Goal: Task Accomplishment & Management: Complete application form

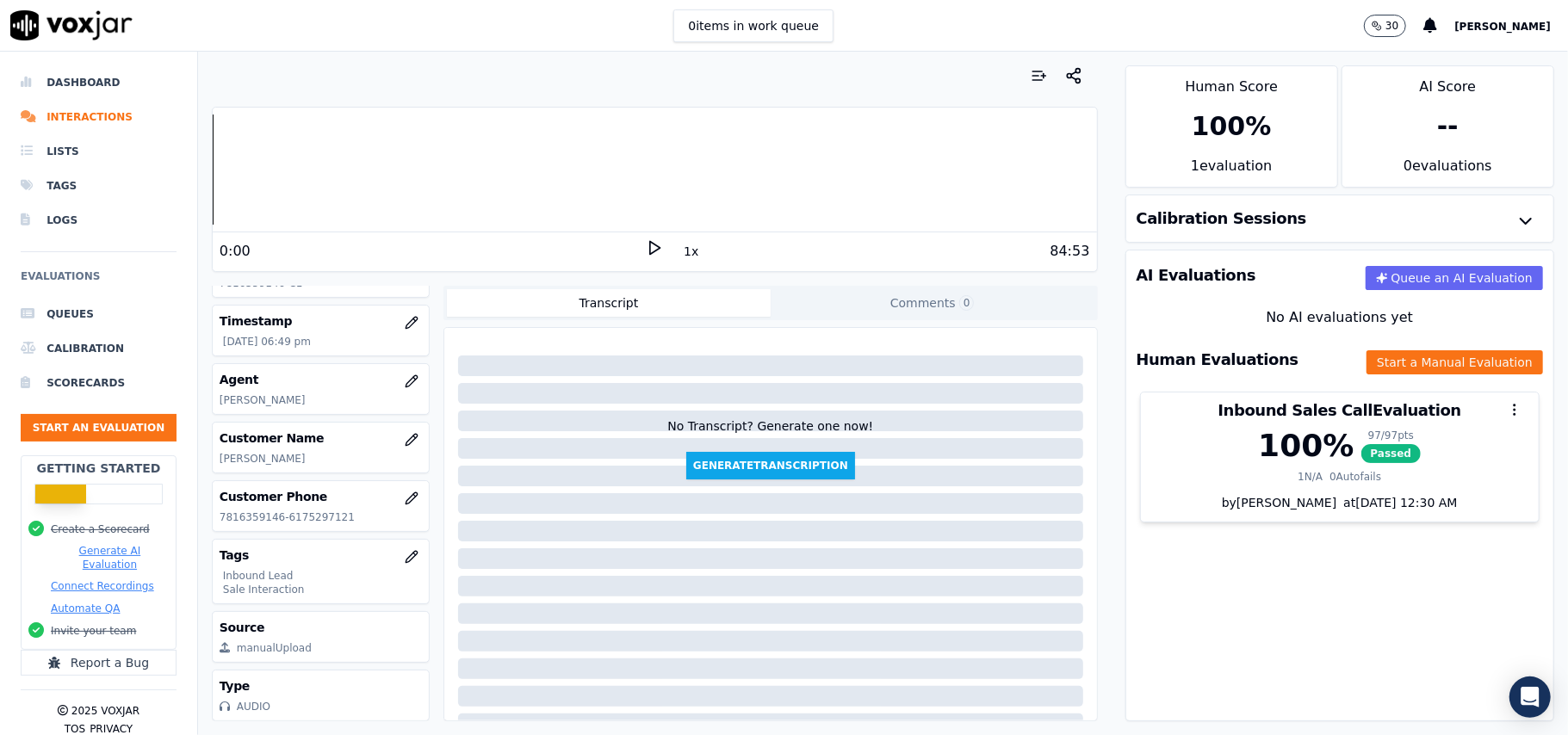
scroll to position [168, 0]
click at [93, 424] on button "Start an Evaluation" at bounding box center [98, 427] width 156 height 28
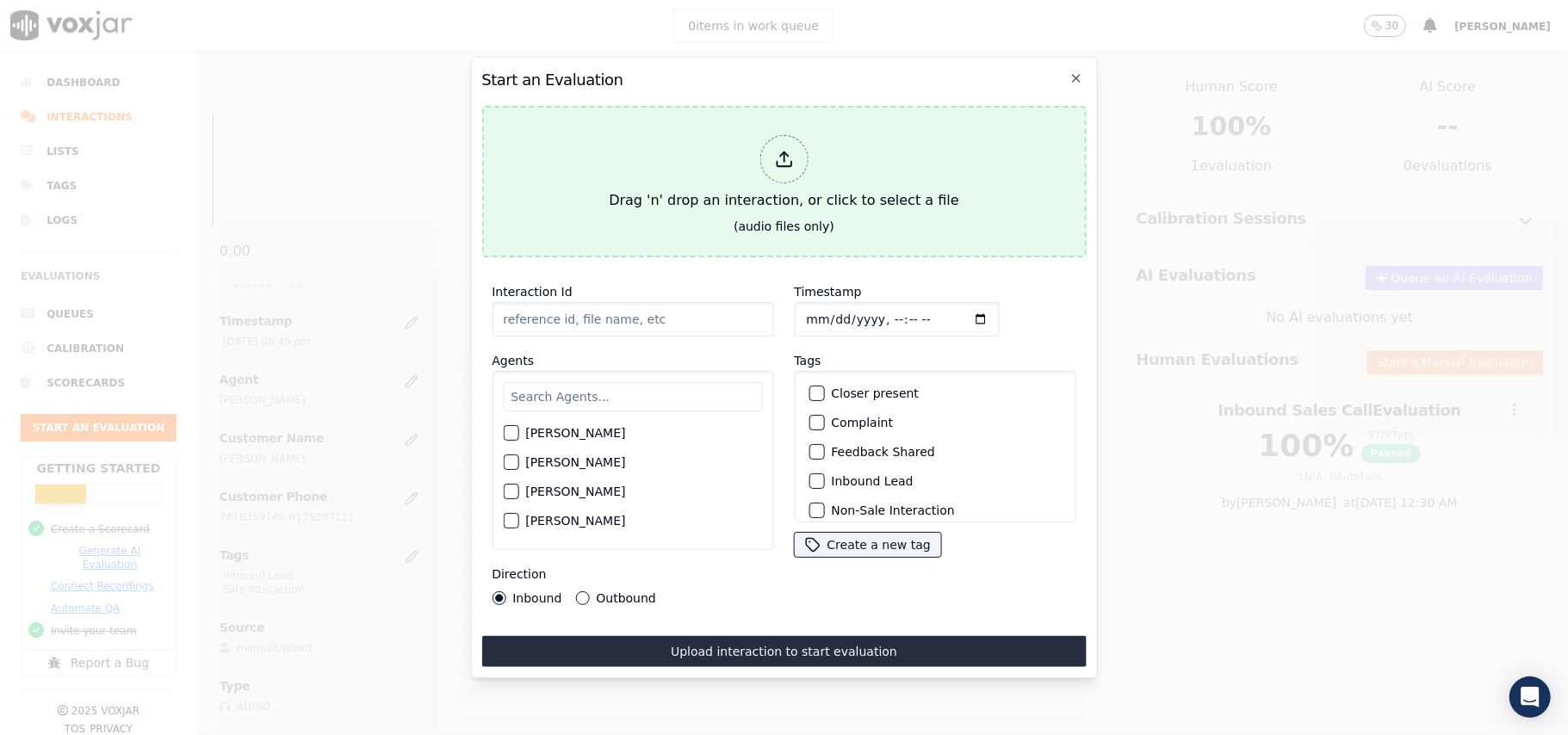
click at [768, 142] on div at bounding box center [784, 159] width 48 height 48
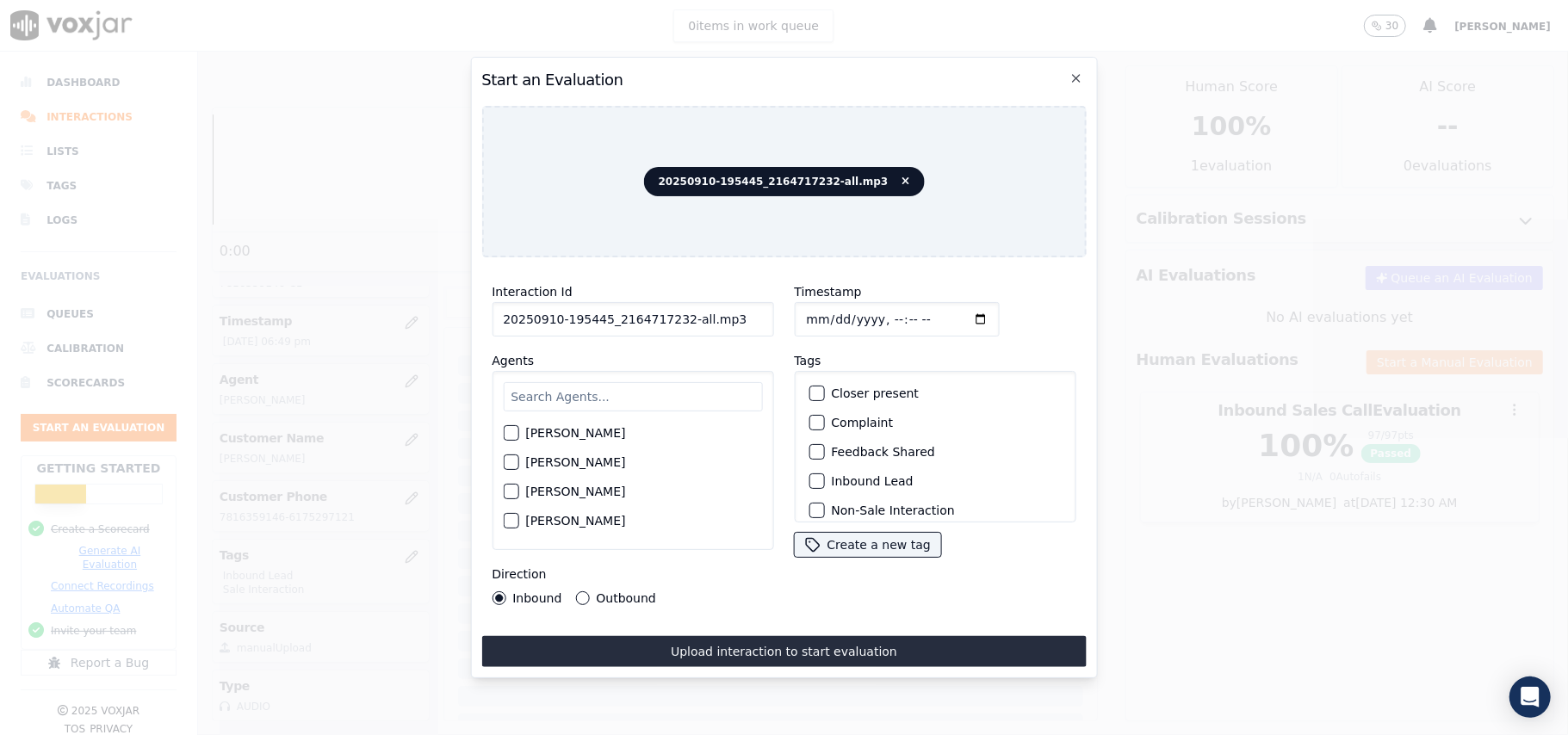
drag, startPoint x: 687, startPoint y: 321, endPoint x: 673, endPoint y: 327, distance: 15.2
click at [673, 327] on div "Interaction Id 20250910-195445_2164717232-all.mp3 Agents [PERSON_NAME] [PERSON_…" at bounding box center [631, 443] width 302 height 344
type input "20250910-195445_2164717232-C1"
click at [826, 315] on input "Timestamp" at bounding box center [896, 319] width 205 height 35
type input "[DATE]T20:06"
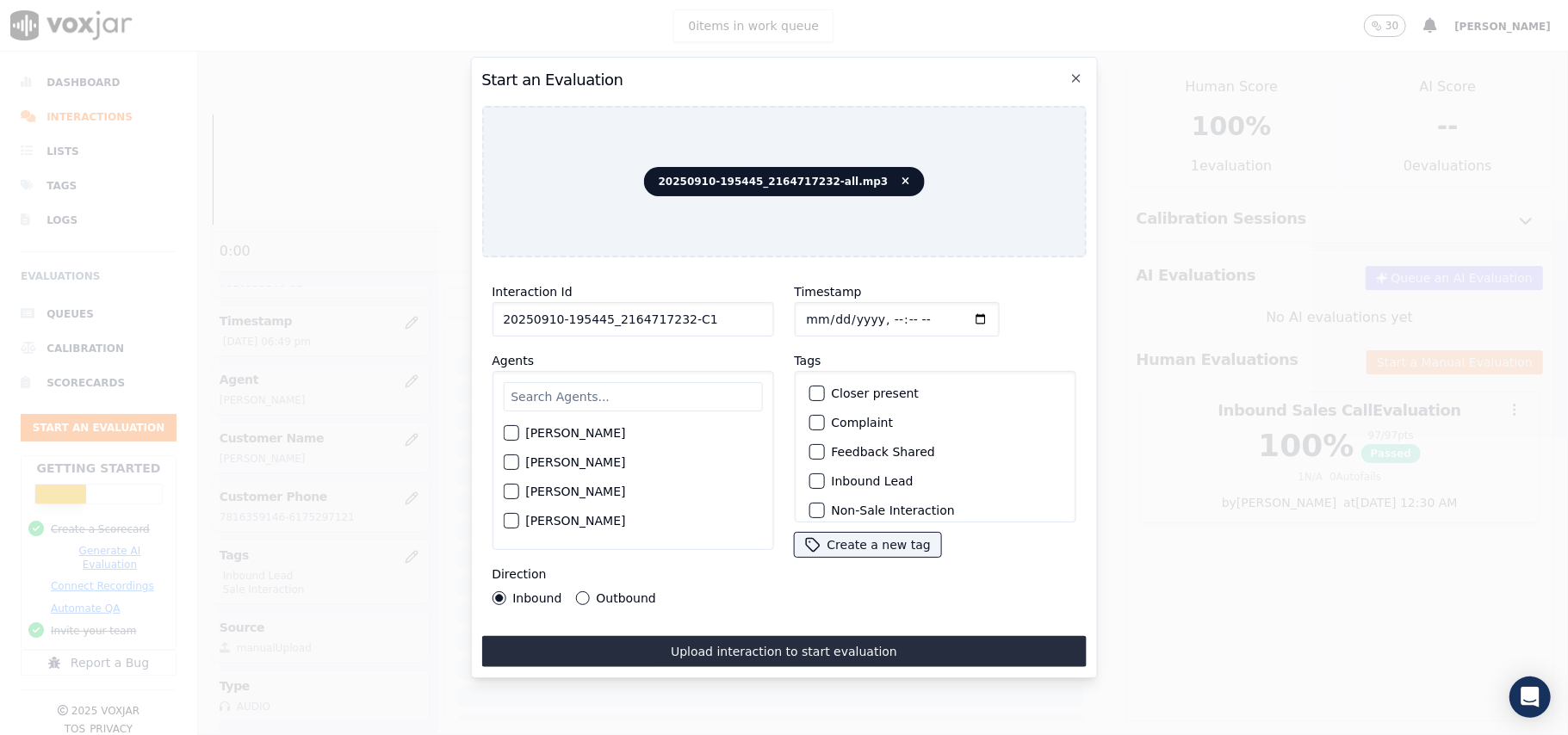
click at [570, 385] on input "text" at bounding box center [632, 396] width 259 height 29
type input "ge"
click at [532, 432] on label "[PERSON_NAME]" at bounding box center [575, 438] width 100 height 12
click at [518, 430] on button "[PERSON_NAME]" at bounding box center [510, 437] width 15 height 15
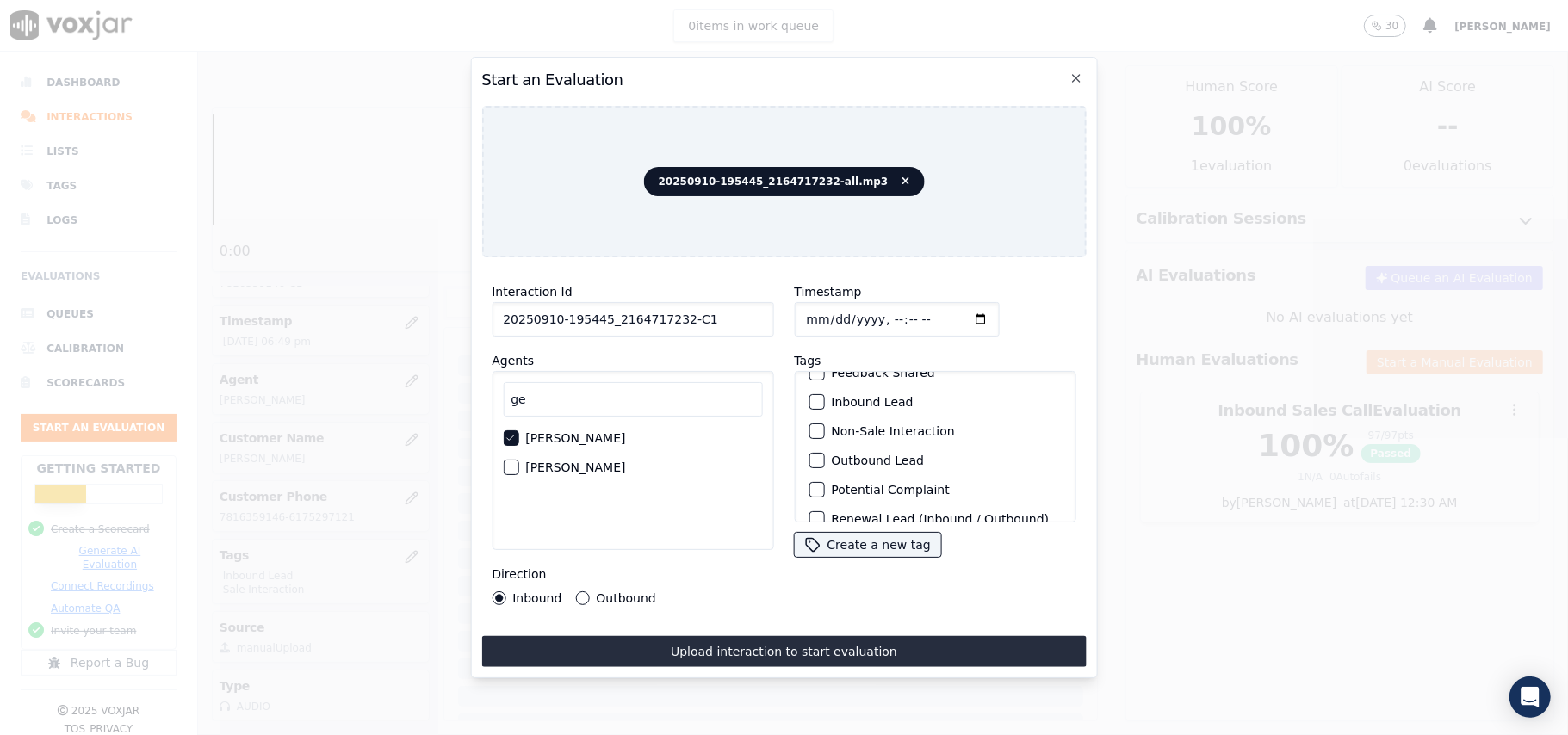
scroll to position [149, 0]
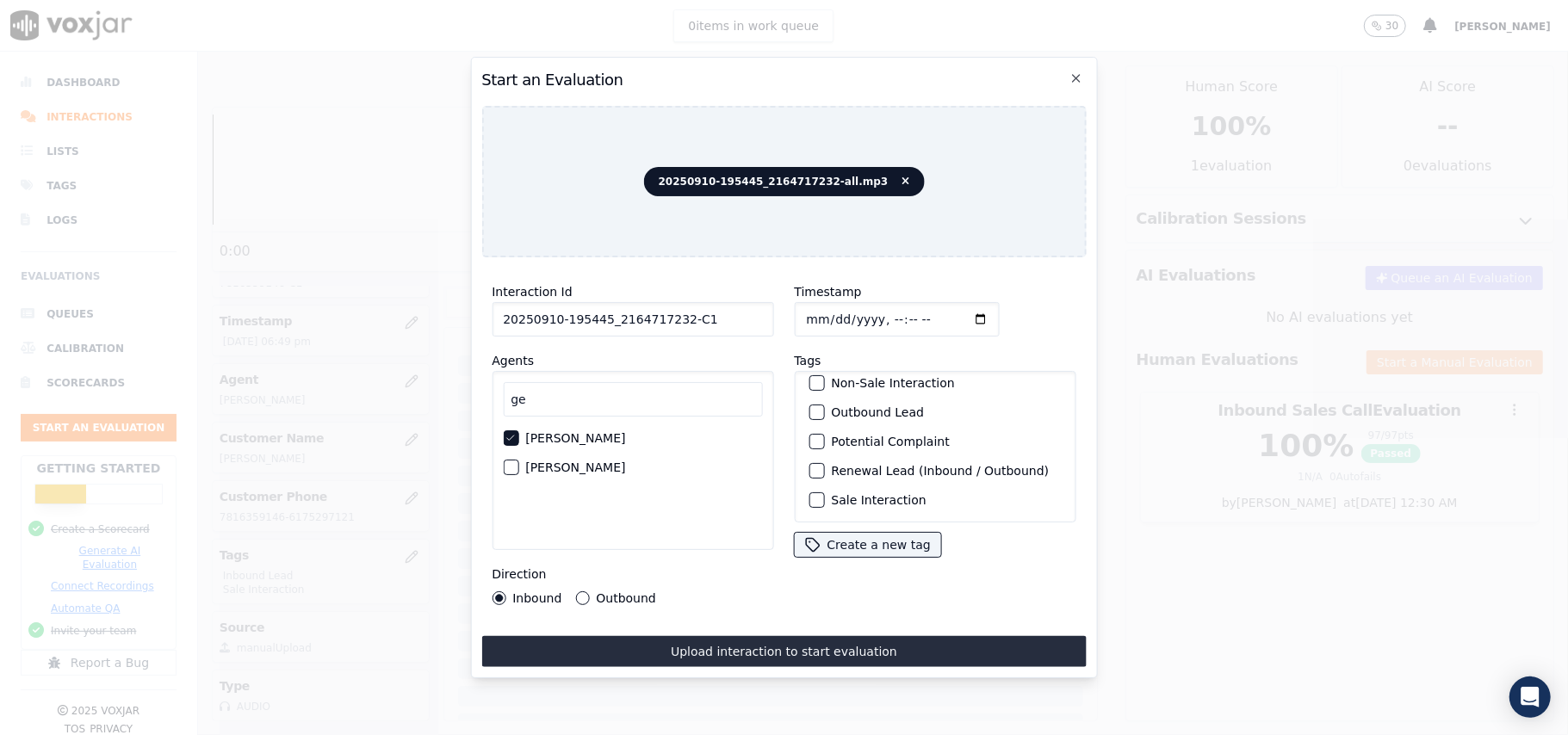
click at [863, 494] on label "Sale Interaction" at bounding box center [878, 500] width 94 height 12
click at [824, 492] on button "Sale Interaction" at bounding box center [816, 499] width 15 height 15
click at [842, 398] on div "Outbound Lead" at bounding box center [934, 412] width 266 height 29
click at [809, 406] on div "button" at bounding box center [816, 412] width 12 height 12
click at [583, 597] on div "Interaction Id 20250910-195445_2164717232-C1 Agents ge [PERSON_NAME] [PERSON_NA…" at bounding box center [631, 443] width 302 height 344
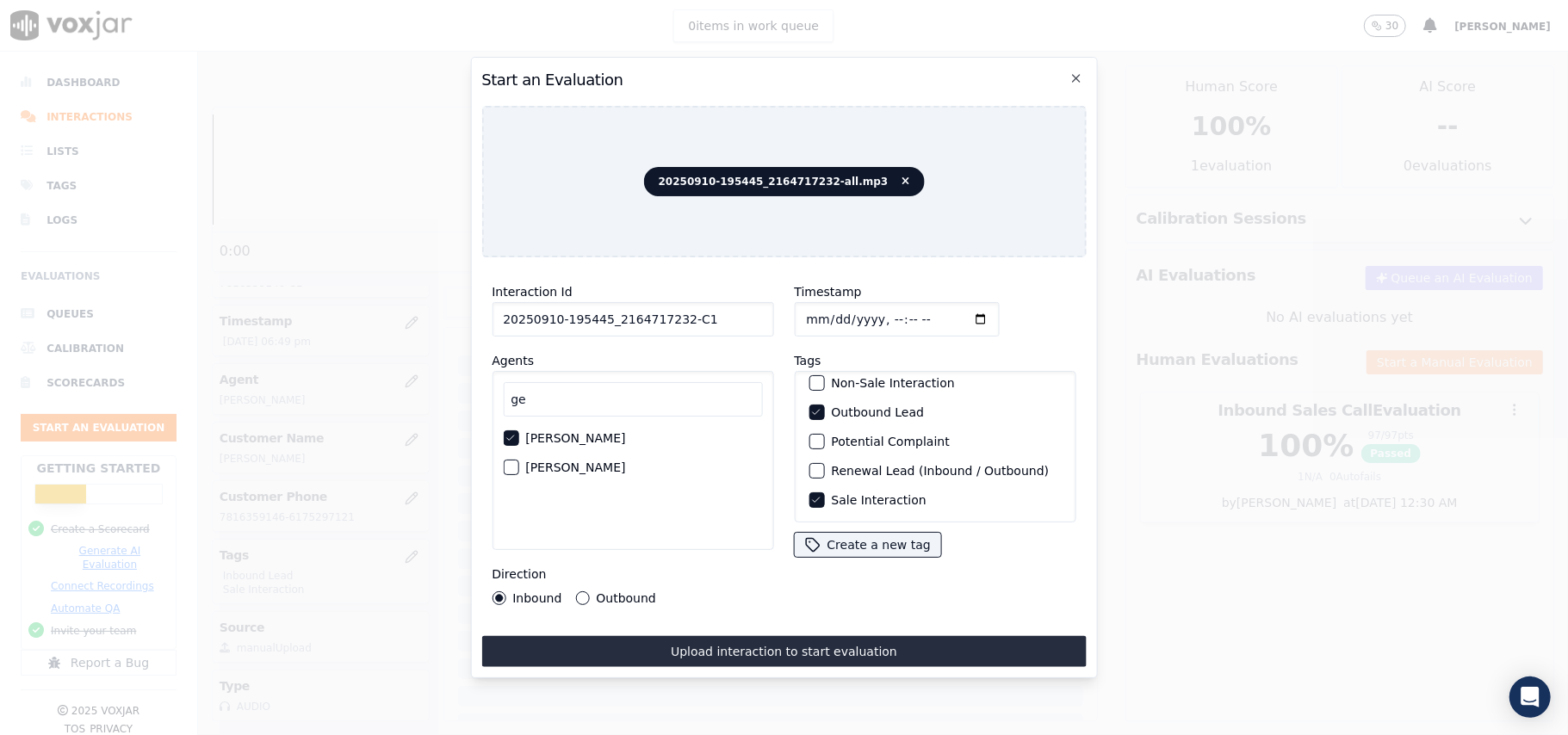
click at [581, 591] on button "Outbound" at bounding box center [581, 597] width 13 height 13
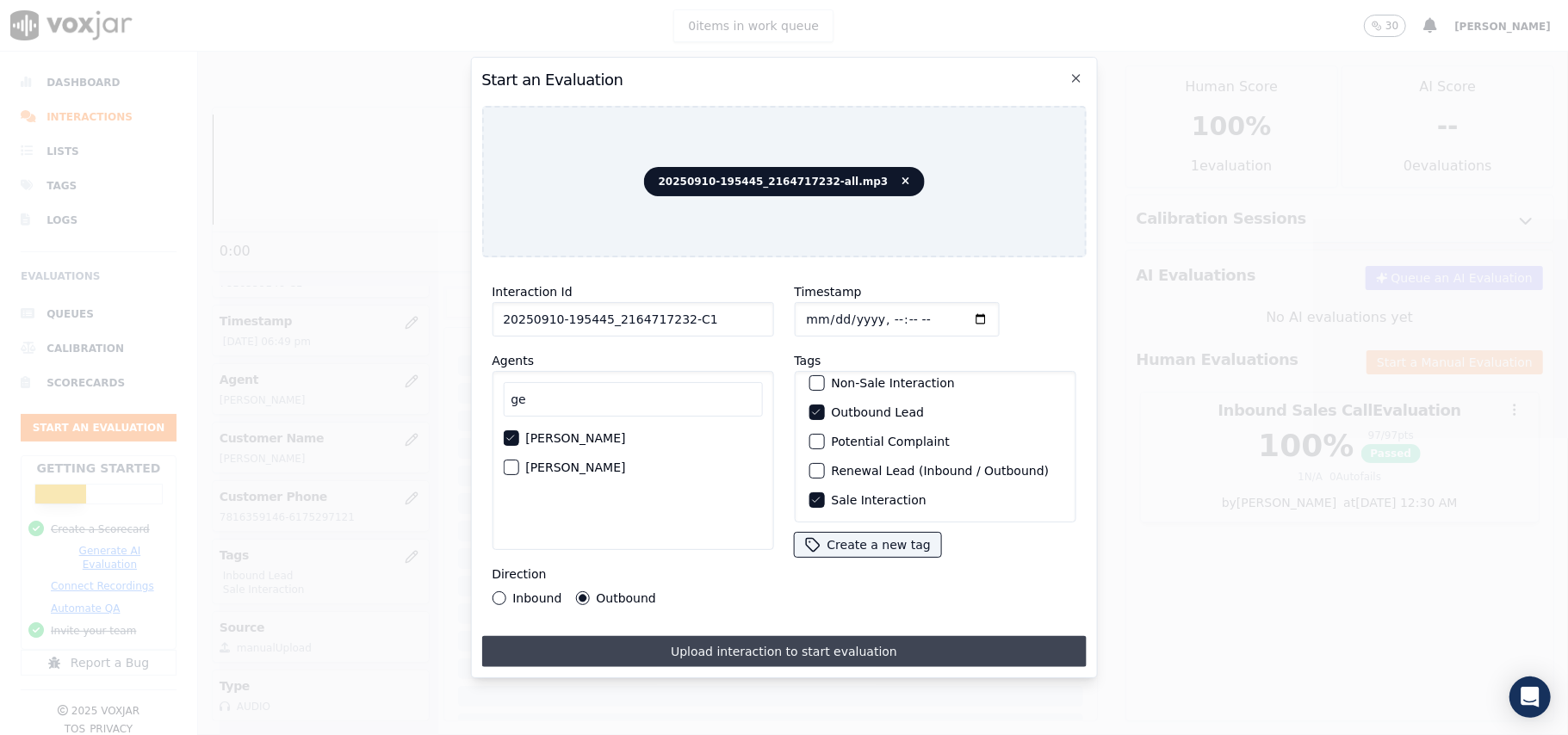
click at [695, 647] on button "Upload interaction to start evaluation" at bounding box center [783, 650] width 605 height 31
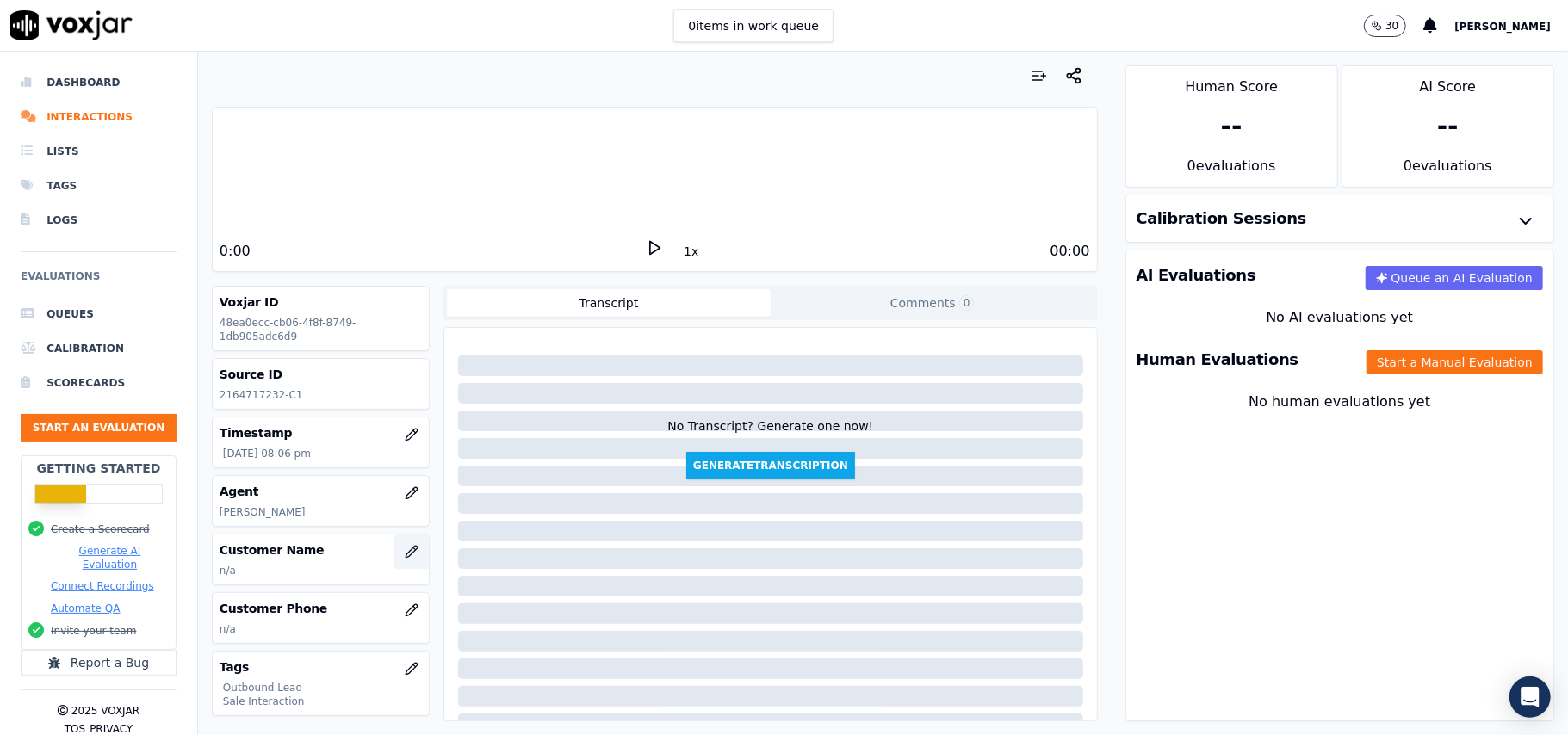
click at [394, 565] on button "button" at bounding box center [411, 551] width 35 height 35
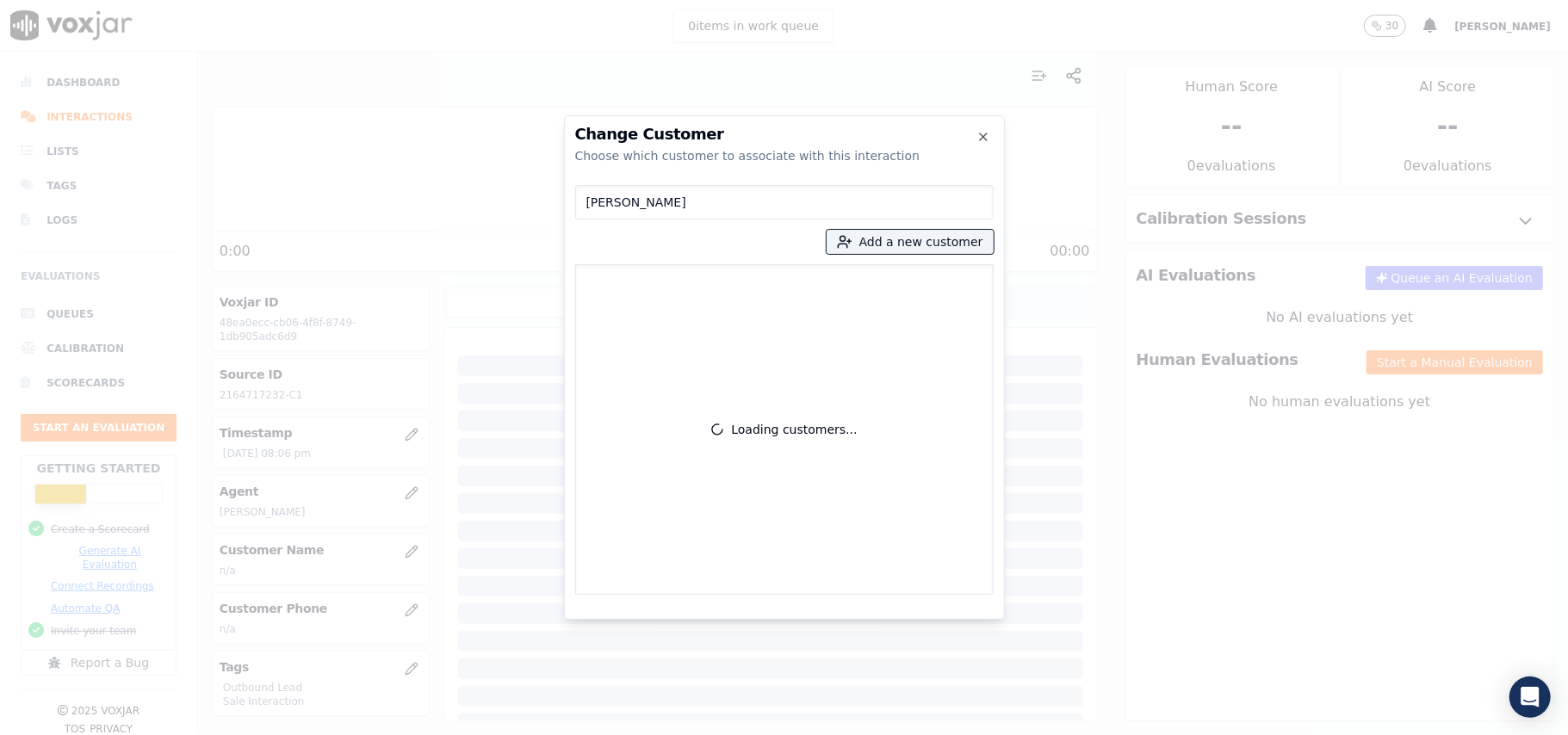
click at [585, 205] on input "[PERSON_NAME]" at bounding box center [784, 202] width 418 height 35
type input "[PERSON_NAME]"
drag, startPoint x: 859, startPoint y: 230, endPoint x: 855, endPoint y: 253, distance: 23.3
click at [862, 228] on div "[PERSON_NAME] Add a new customer No customers found" at bounding box center [784, 386] width 418 height 416
click at [872, 251] on button "Add a new customer" at bounding box center [910, 241] width 167 height 24
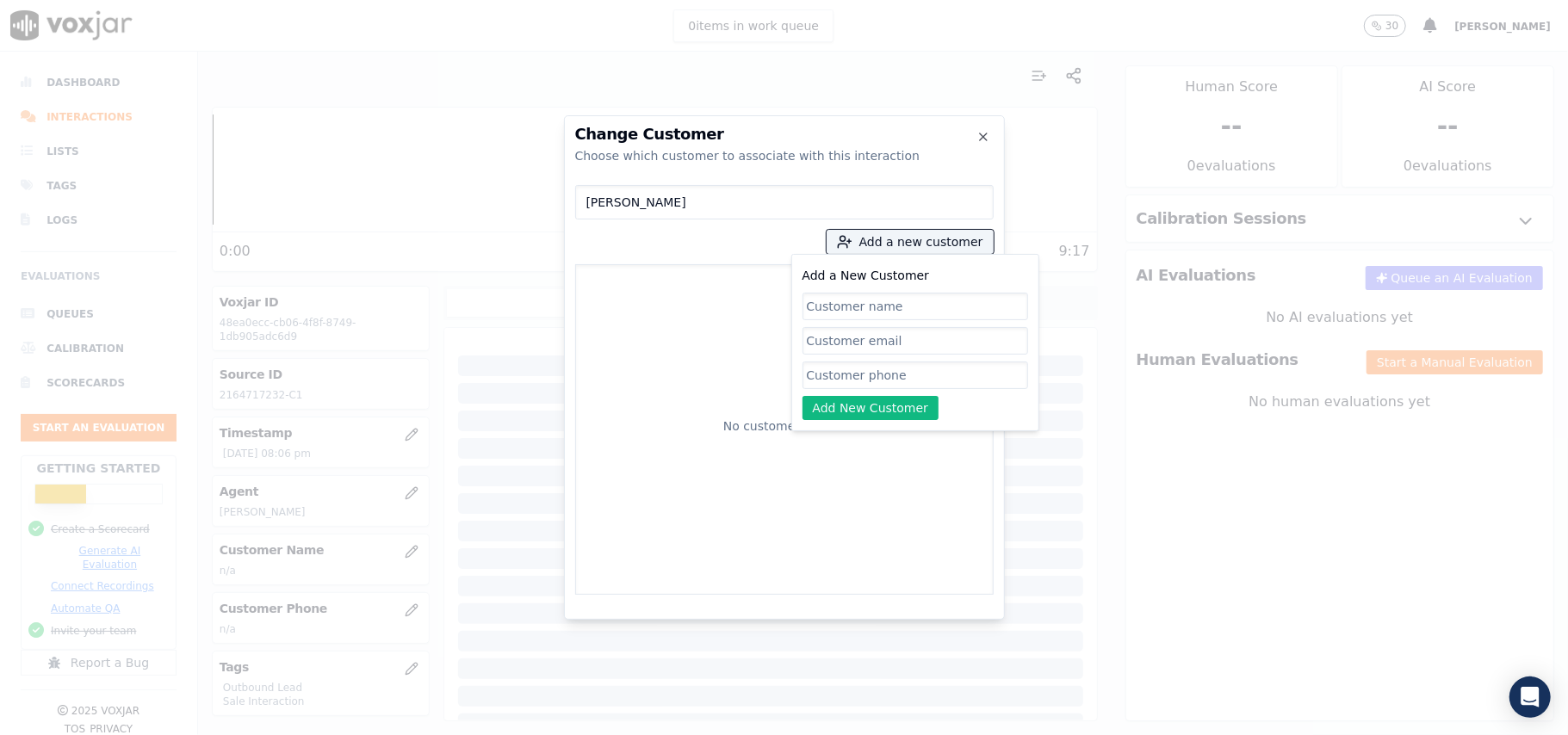
drag, startPoint x: 872, startPoint y: 251, endPoint x: 817, endPoint y: 293, distance: 69.2
click at [817, 293] on input "Add a New Customer" at bounding box center [914, 306] width 225 height 28
type input "[PERSON_NAME]"
click at [873, 376] on input "Add a New Customer" at bounding box center [914, 375] width 225 height 28
paste input "2164717232"
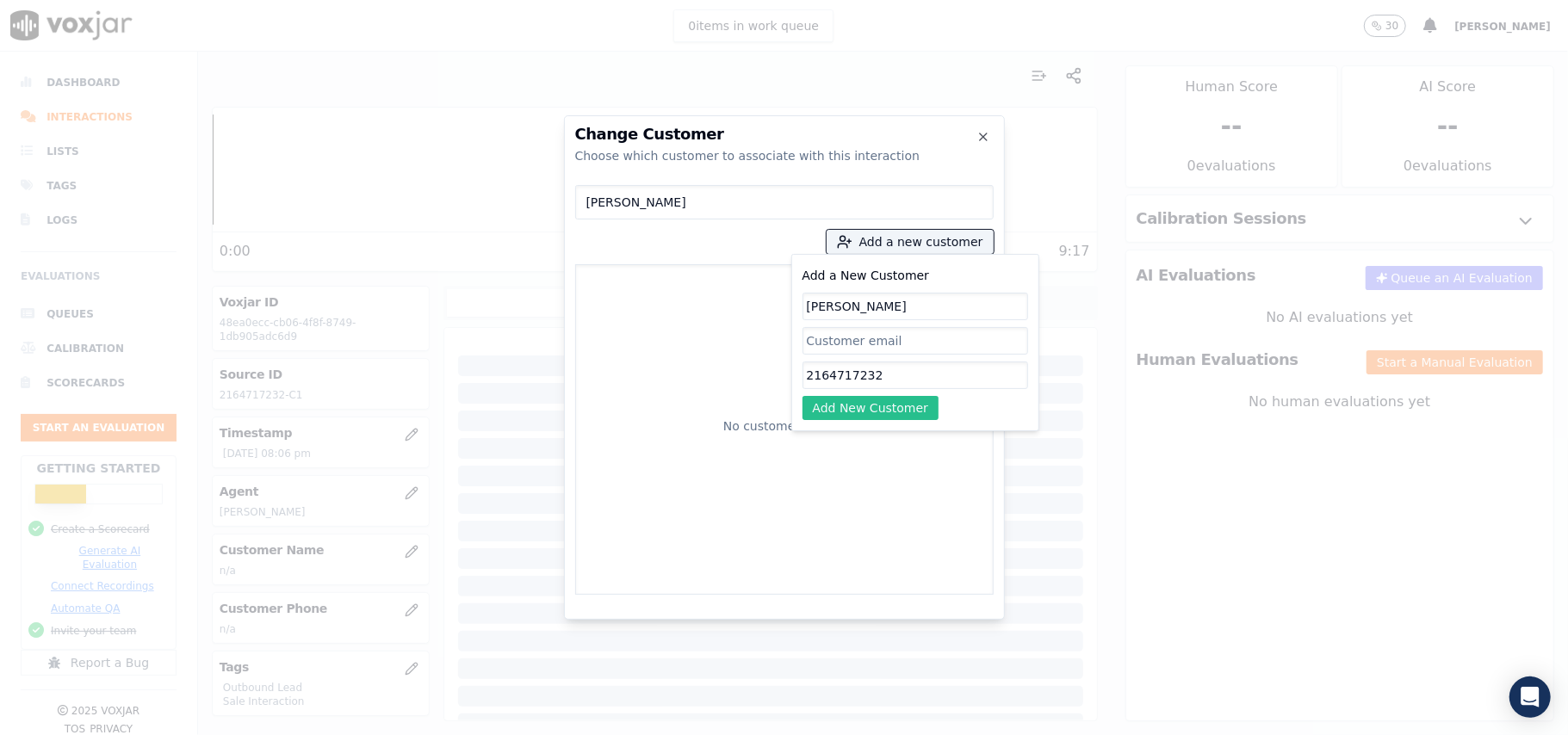
type input "2164717232"
click at [852, 404] on button "Add New Customer" at bounding box center [871, 408] width 137 height 24
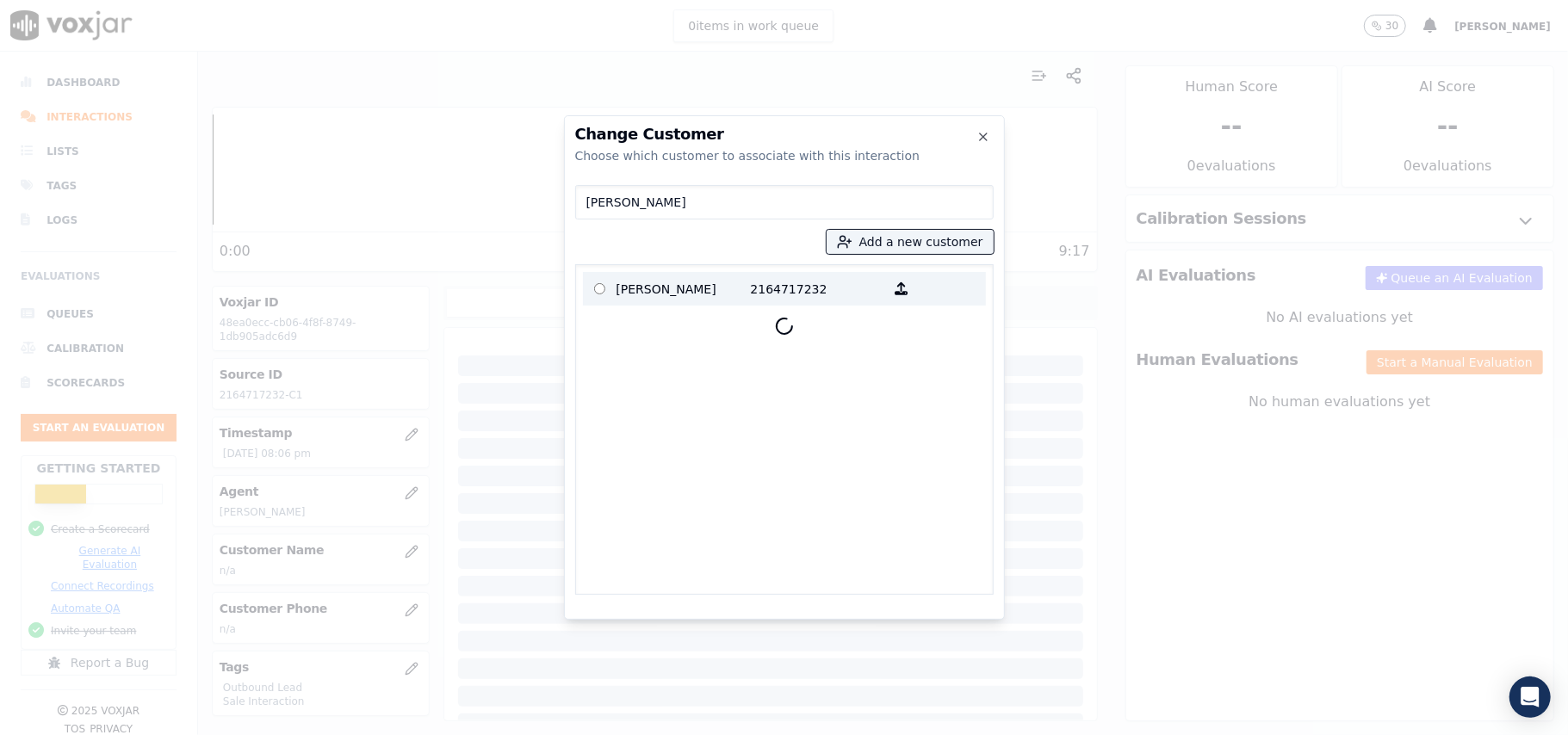
click at [630, 286] on p "[PERSON_NAME]" at bounding box center [683, 288] width 134 height 27
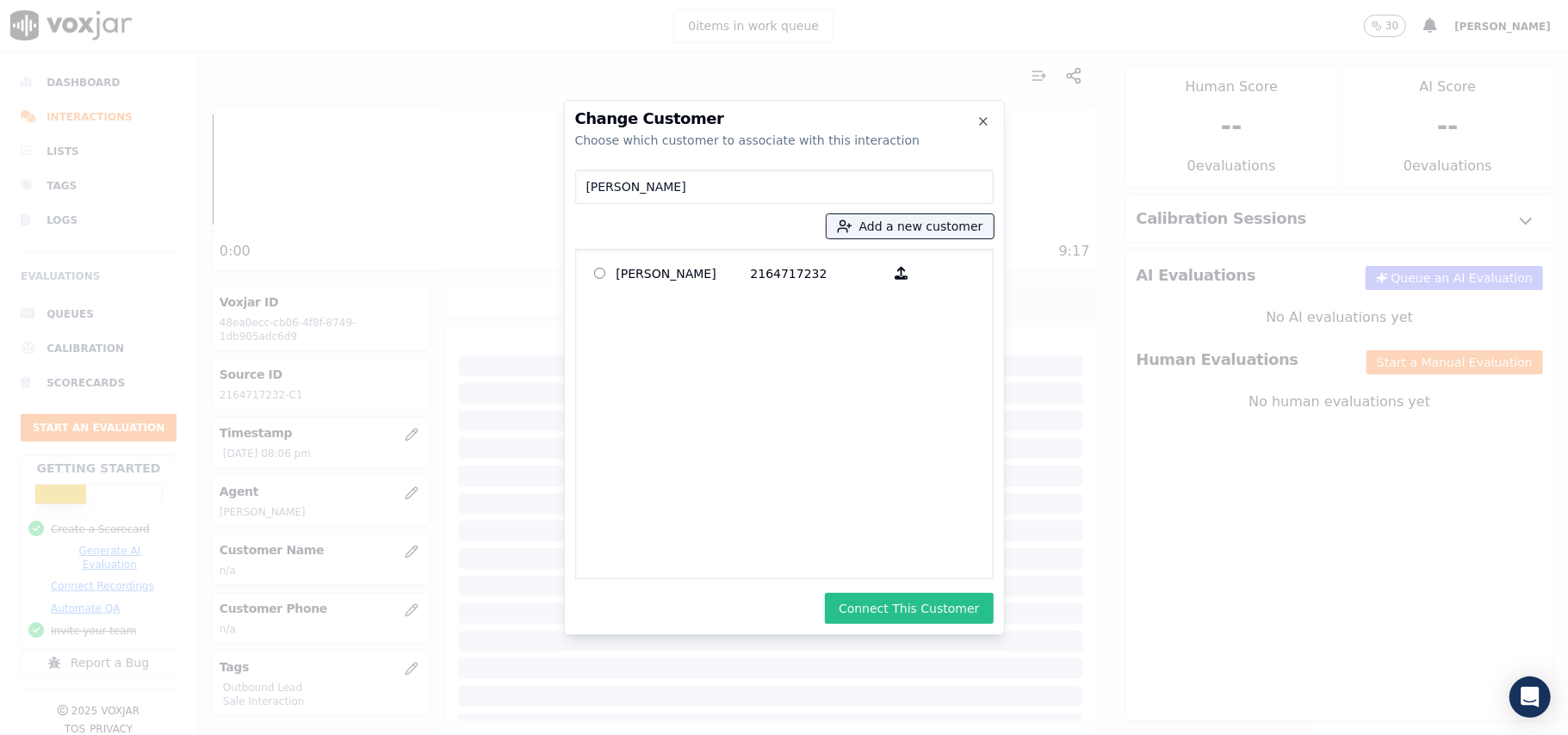
click at [863, 606] on button "Connect This Customer" at bounding box center [908, 608] width 168 height 31
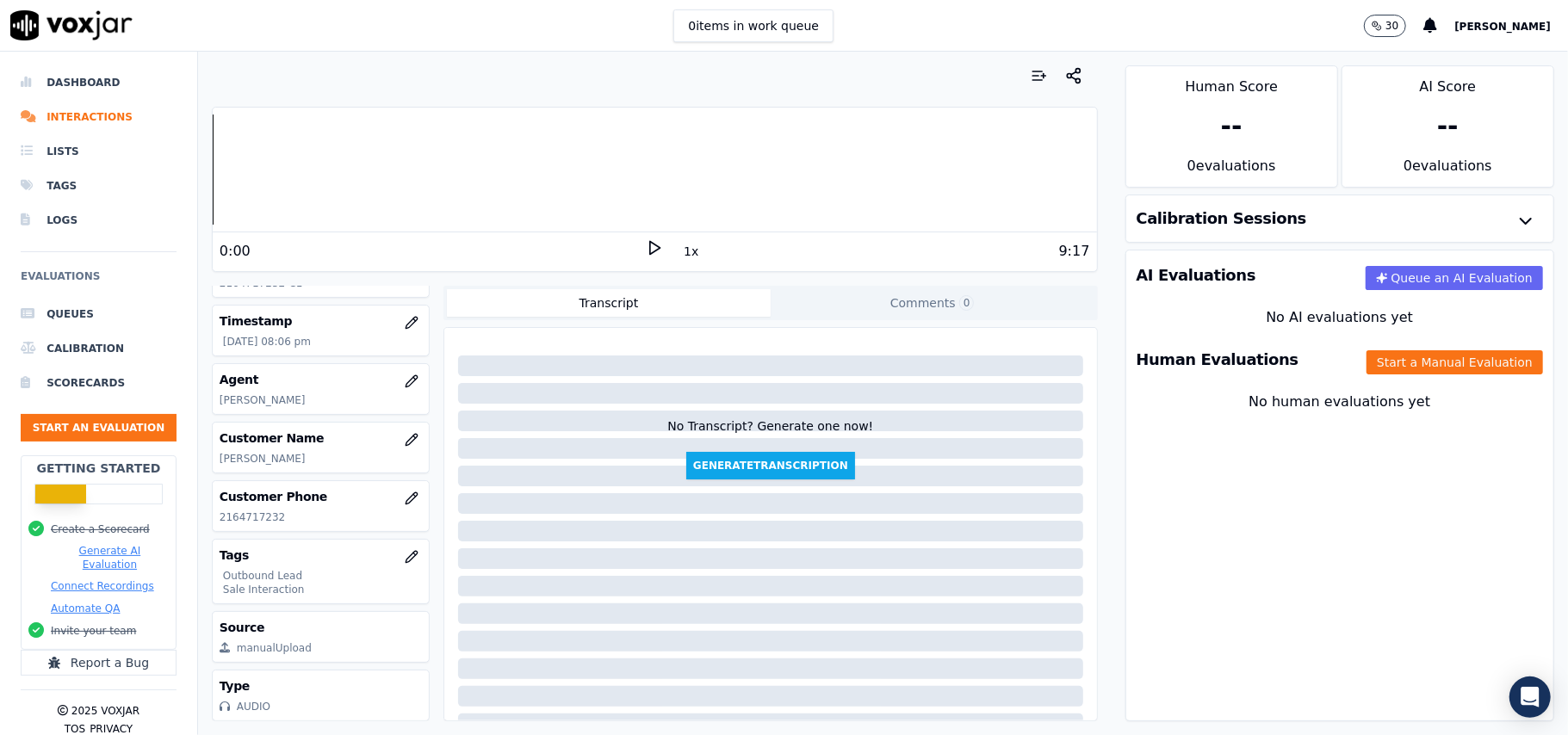
scroll to position [168, 0]
click at [1398, 375] on button "Start a Manual Evaluation" at bounding box center [1454, 361] width 176 height 24
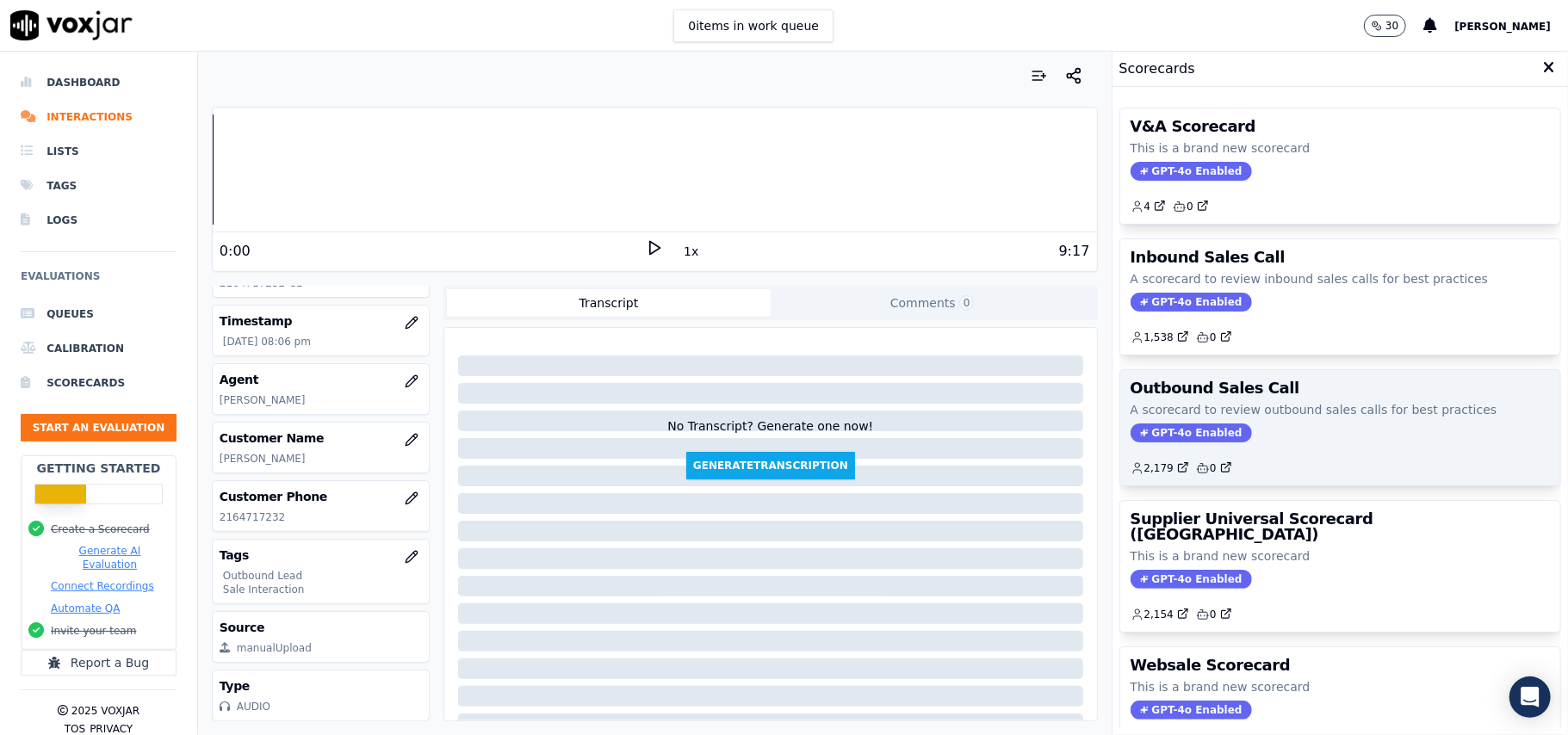
click at [1153, 440] on span "GPT-4o Enabled" at bounding box center [1190, 432] width 121 height 19
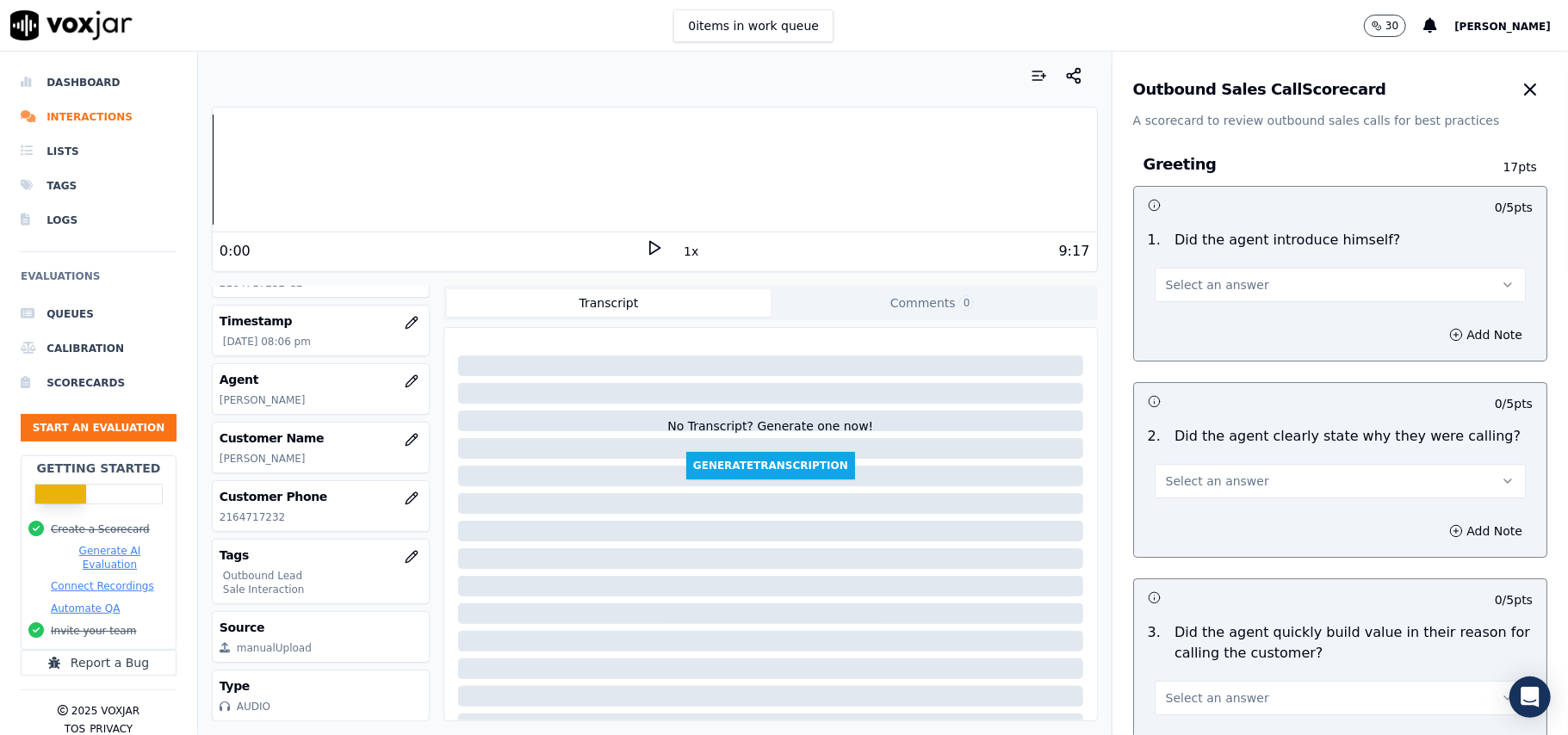
click at [1231, 280] on span "Select an answer" at bounding box center [1217, 284] width 103 height 17
click at [1217, 324] on div "Yes" at bounding box center [1303, 324] width 333 height 28
click at [1206, 486] on span "Select an answer" at bounding box center [1217, 481] width 103 height 17
click at [1205, 527] on div "Yes" at bounding box center [1303, 520] width 333 height 28
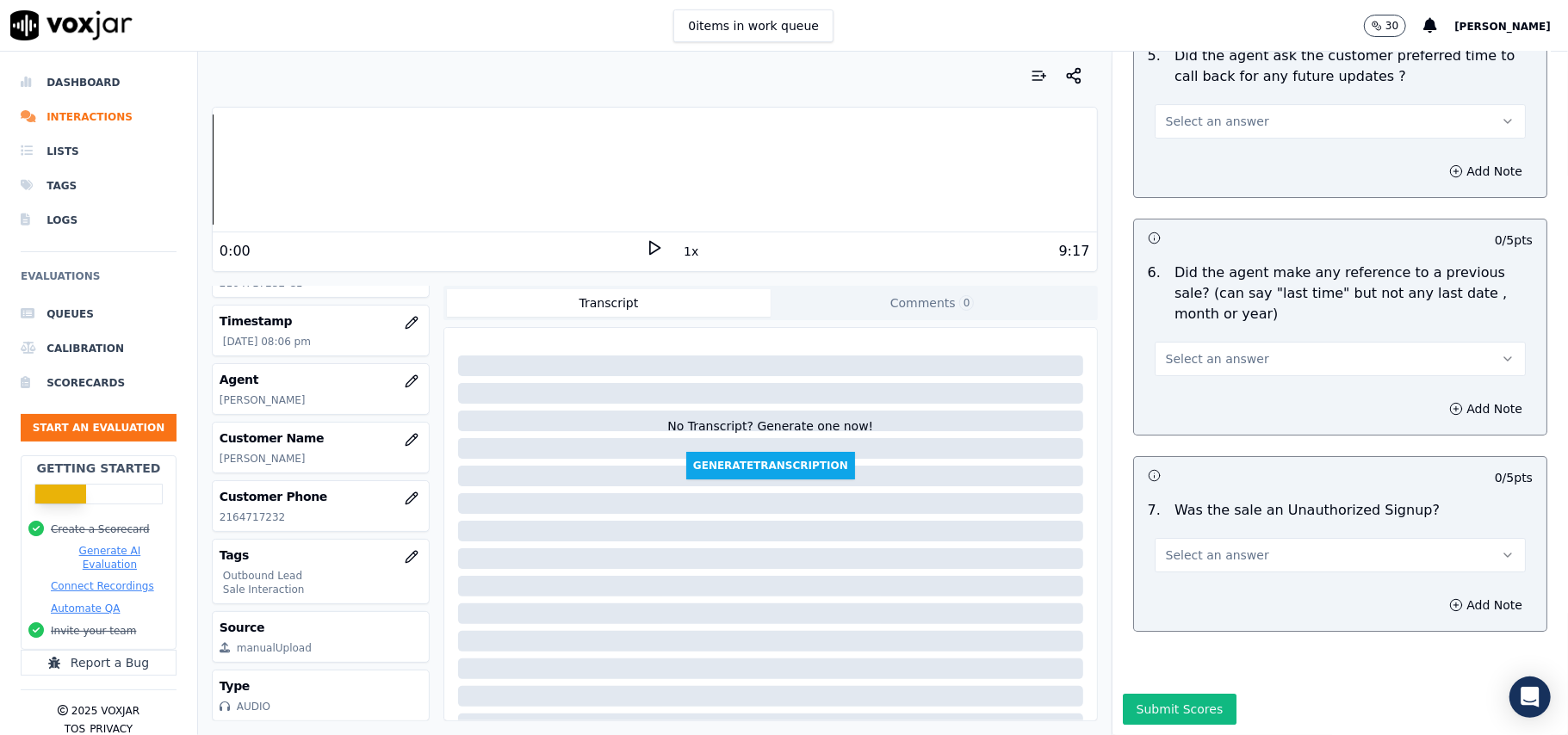
click at [1237, 537] on button "Select an answer" at bounding box center [1339, 554] width 371 height 35
click at [1199, 568] on div "No" at bounding box center [1303, 569] width 333 height 28
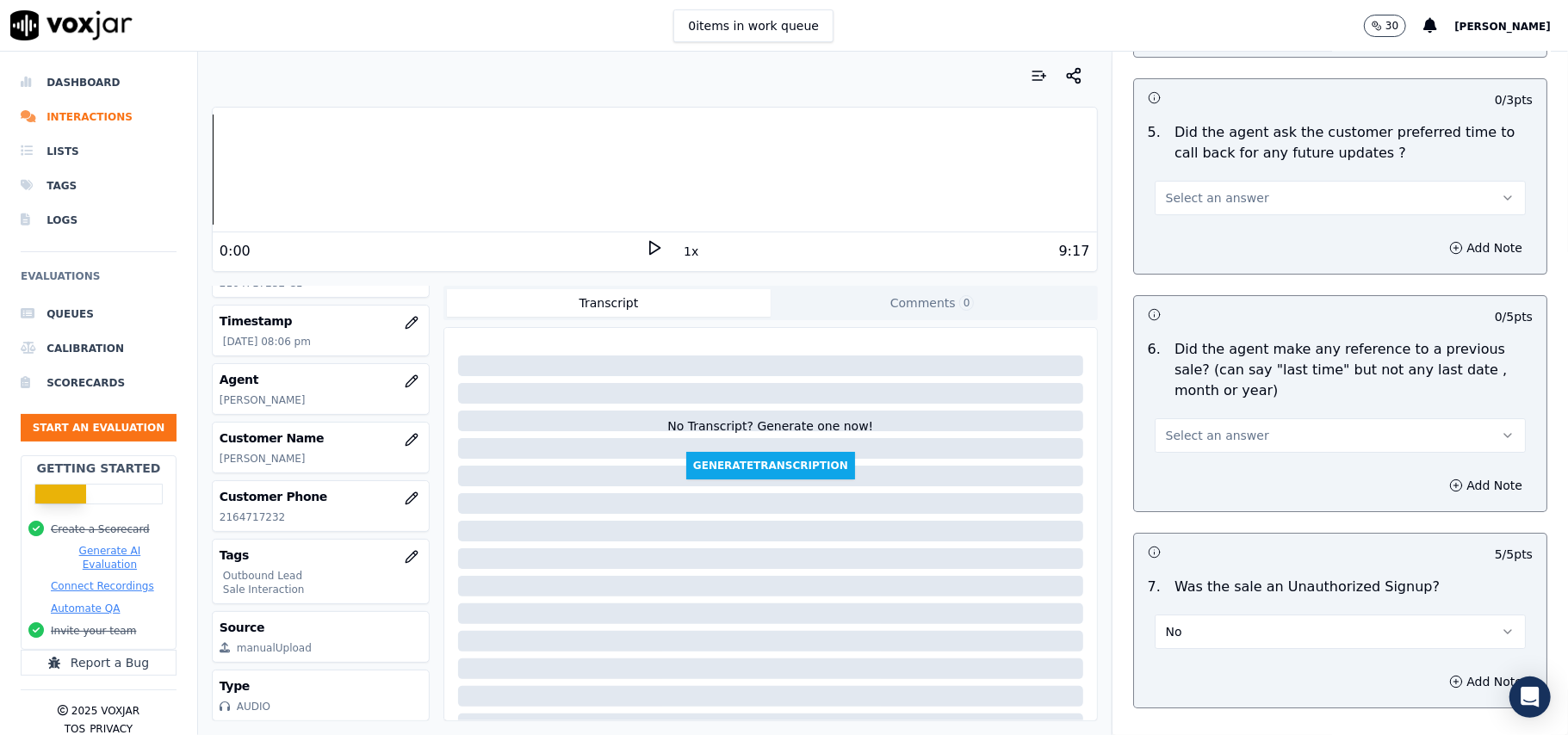
scroll to position [4061, 0]
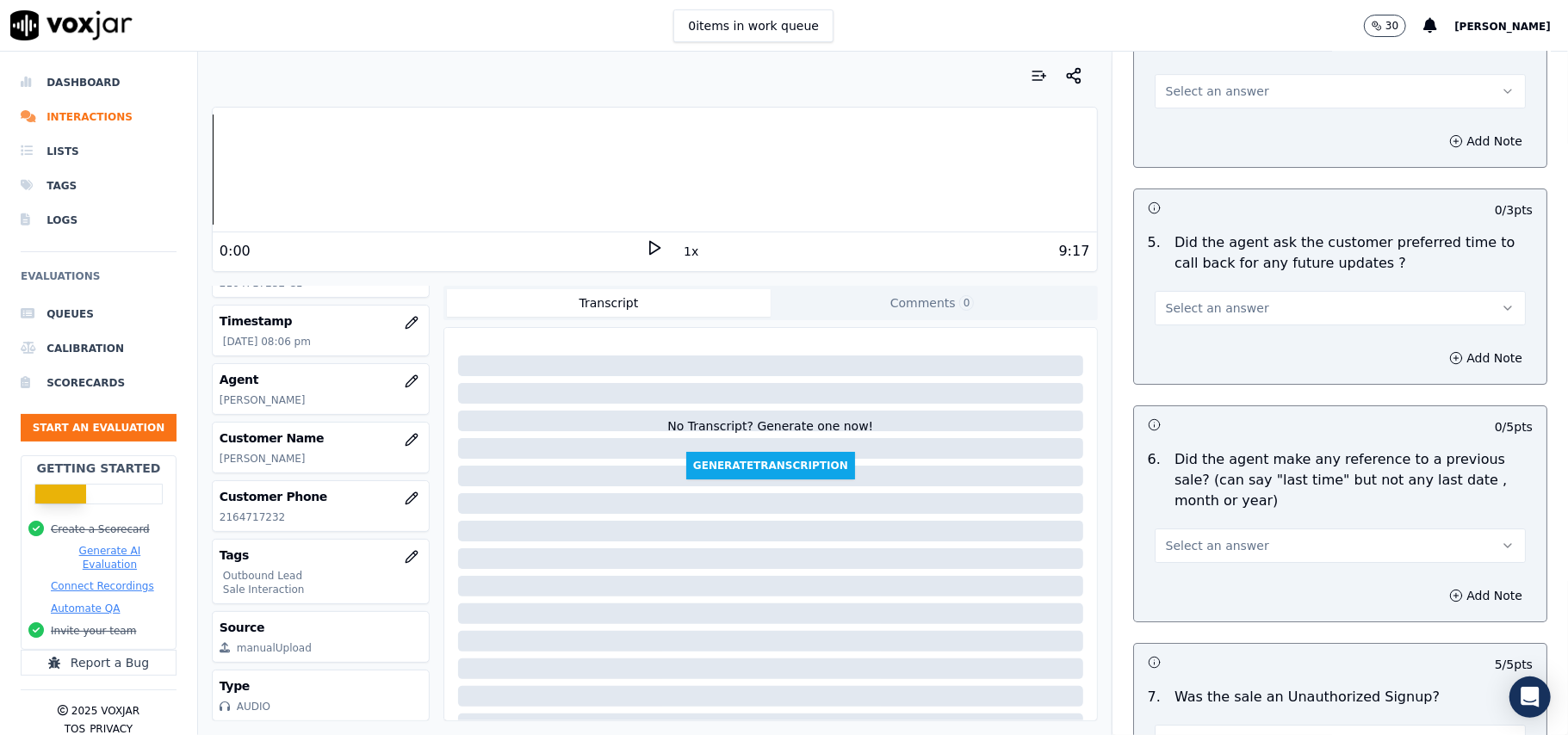
click at [1217, 529] on button "Select an answer" at bounding box center [1339, 545] width 371 height 35
click at [1179, 612] on div "No" at bounding box center [1303, 602] width 333 height 28
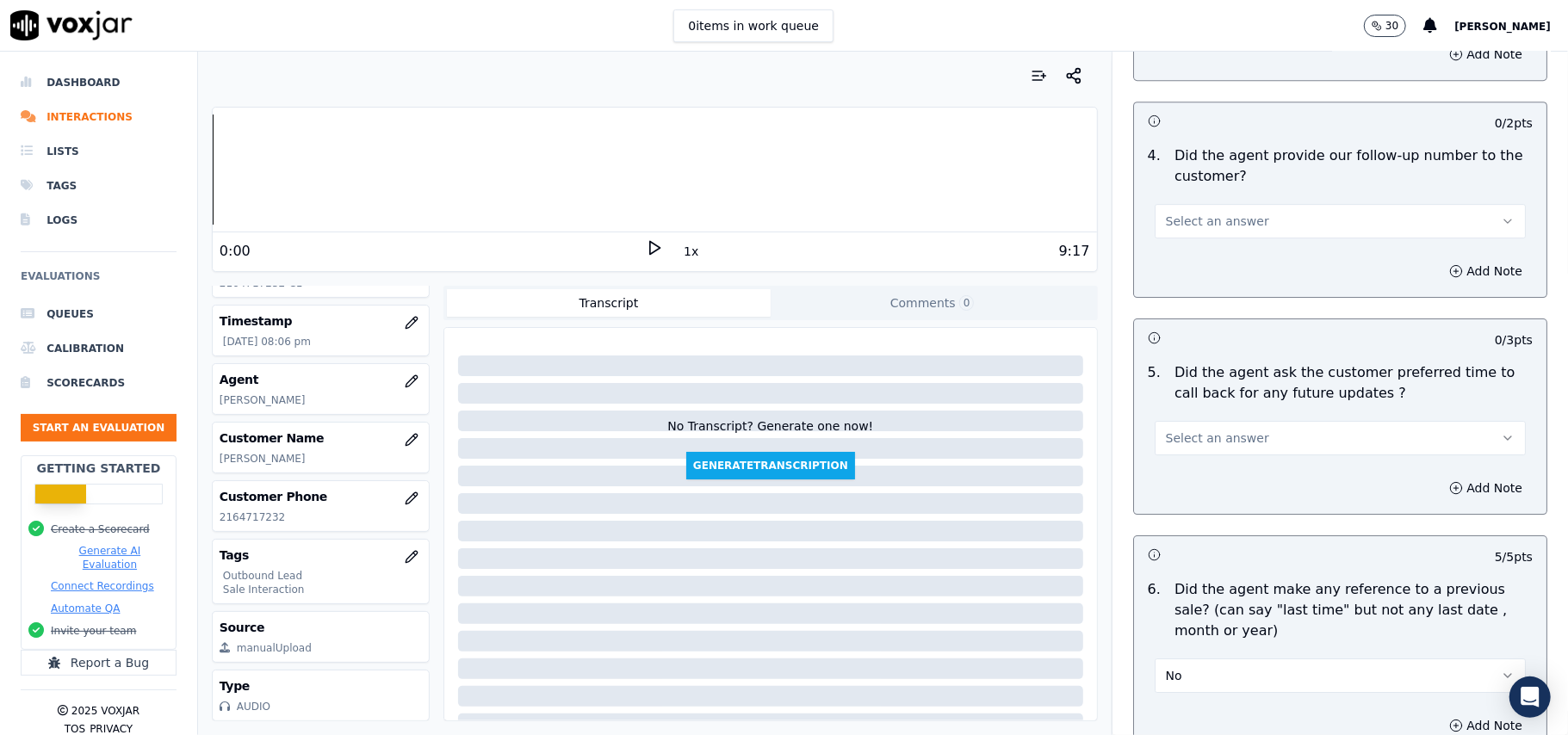
scroll to position [3832, 0]
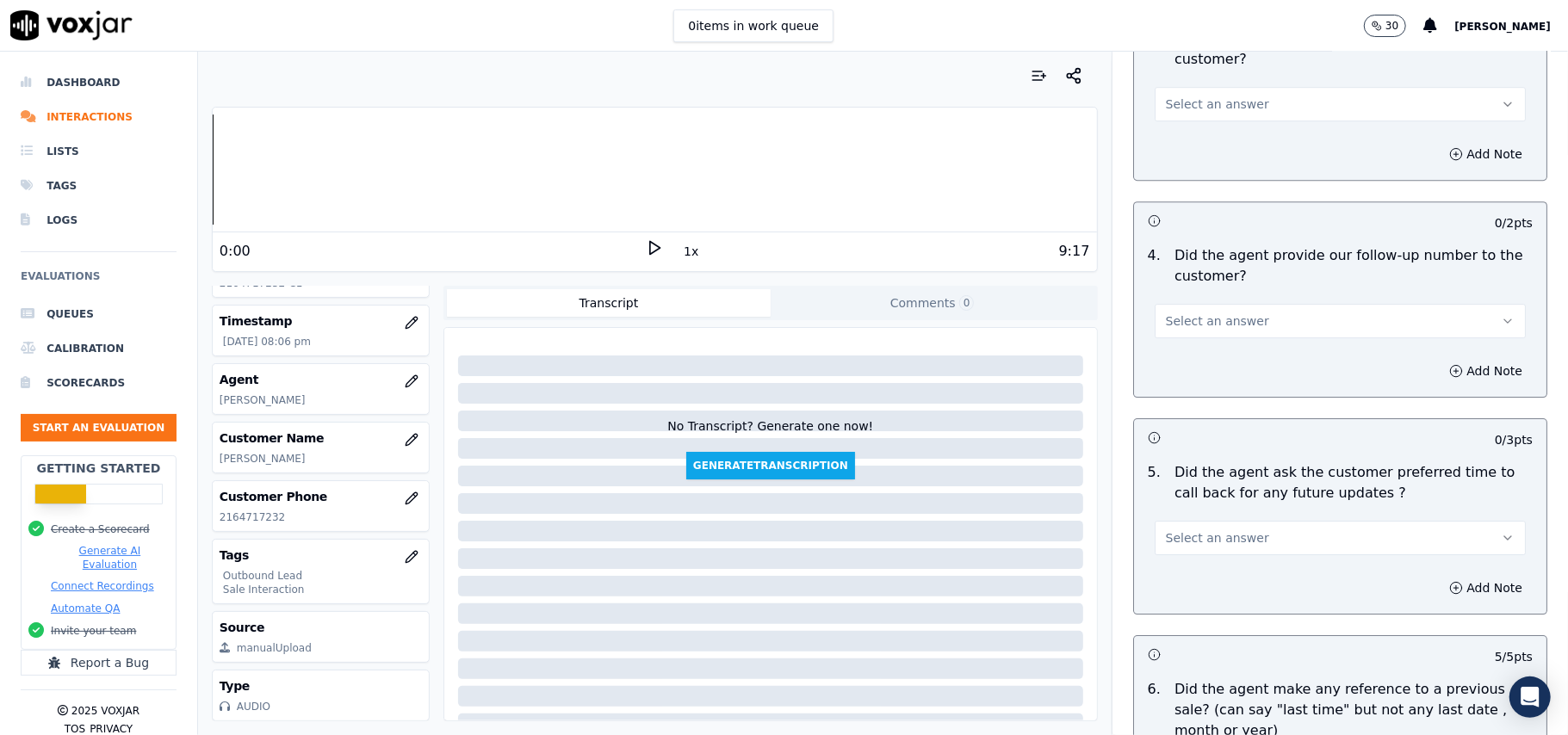
click at [1203, 529] on span "Select an answer" at bounding box center [1217, 537] width 103 height 17
click at [1190, 564] on div "Yes" at bounding box center [1303, 566] width 333 height 28
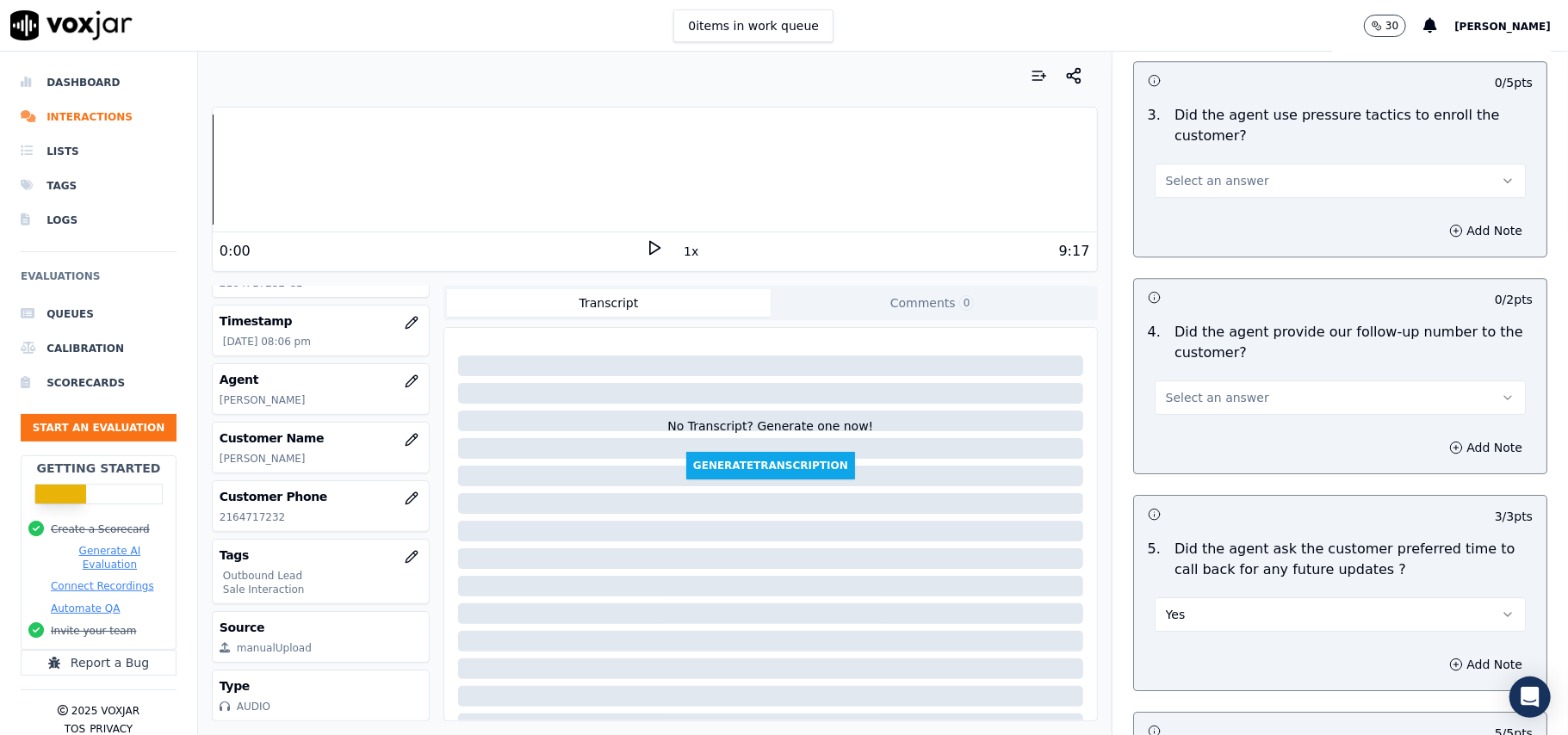
scroll to position [3603, 0]
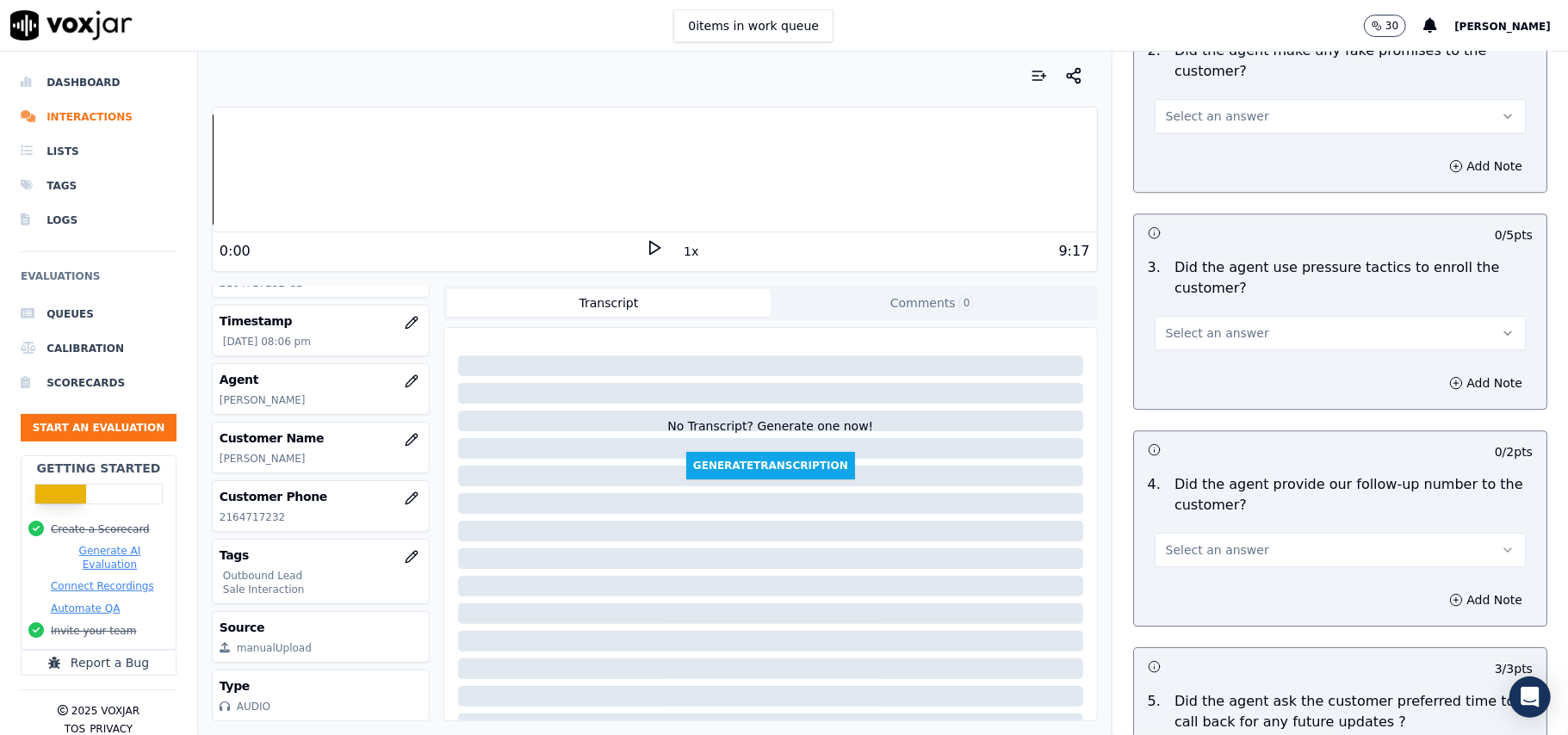
click at [1217, 541] on span "Select an answer" at bounding box center [1217, 549] width 103 height 17
click at [1214, 578] on div "Yes" at bounding box center [1303, 578] width 333 height 28
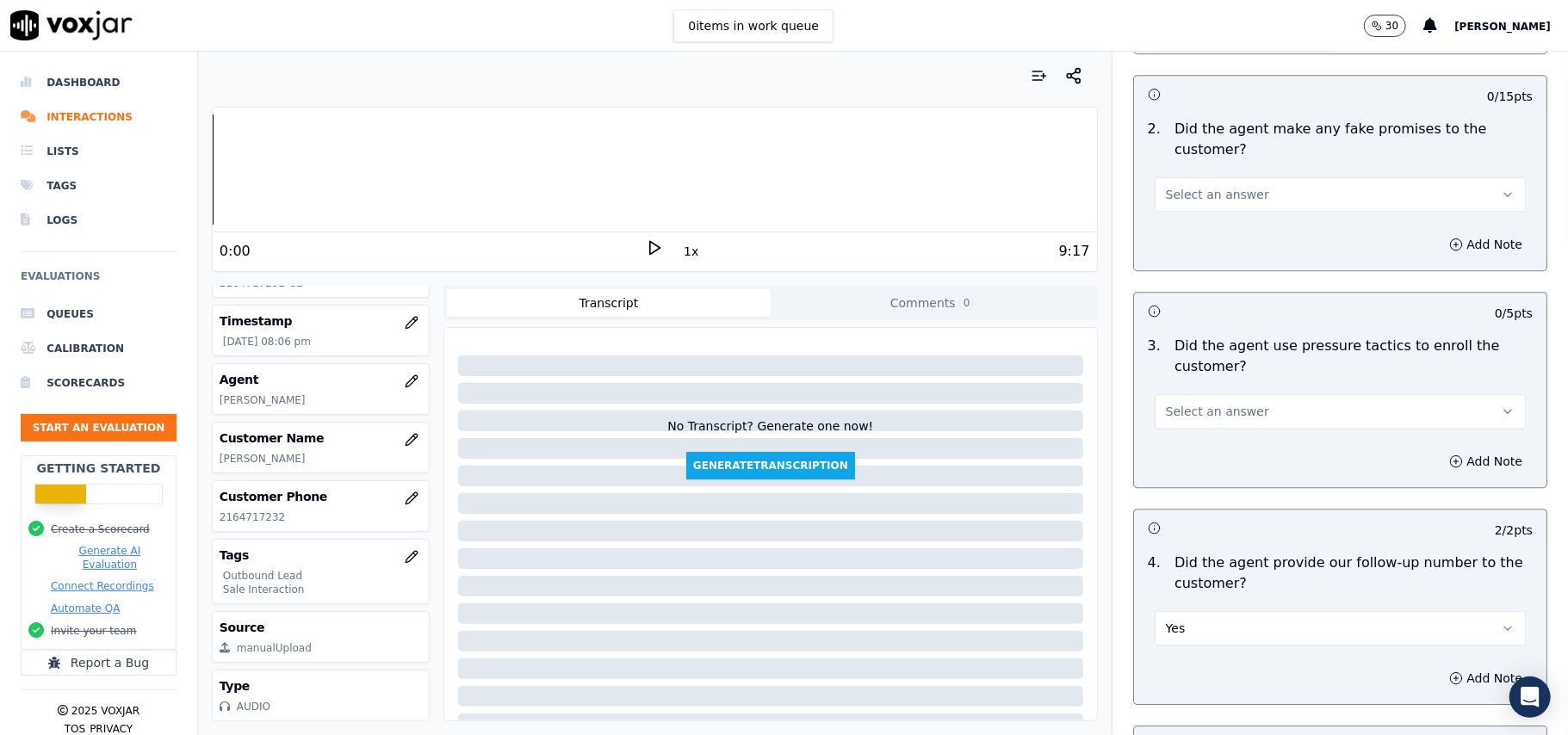
scroll to position [3487, 0]
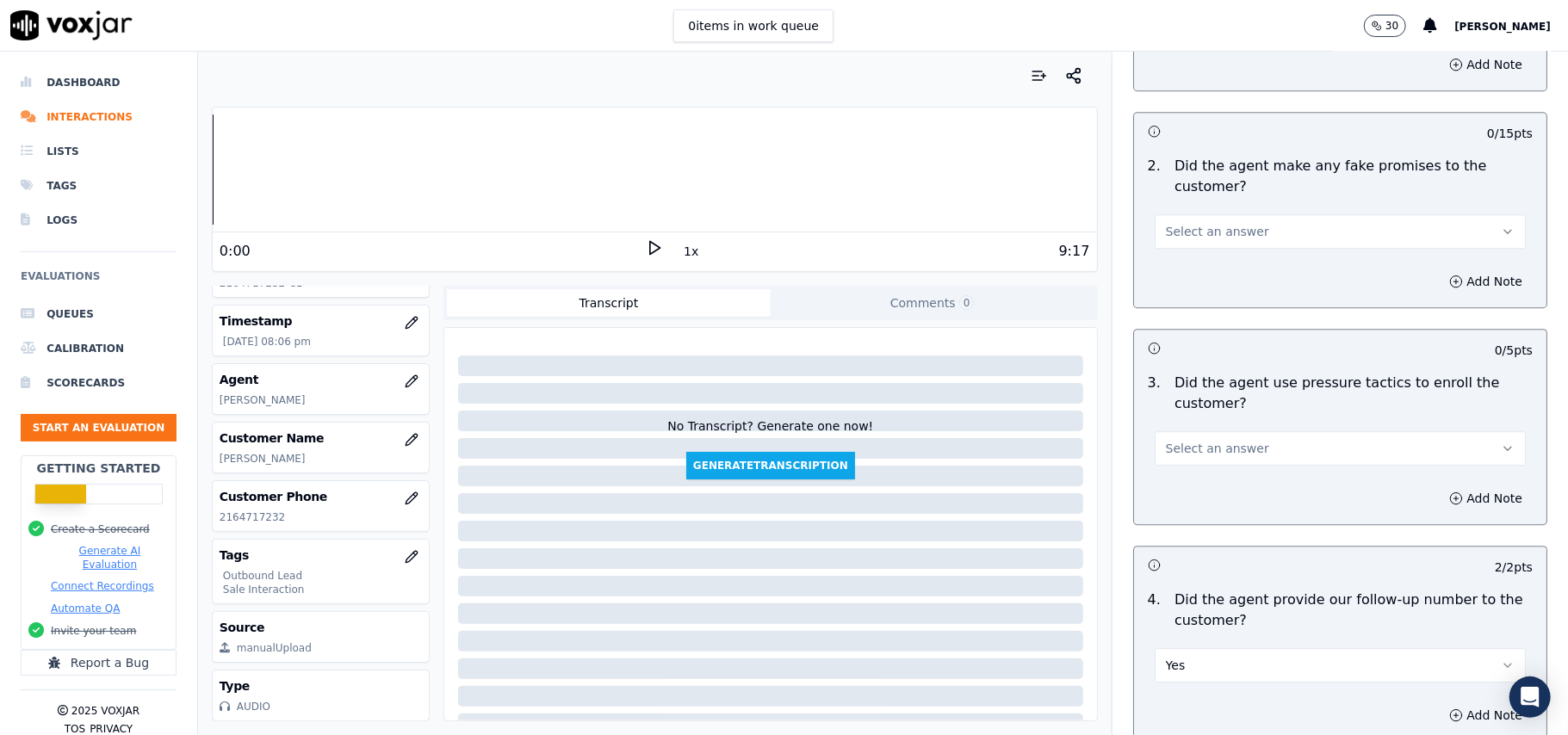
click at [1206, 451] on button "Select an answer" at bounding box center [1339, 448] width 371 height 35
click at [1206, 505] on div "No" at bounding box center [1303, 503] width 333 height 28
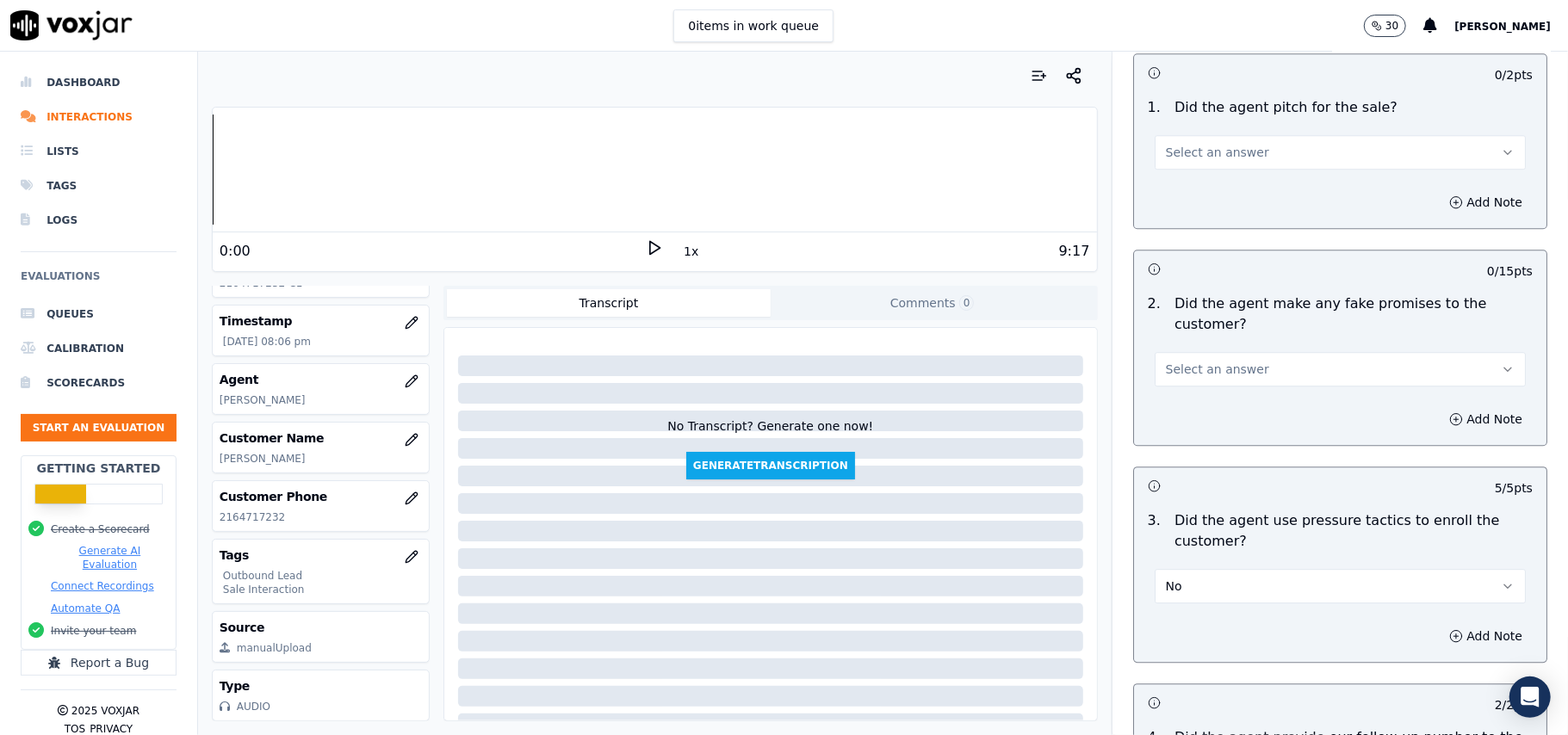
scroll to position [3259, 0]
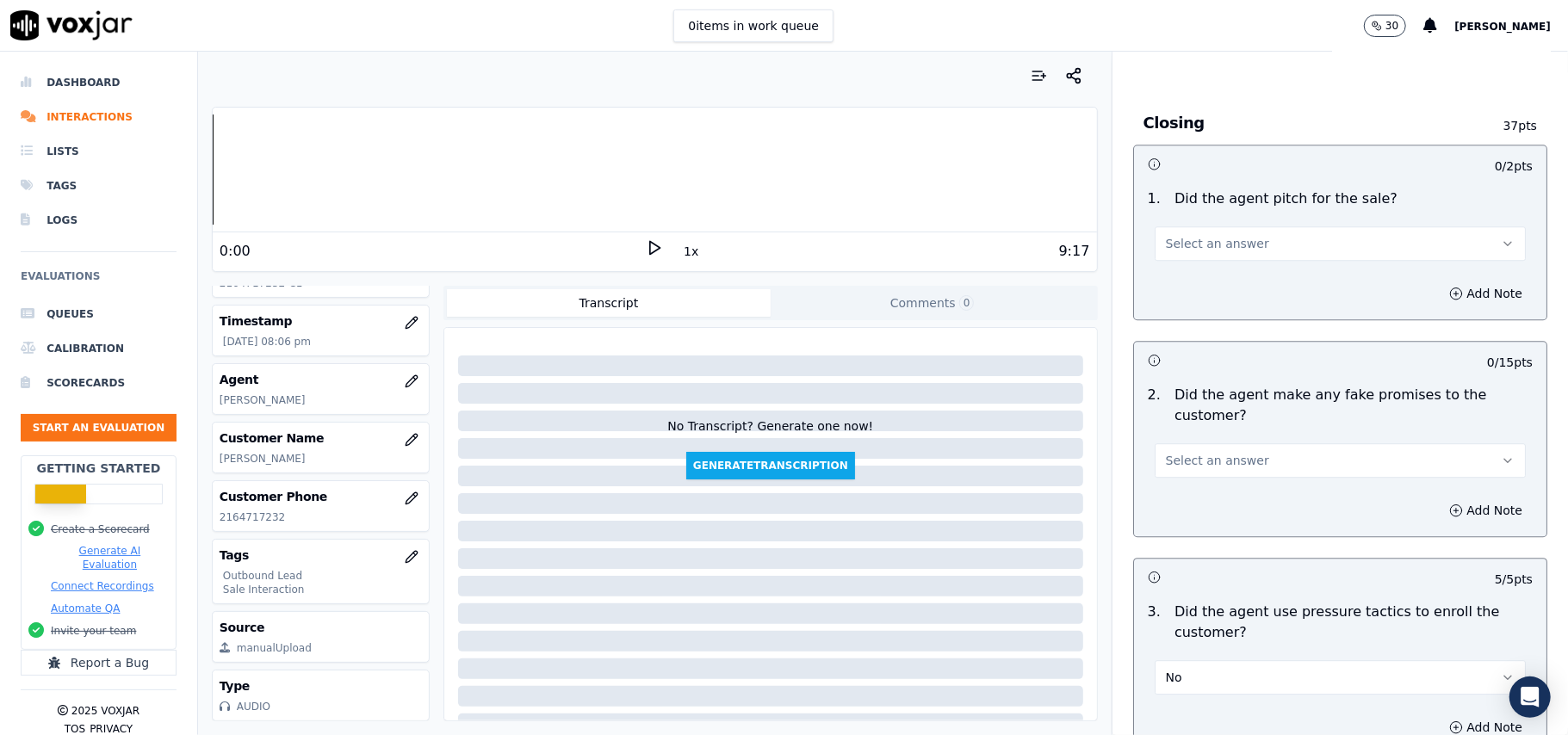
click at [1239, 464] on button "Select an answer" at bounding box center [1339, 460] width 371 height 35
click at [1231, 518] on div "No" at bounding box center [1303, 515] width 333 height 28
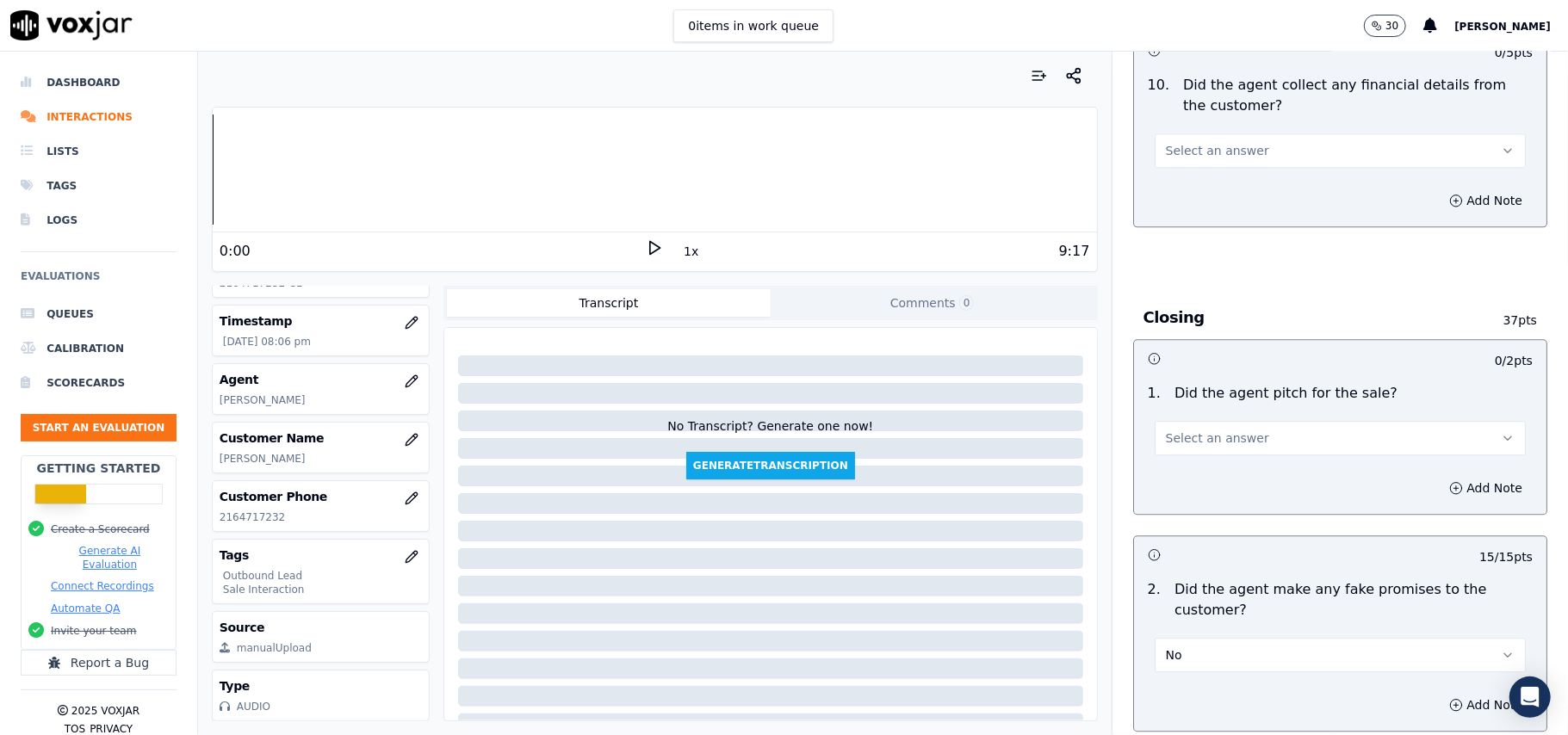
scroll to position [3029, 0]
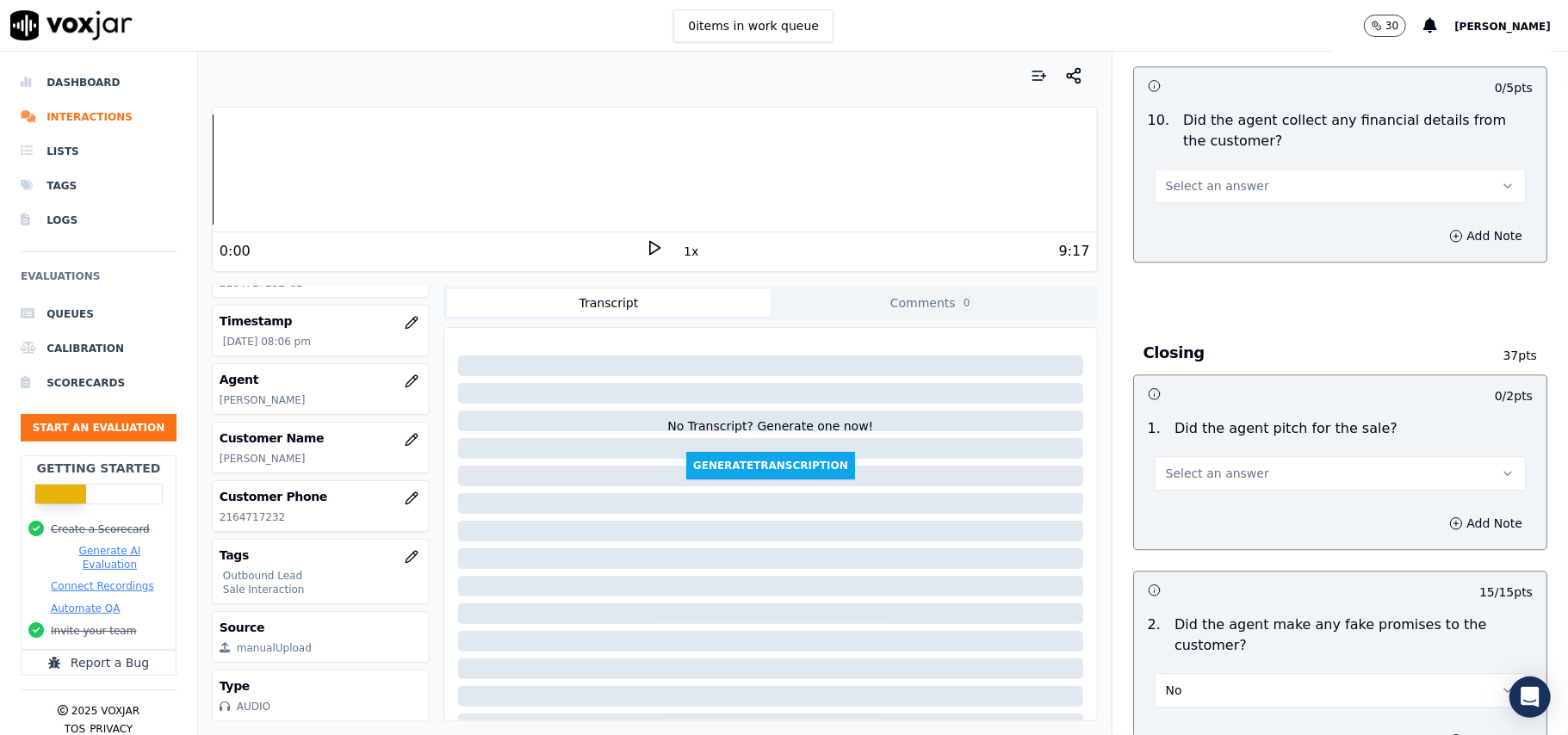
click at [1233, 462] on button "Select an answer" at bounding box center [1339, 472] width 371 height 35
click at [1216, 507] on div "Yes" at bounding box center [1303, 499] width 333 height 28
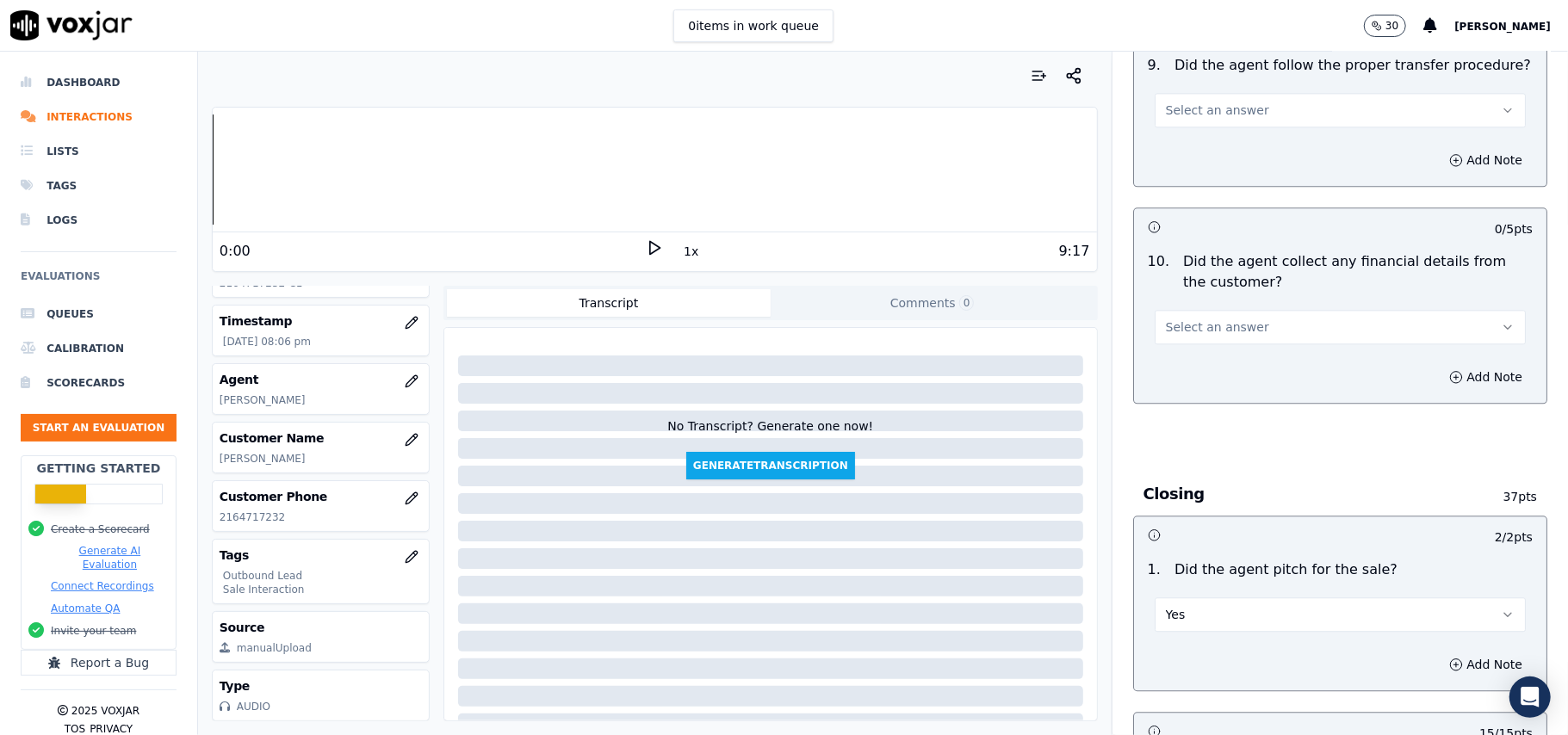
scroll to position [2685, 0]
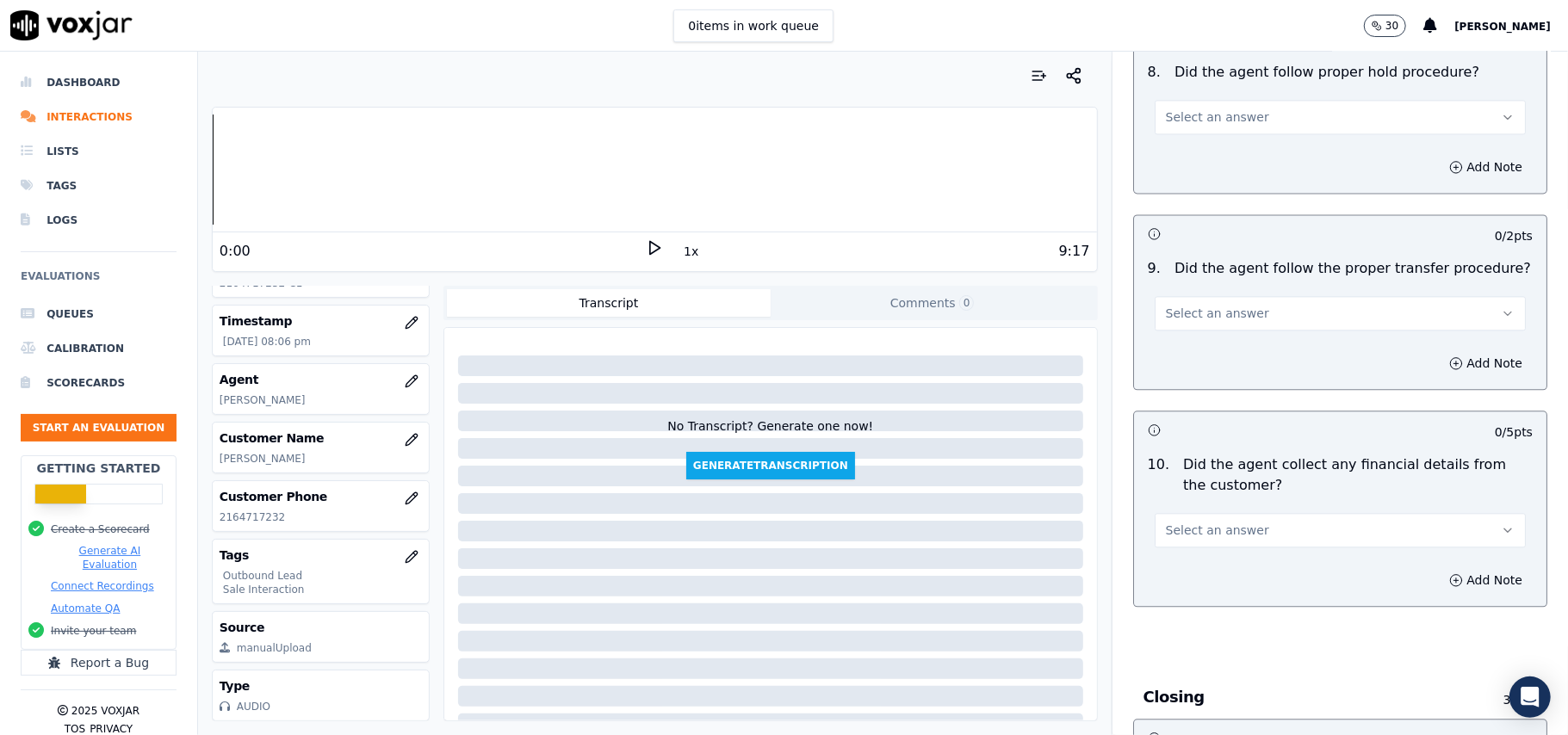
click at [1241, 513] on button "Select an answer" at bounding box center [1339, 529] width 371 height 35
click at [1233, 588] on div "No" at bounding box center [1303, 583] width 333 height 28
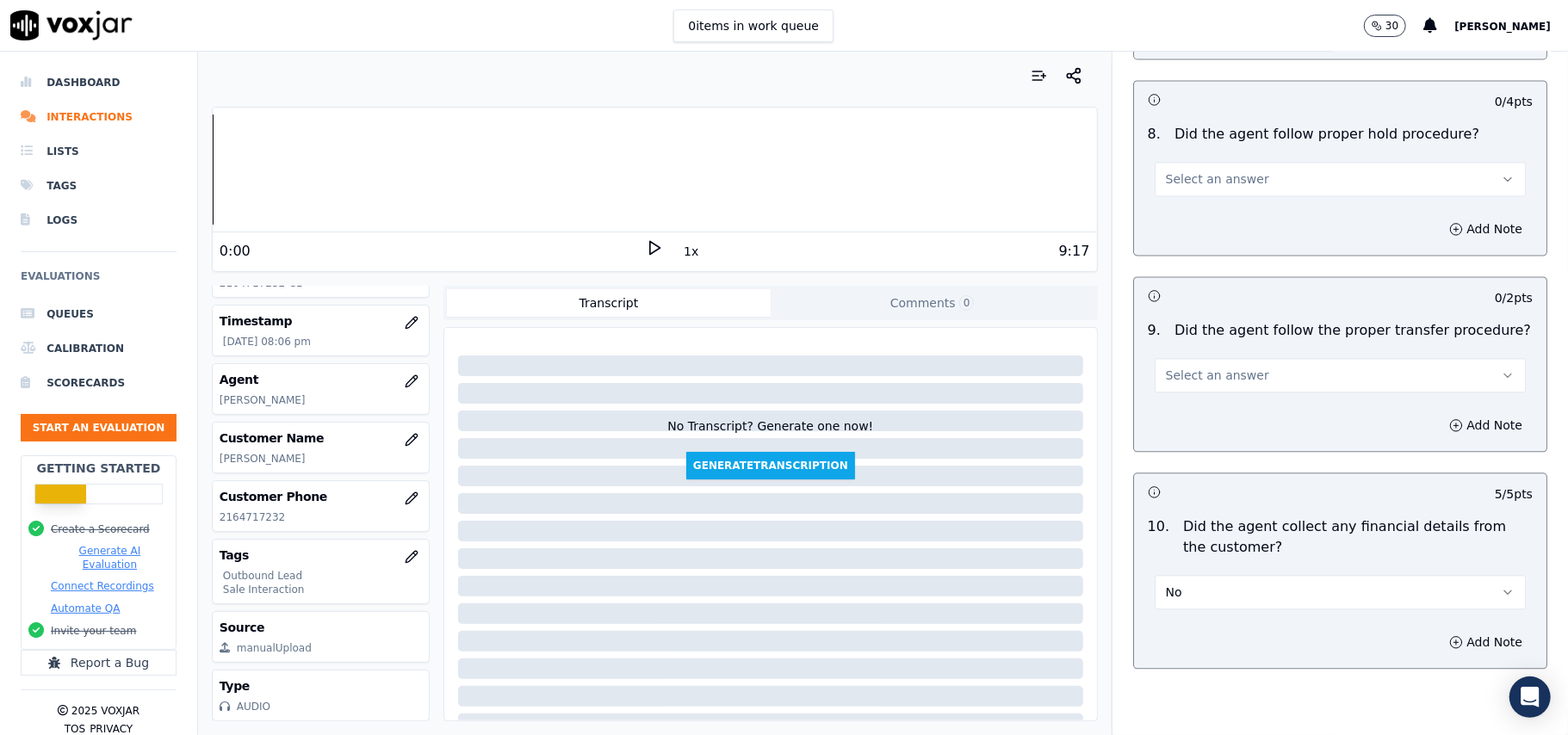
scroll to position [2571, 0]
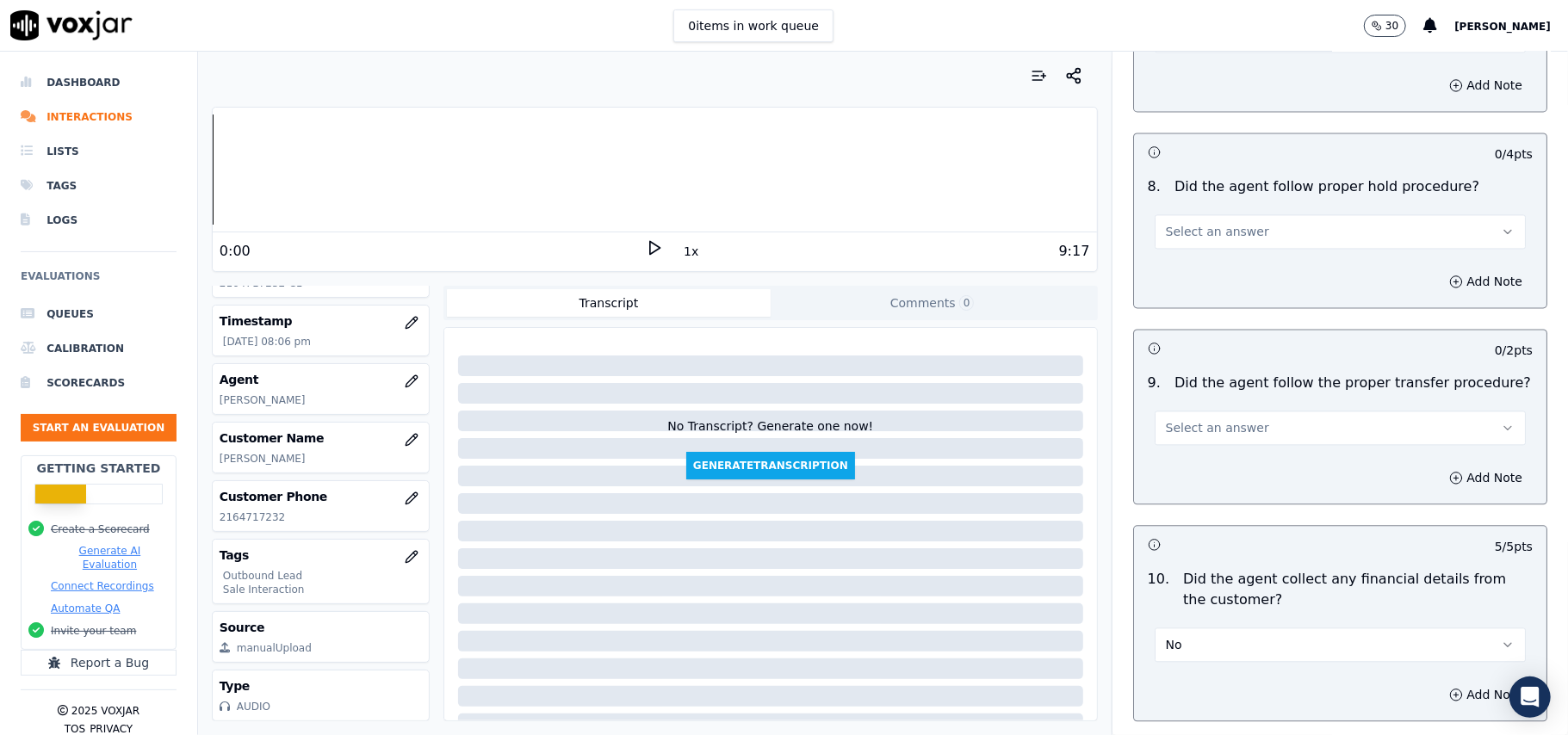
click at [1261, 452] on div "Add Note" at bounding box center [1339, 478] width 412 height 52
click at [1255, 413] on button "Select an answer" at bounding box center [1339, 427] width 371 height 35
click at [1250, 457] on div "Yes" at bounding box center [1303, 453] width 333 height 28
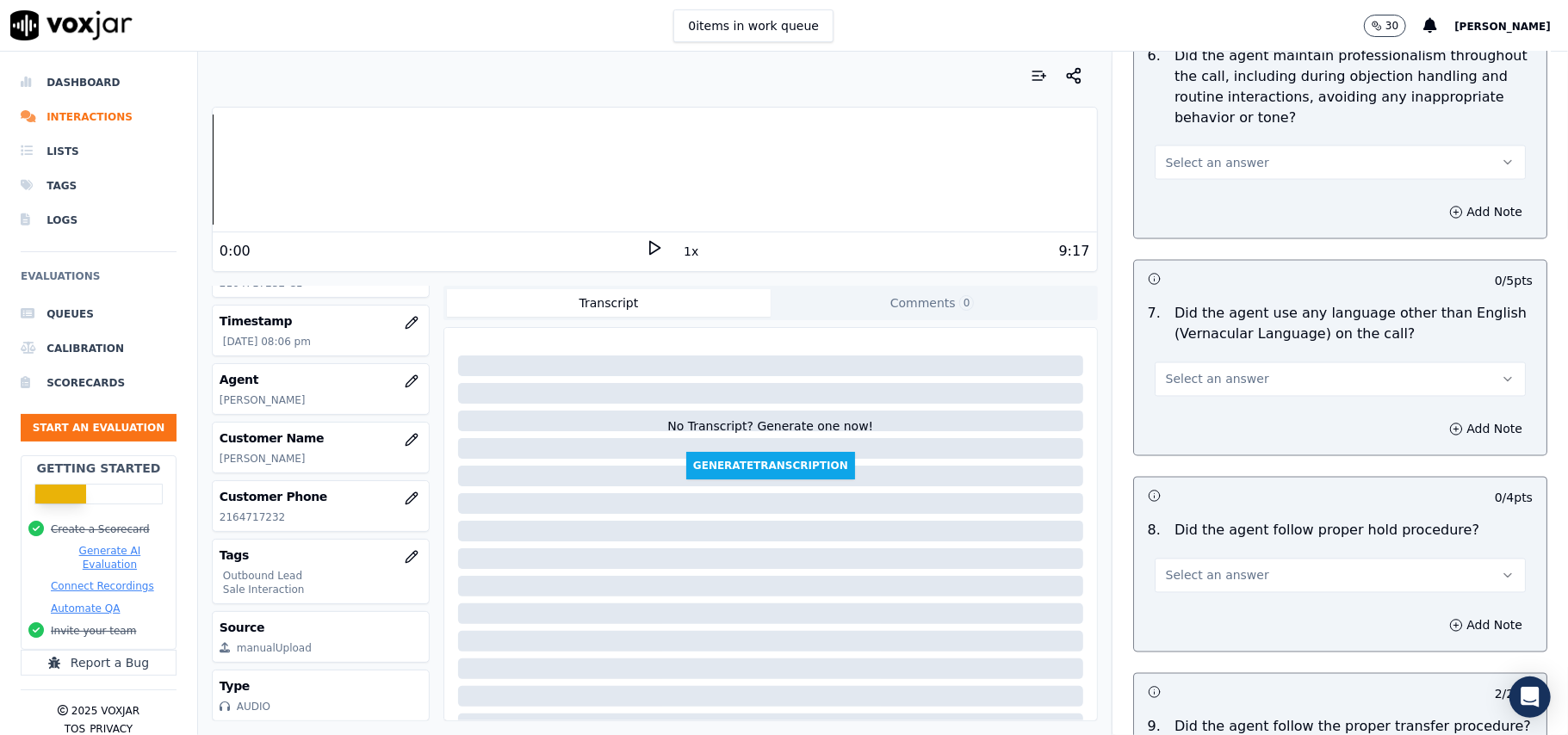
click at [1181, 567] on span "Select an answer" at bounding box center [1217, 575] width 103 height 17
click at [1181, 588] on div "Yes" at bounding box center [1303, 600] width 333 height 28
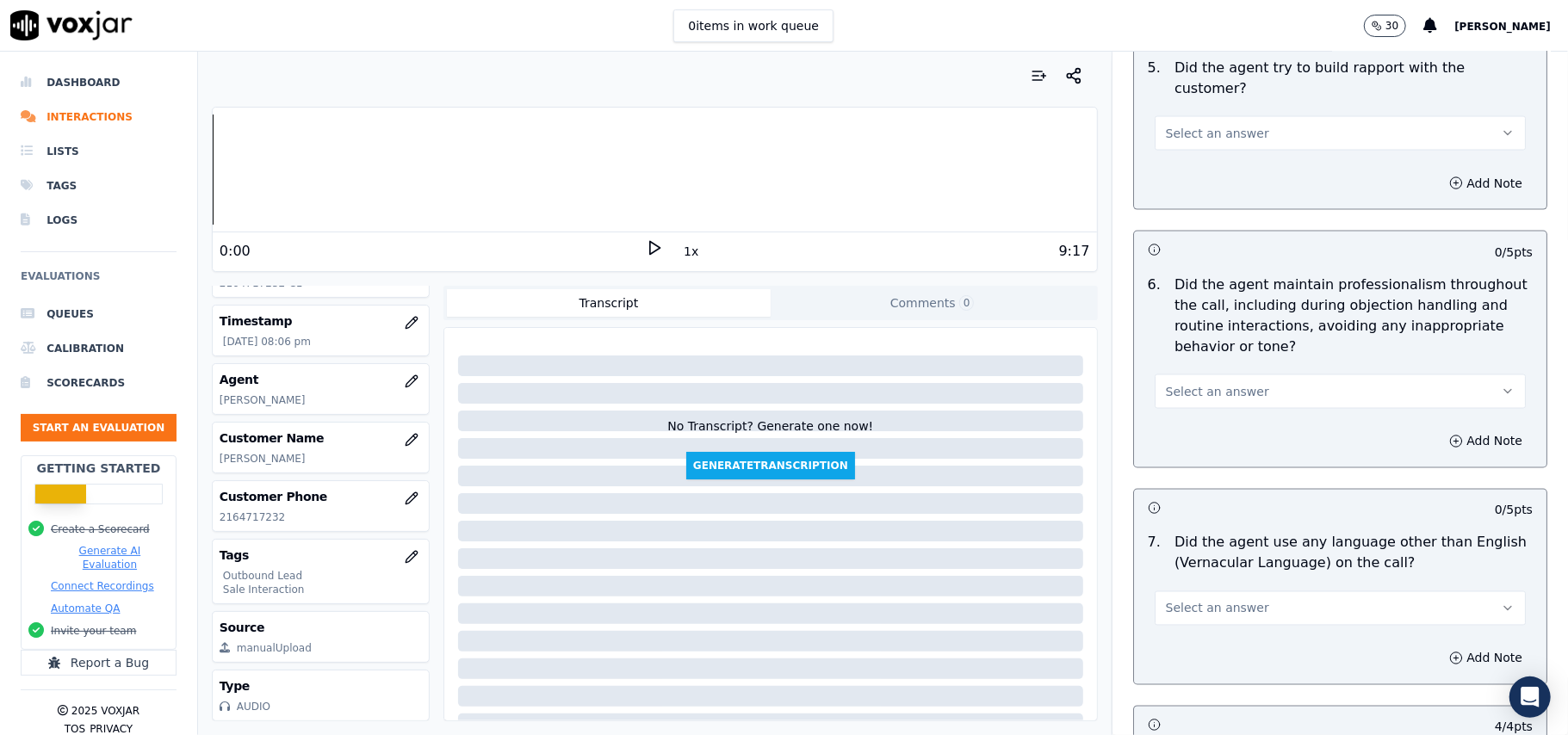
scroll to position [1997, 0]
click at [1228, 601] on span "Select an answer" at bounding box center [1217, 609] width 103 height 17
click at [1172, 668] on div "No" at bounding box center [1303, 660] width 333 height 28
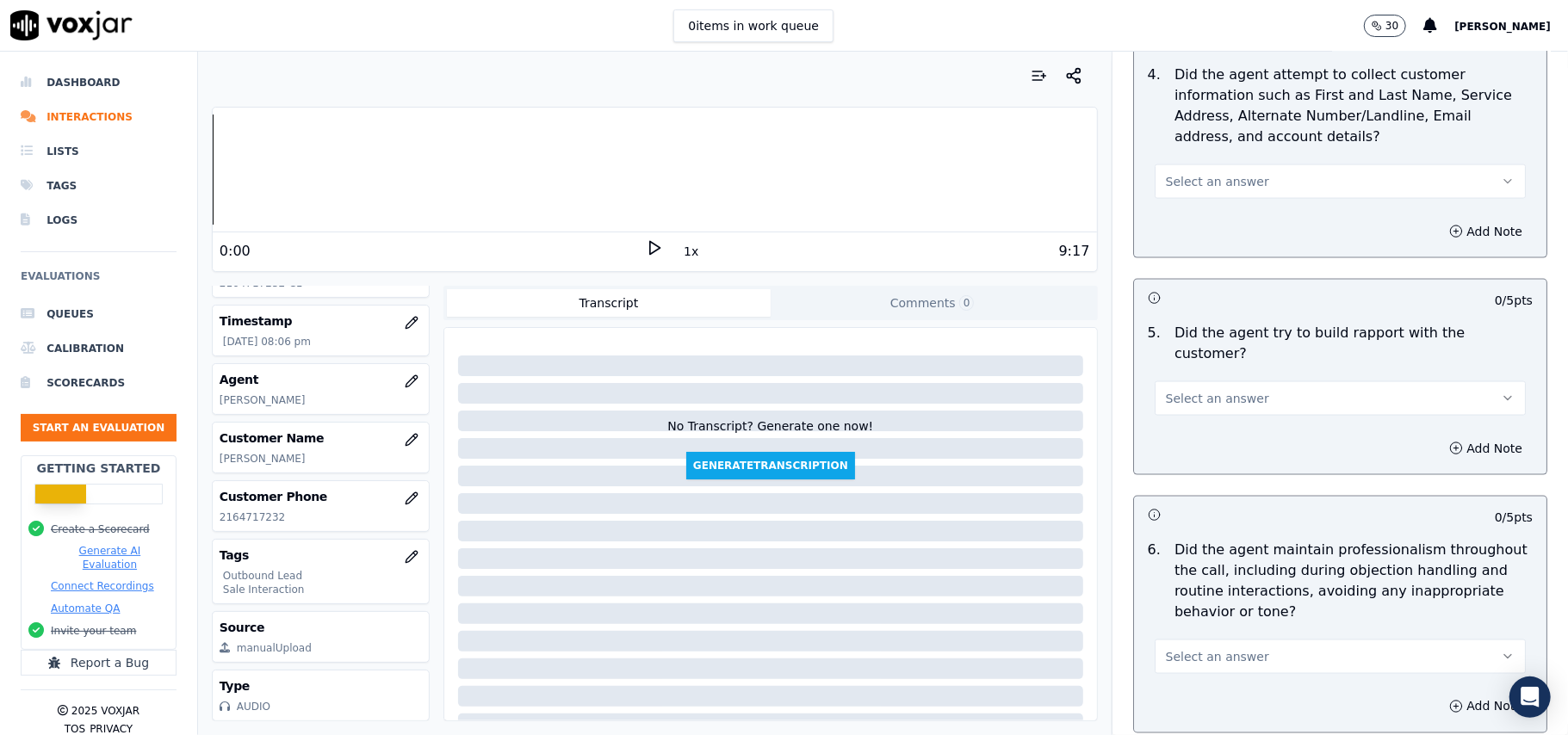
scroll to position [1767, 0]
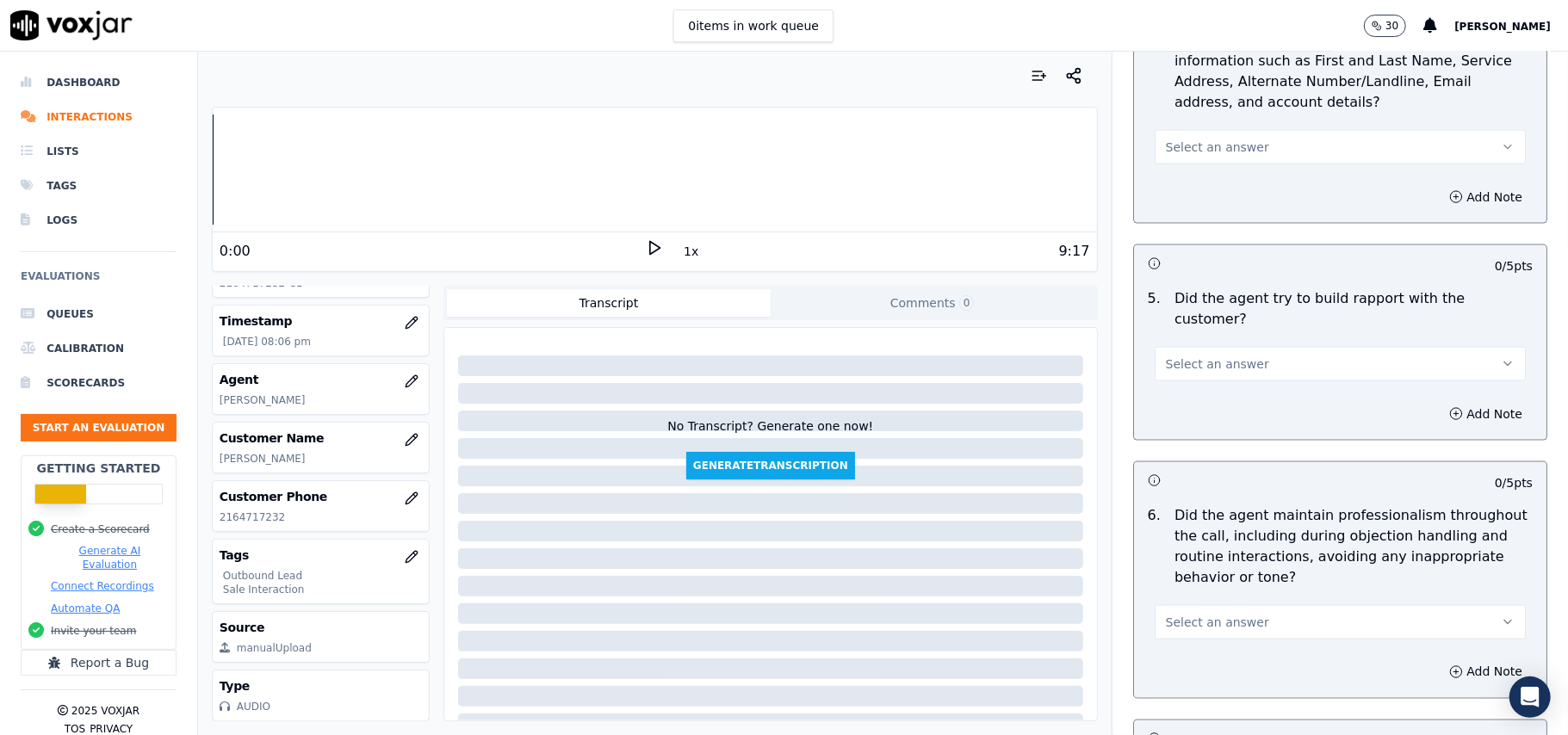
click at [1208, 613] on span "Select an answer" at bounding box center [1217, 621] width 103 height 17
click at [1208, 640] on div "Yes" at bounding box center [1303, 645] width 333 height 28
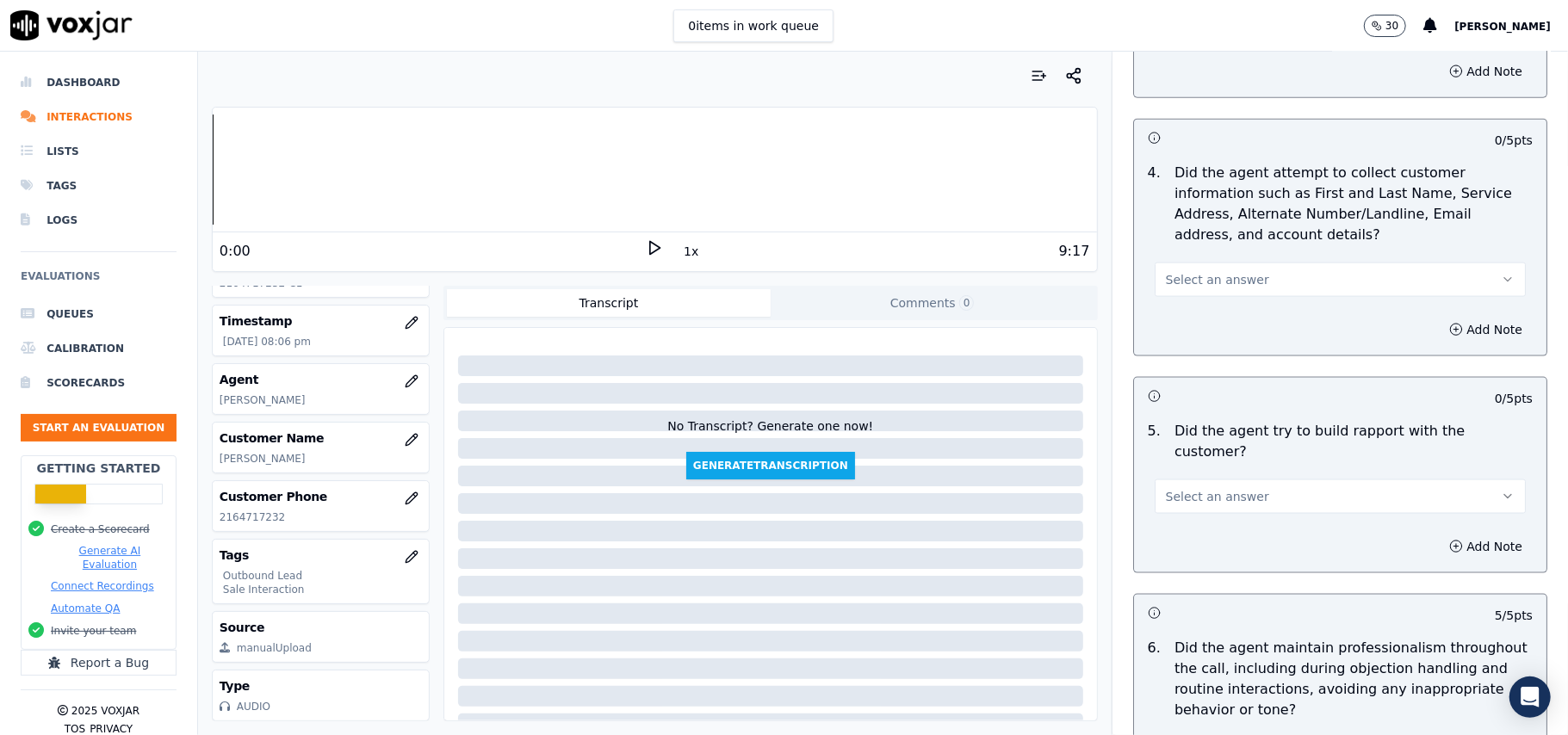
scroll to position [1539, 0]
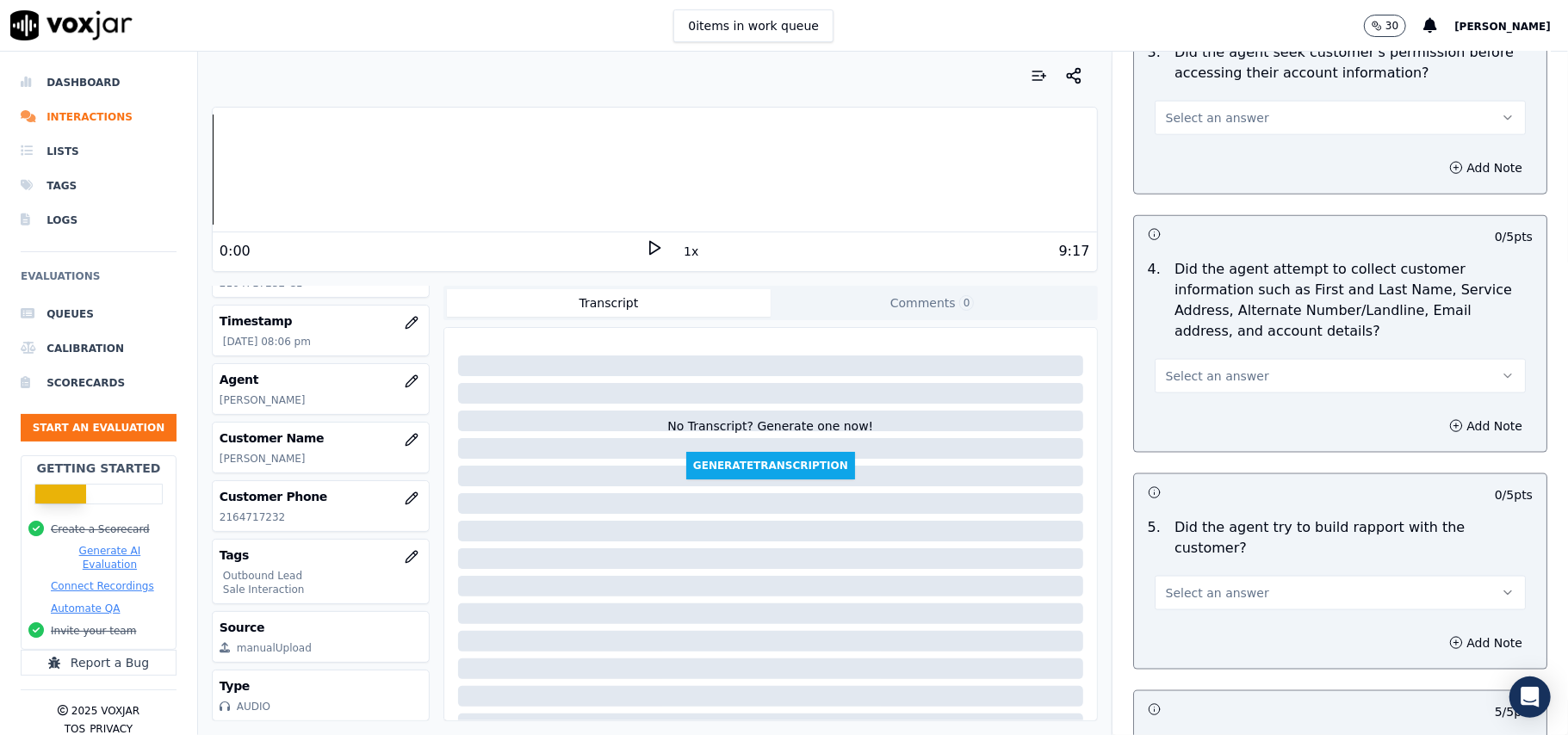
click at [1250, 576] on button "Select an answer" at bounding box center [1339, 593] width 371 height 35
click at [1239, 604] on div "Yes" at bounding box center [1303, 616] width 333 height 28
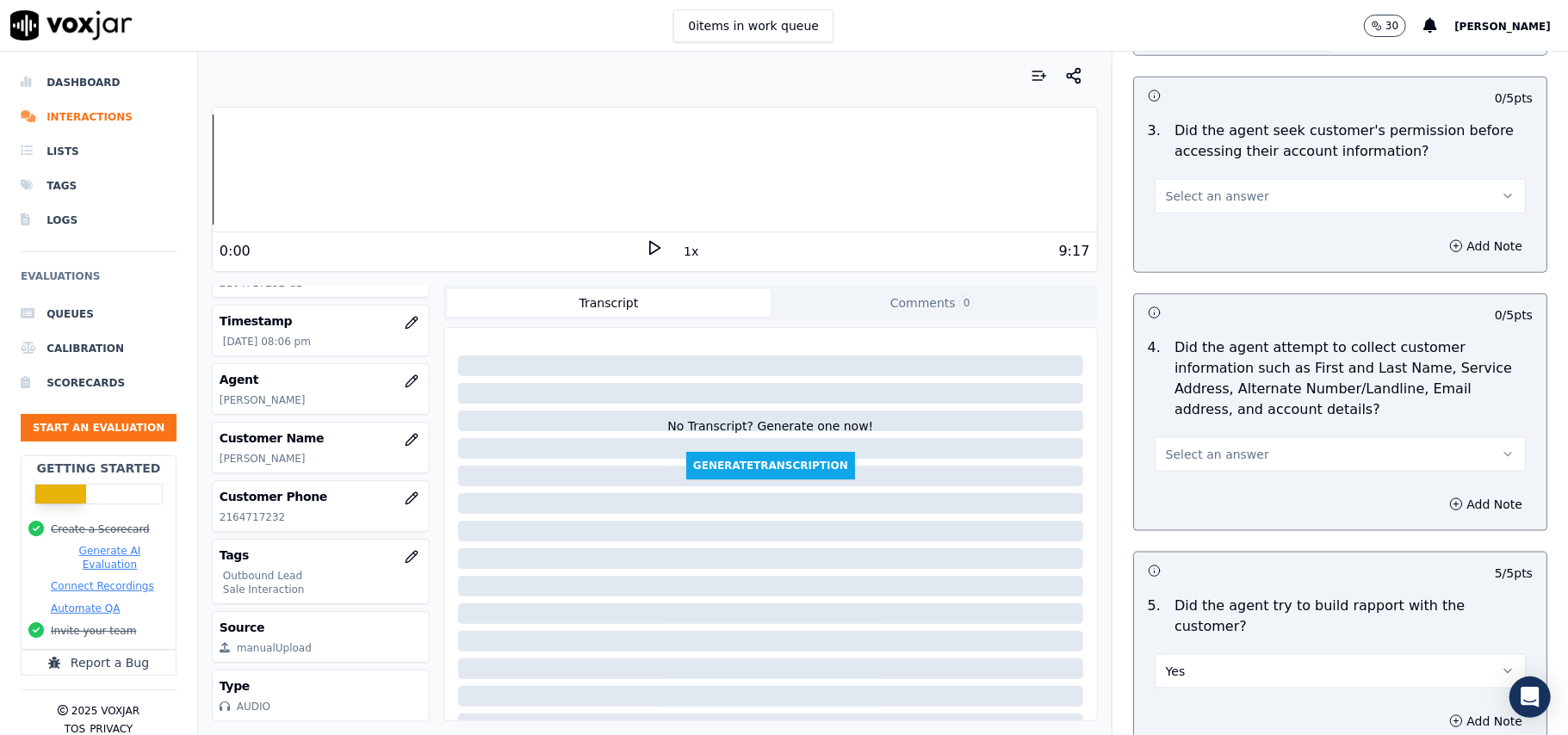
scroll to position [1423, 0]
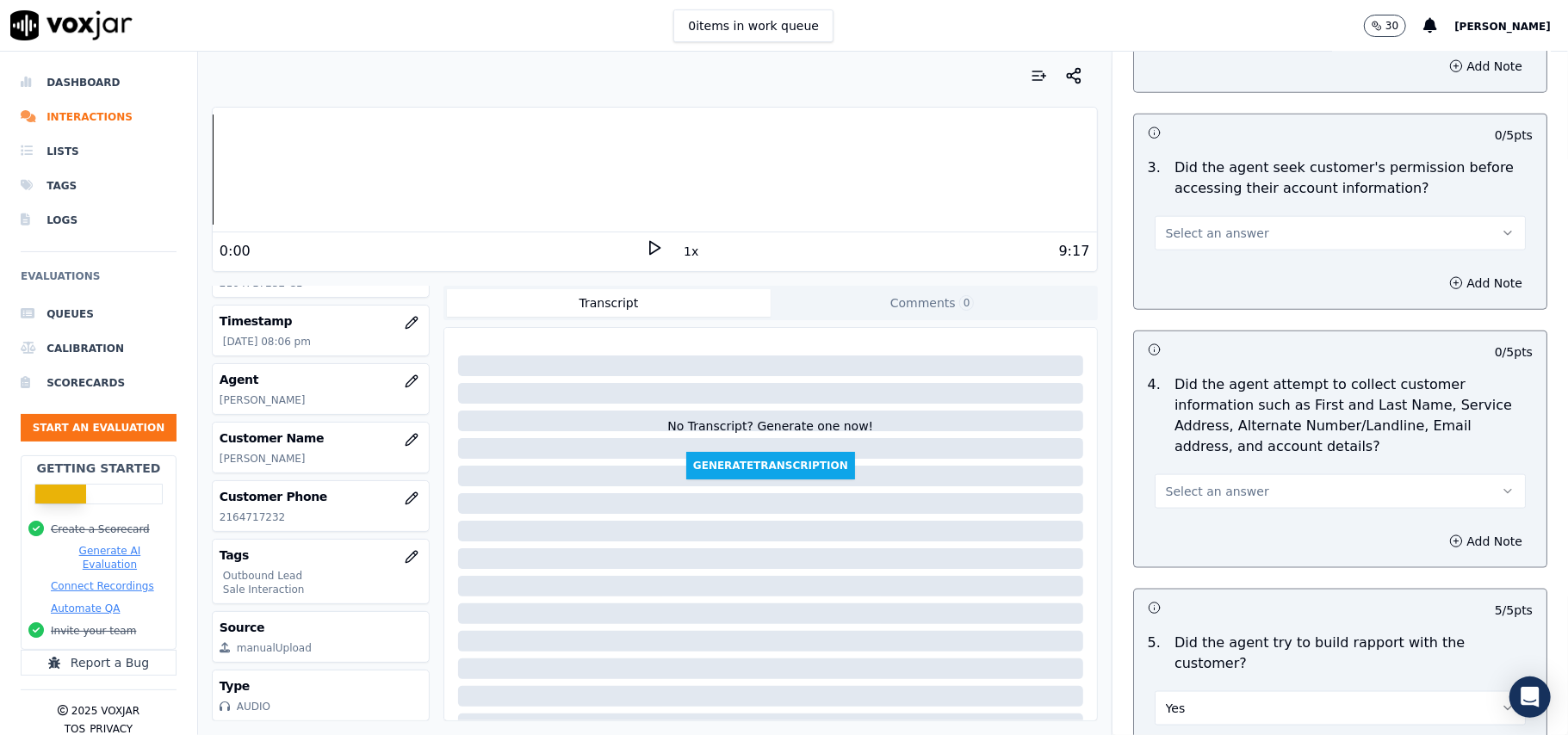
click at [1248, 496] on button "Select an answer" at bounding box center [1339, 491] width 371 height 35
click at [1244, 556] on div "No" at bounding box center [1303, 561] width 333 height 28
click at [1185, 492] on button "No" at bounding box center [1339, 491] width 371 height 35
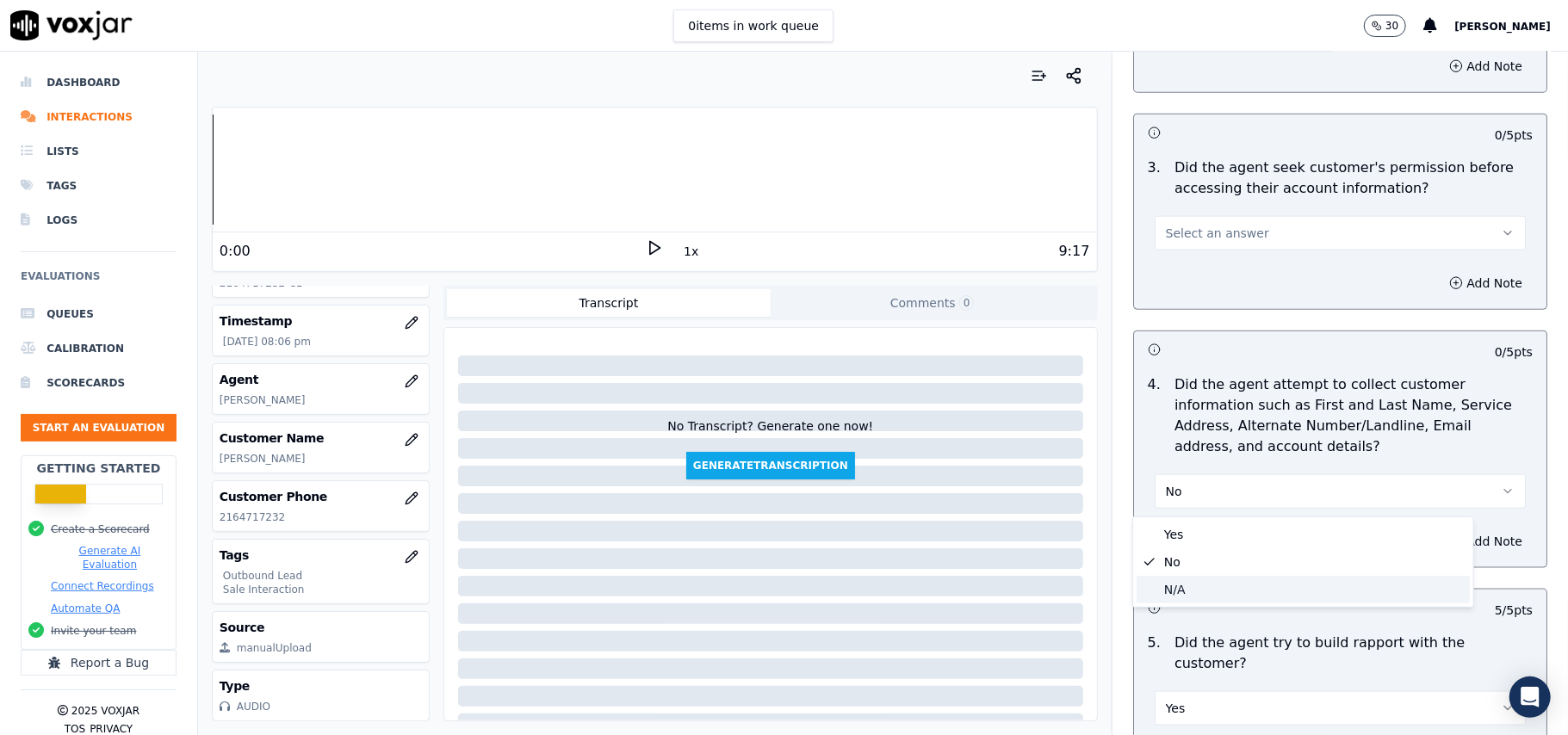
click at [1185, 583] on div "N/A" at bounding box center [1303, 589] width 333 height 28
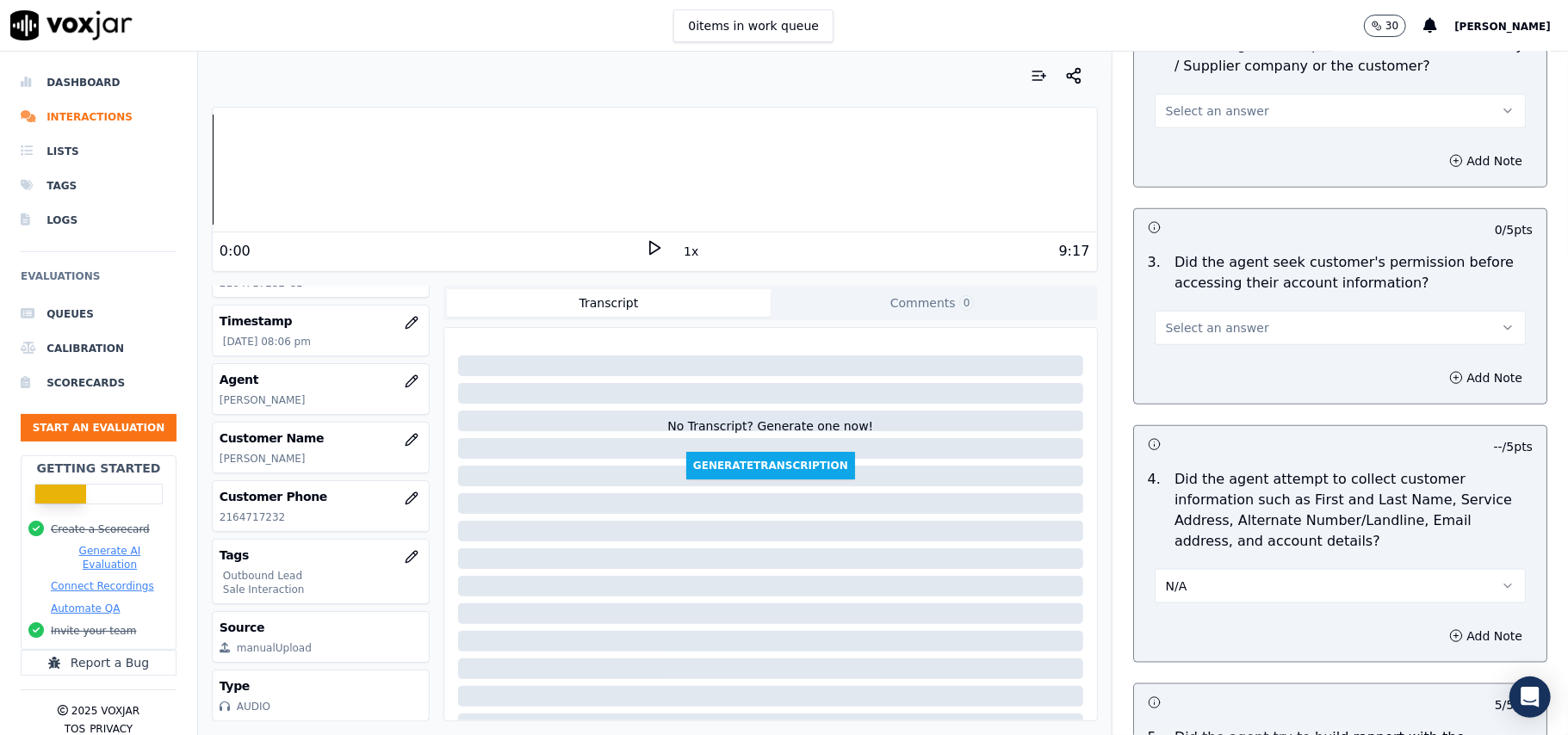
scroll to position [1308, 0]
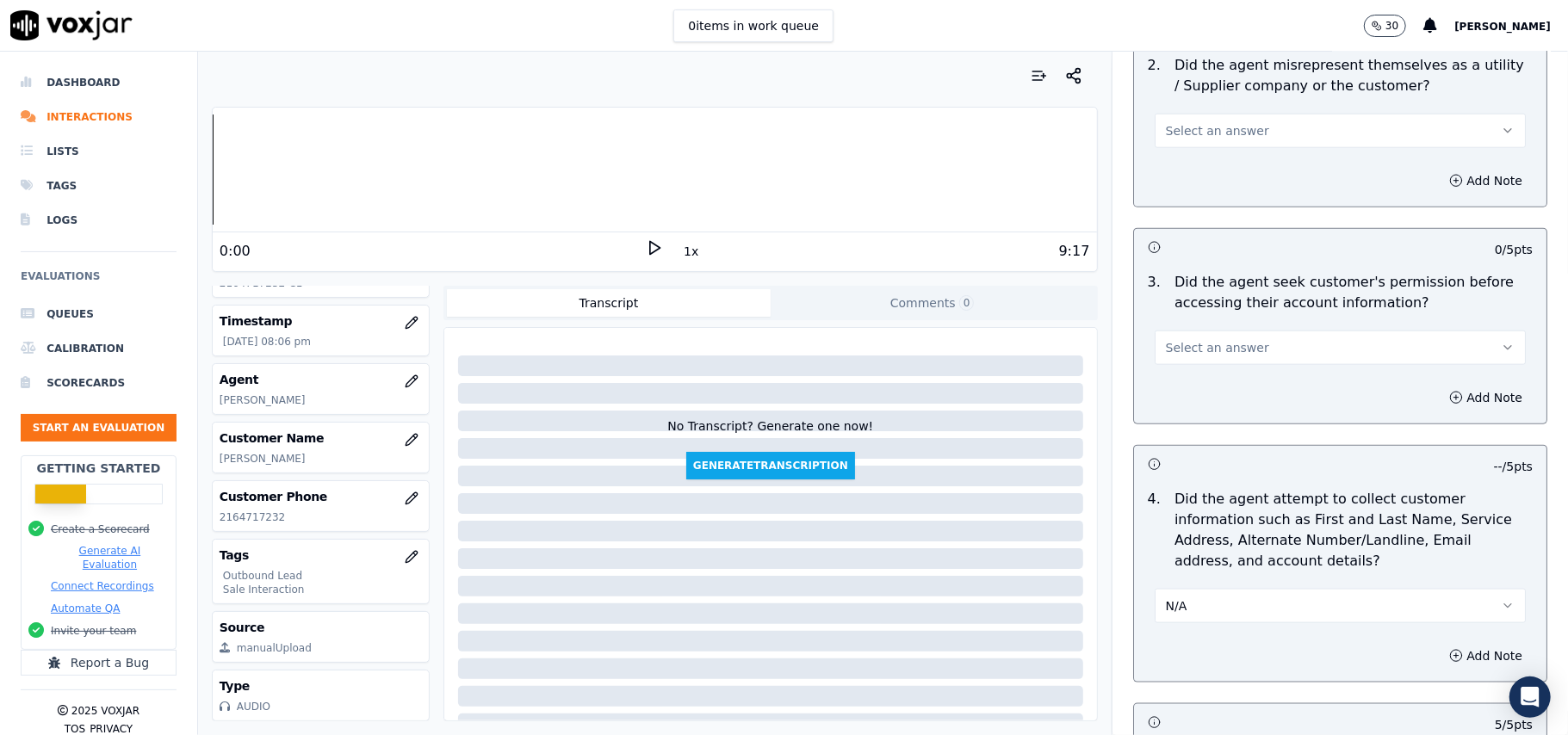
click at [1267, 343] on button "Select an answer" at bounding box center [1339, 347] width 371 height 35
click at [1255, 403] on div "No" at bounding box center [1303, 416] width 333 height 28
click at [1247, 337] on button "No" at bounding box center [1339, 347] width 371 height 35
click at [1221, 394] on div "Yes" at bounding box center [1303, 389] width 333 height 28
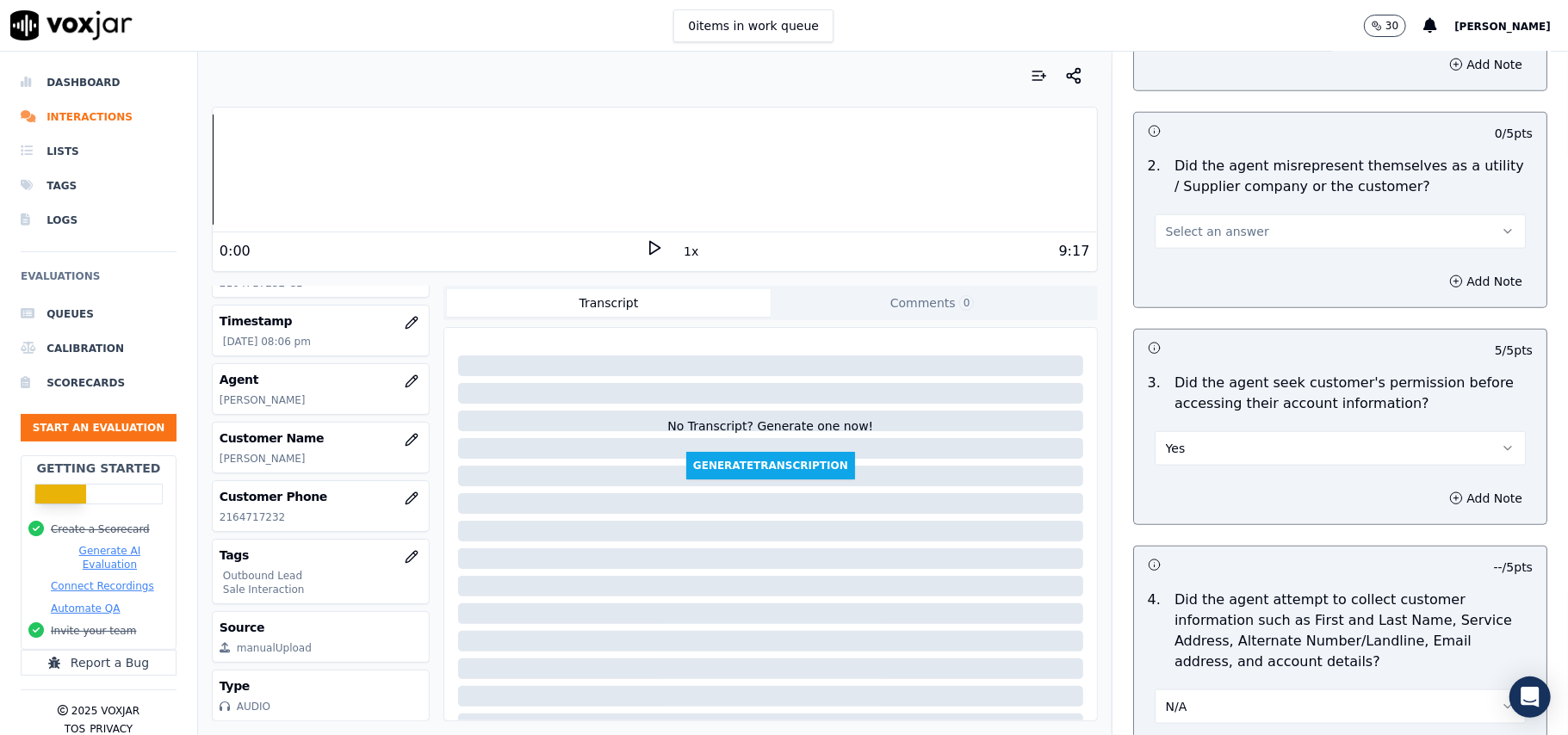
scroll to position [1078, 0]
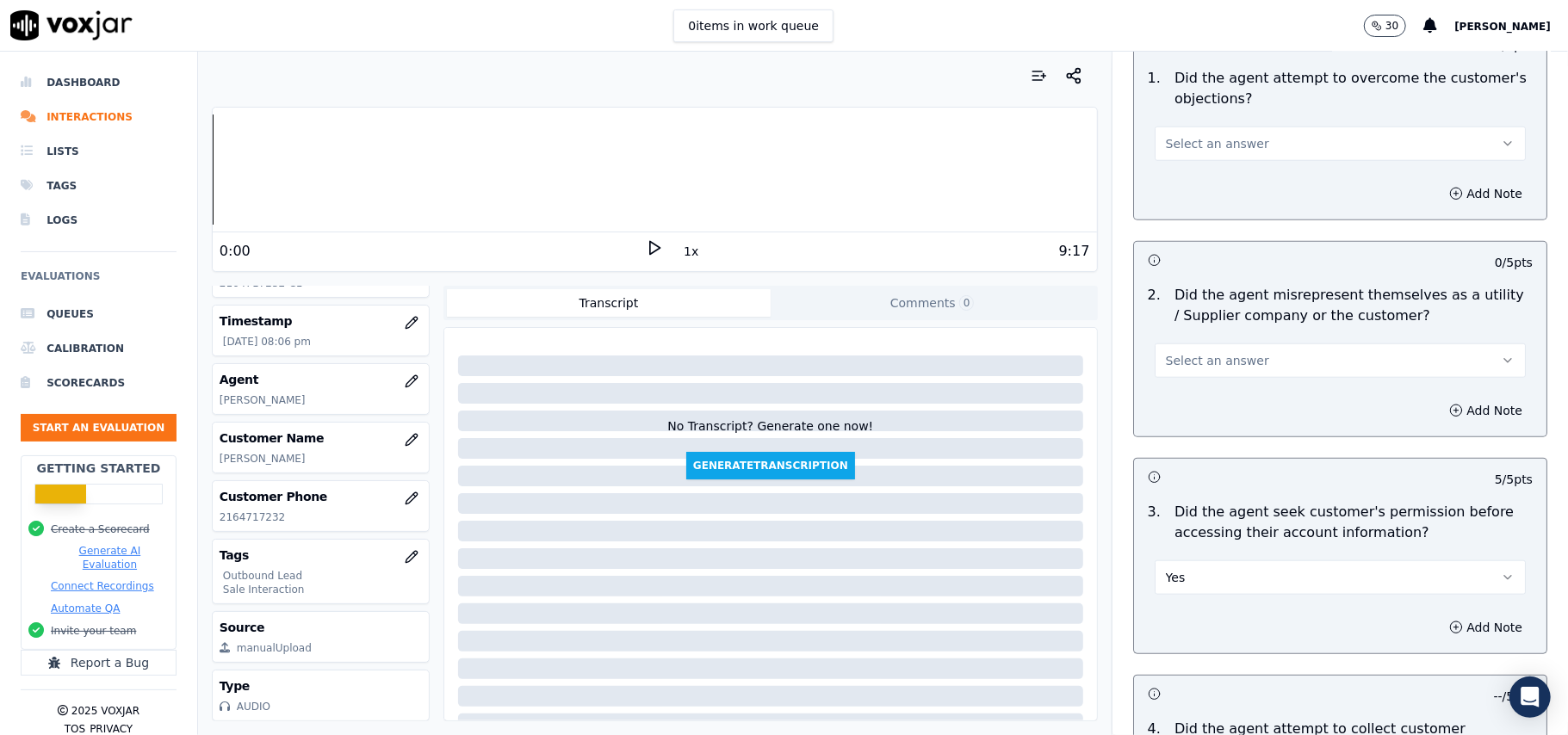
click at [1245, 374] on button "Select an answer" at bounding box center [1339, 360] width 371 height 35
click at [1226, 424] on div "No" at bounding box center [1303, 429] width 333 height 28
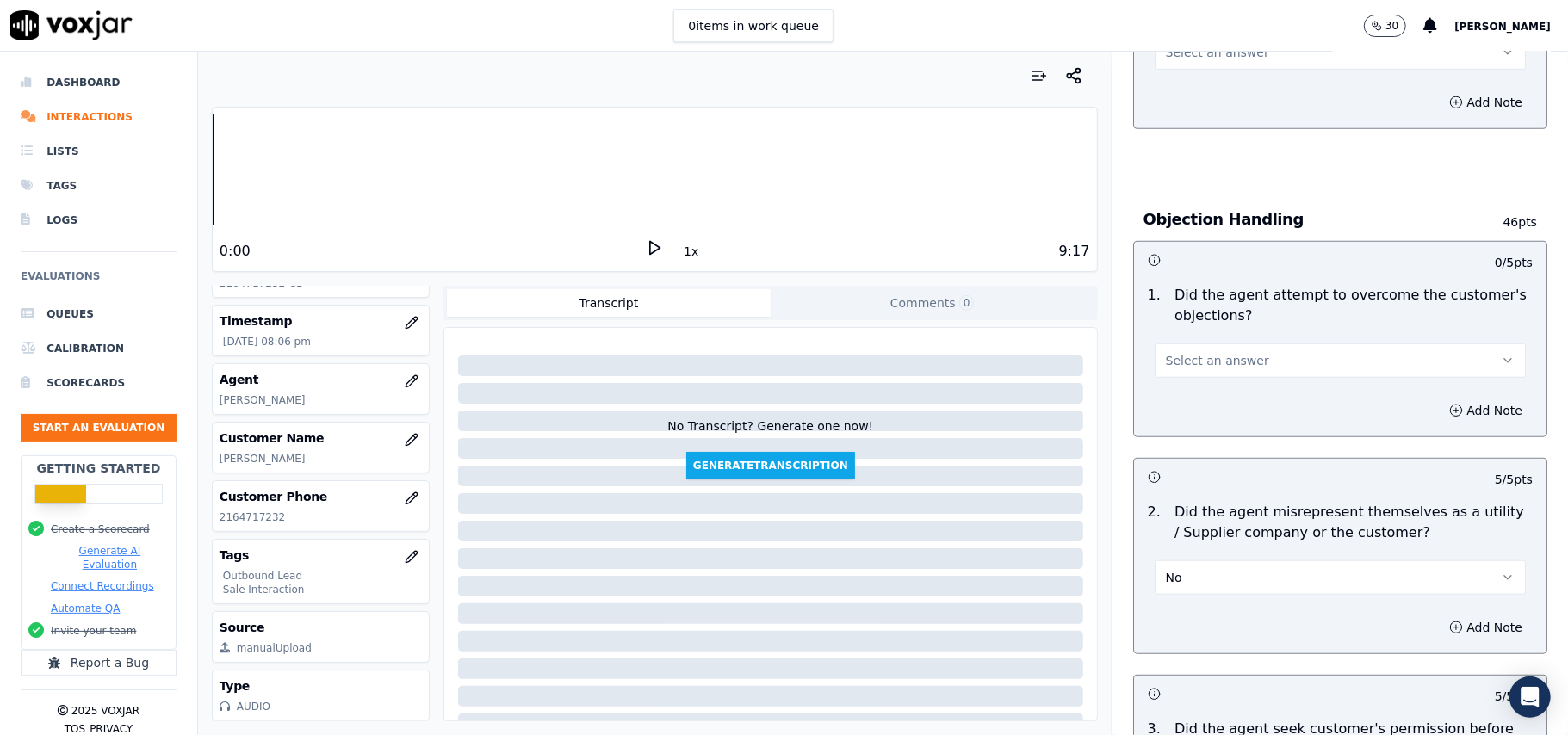
scroll to position [735, 0]
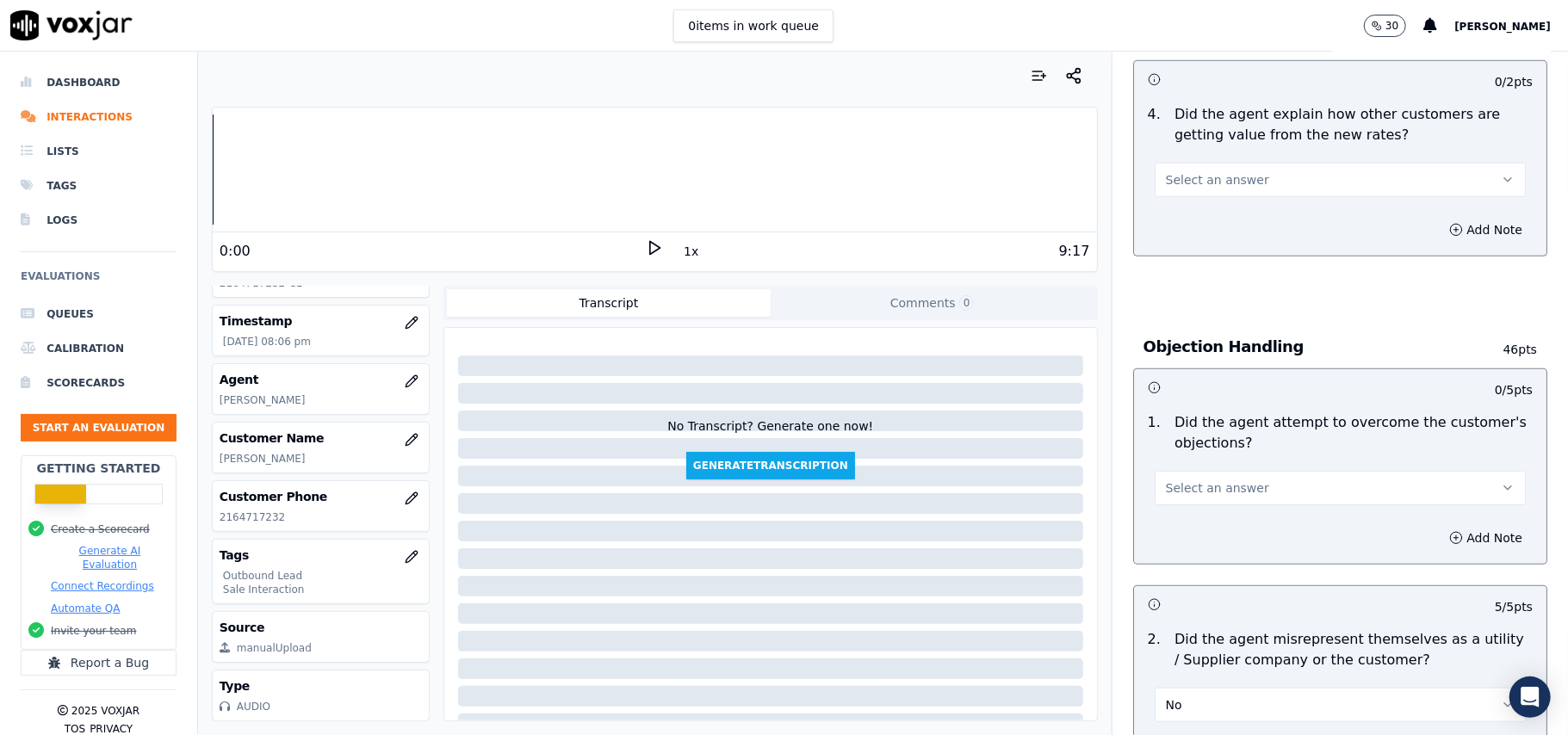
click at [1216, 476] on button "Select an answer" at bounding box center [1339, 488] width 371 height 35
click at [1216, 524] on div "Yes" at bounding box center [1303, 529] width 333 height 28
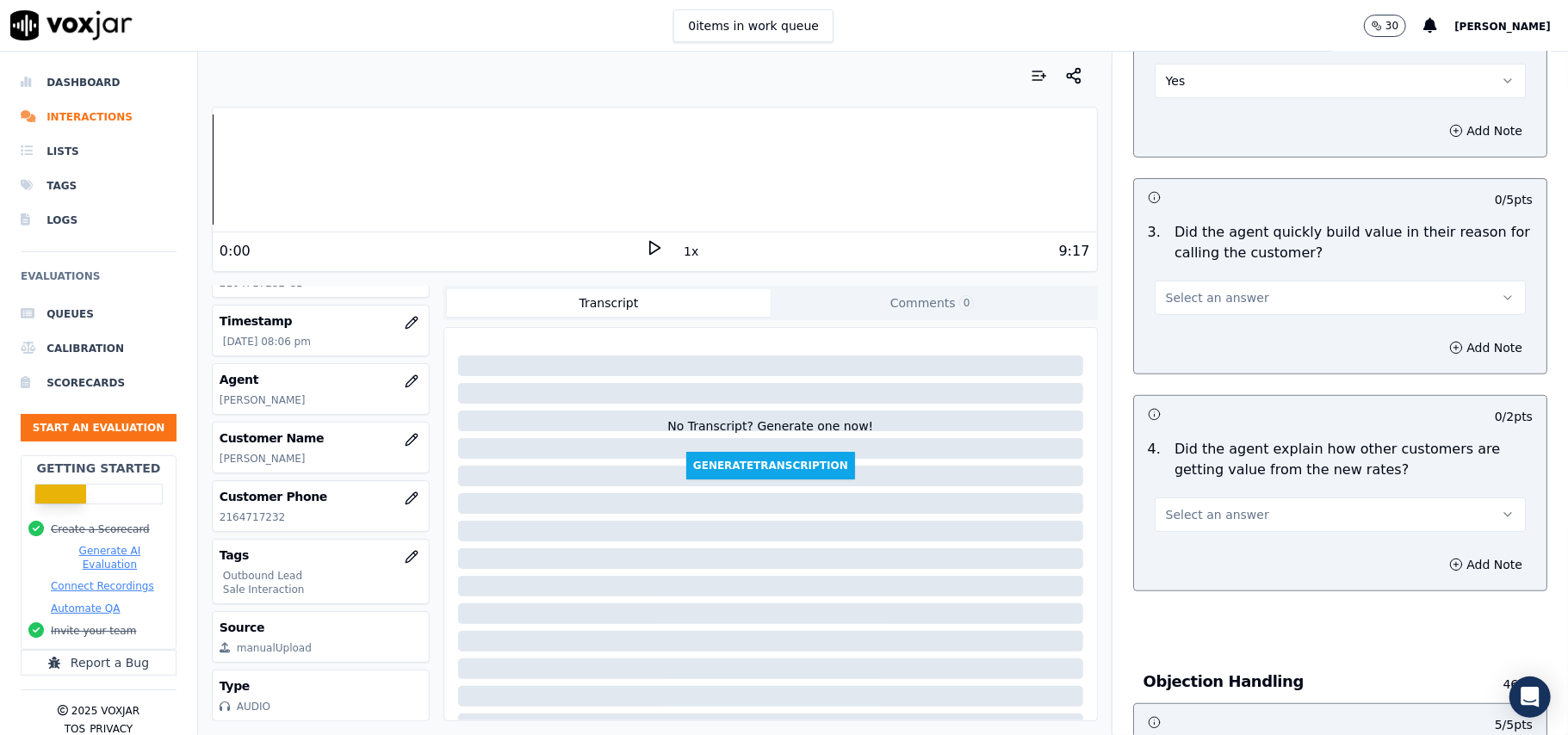
scroll to position [391, 0]
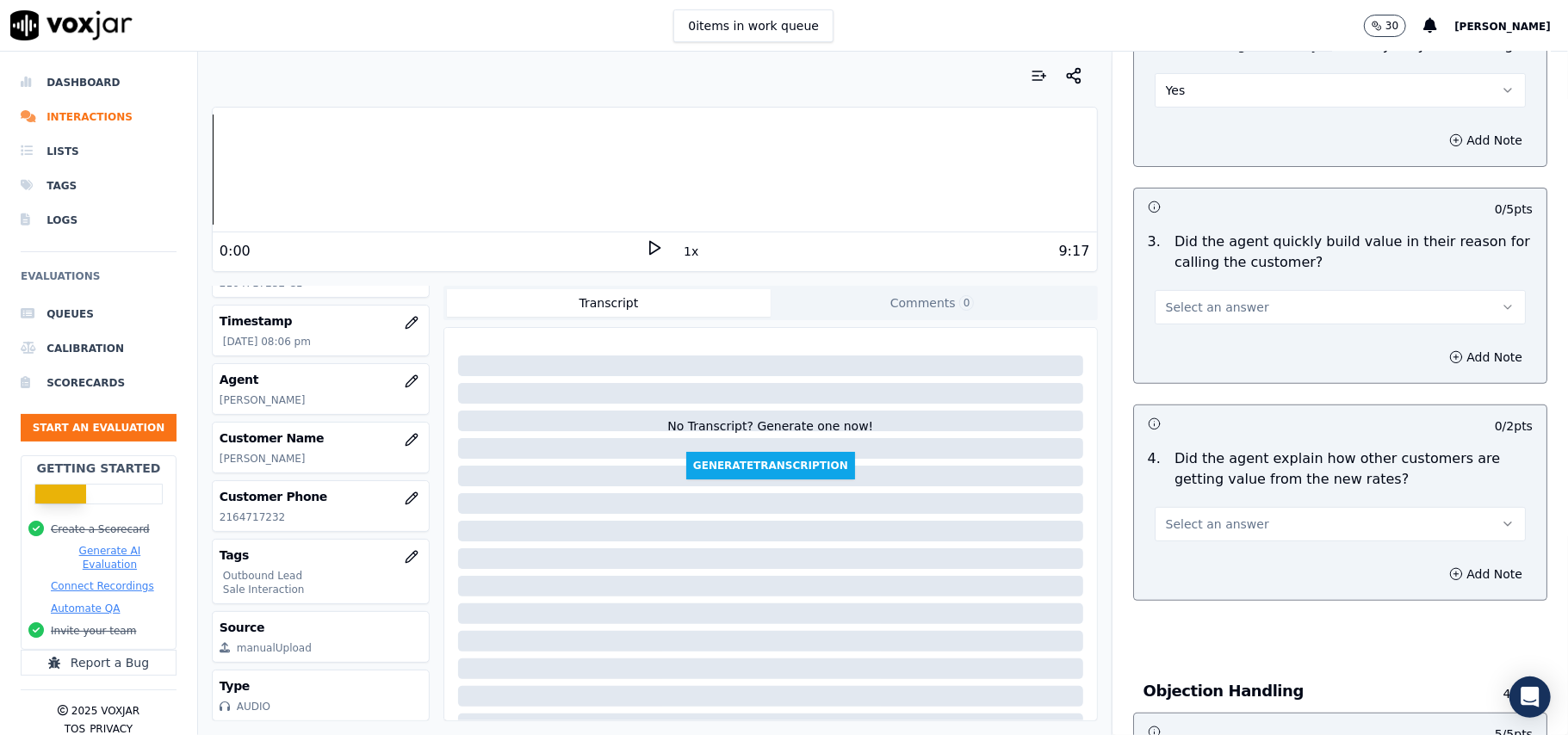
click at [1272, 530] on button "Select an answer" at bounding box center [1339, 523] width 371 height 35
click at [1228, 586] on div "No" at bounding box center [1303, 592] width 333 height 28
click at [1221, 513] on button "No" at bounding box center [1339, 523] width 371 height 35
click at [1206, 554] on div "Yes" at bounding box center [1303, 564] width 333 height 28
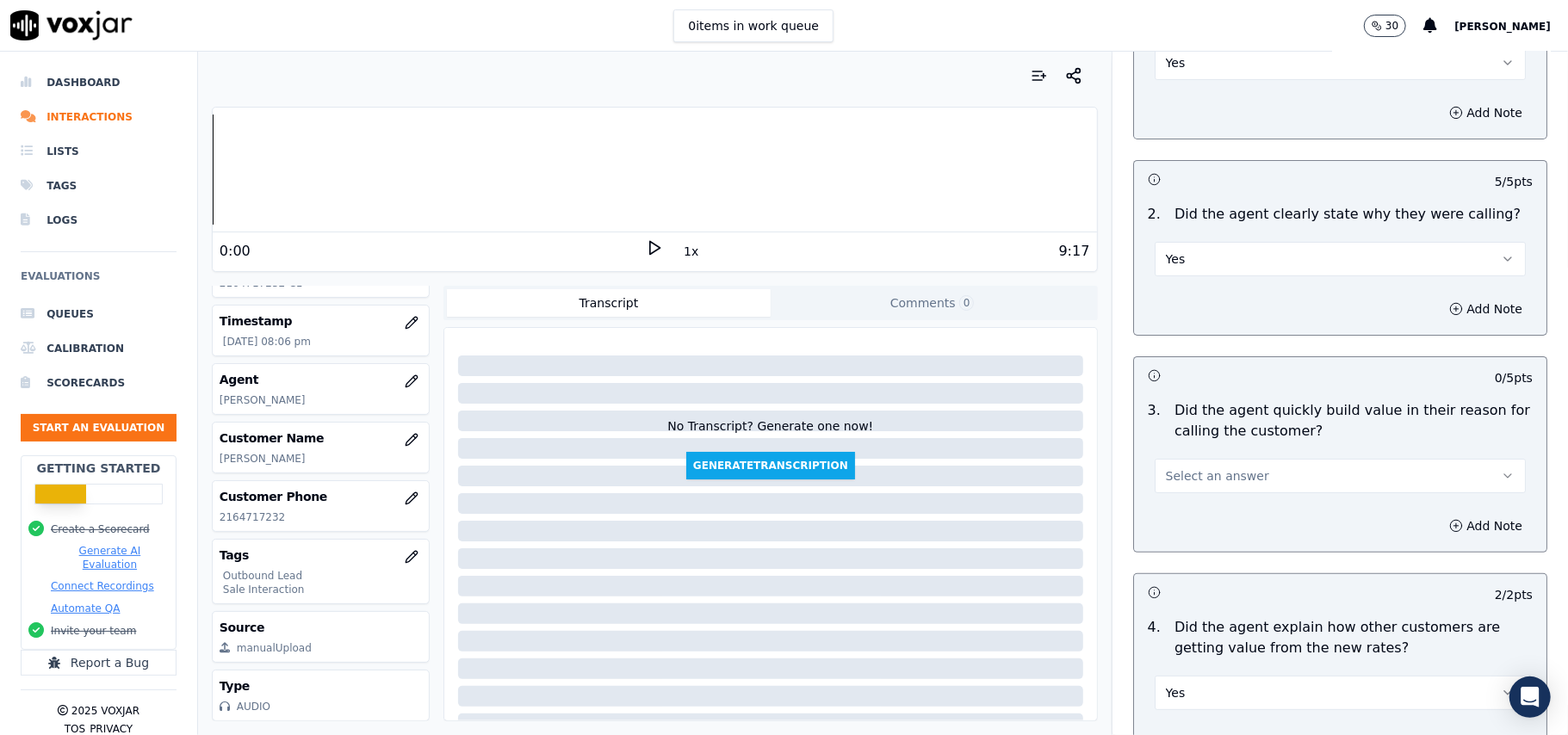
scroll to position [46, 0]
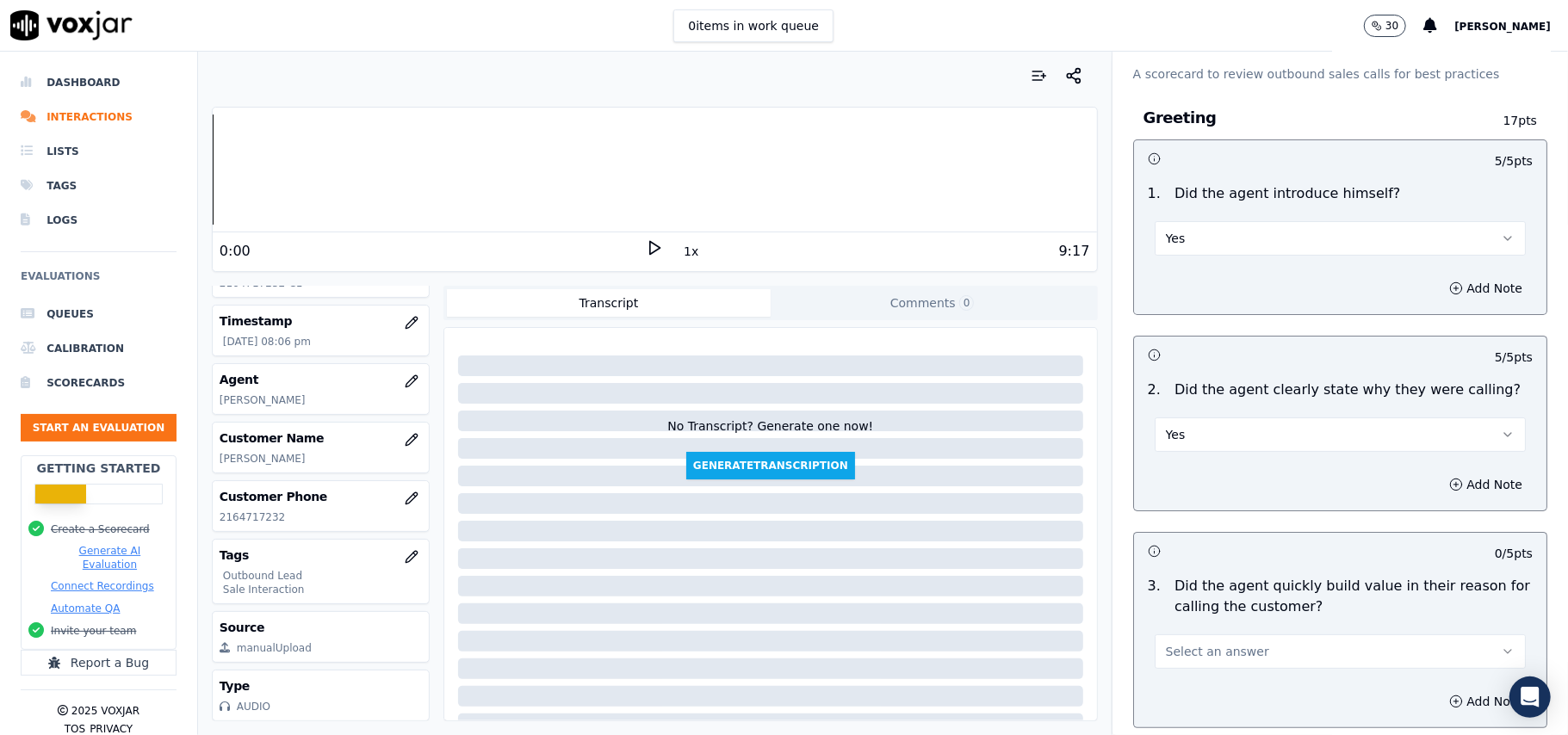
click at [1223, 661] on button "Select an answer" at bounding box center [1339, 651] width 371 height 35
click at [1219, 554] on div "Yes" at bounding box center [1303, 558] width 333 height 28
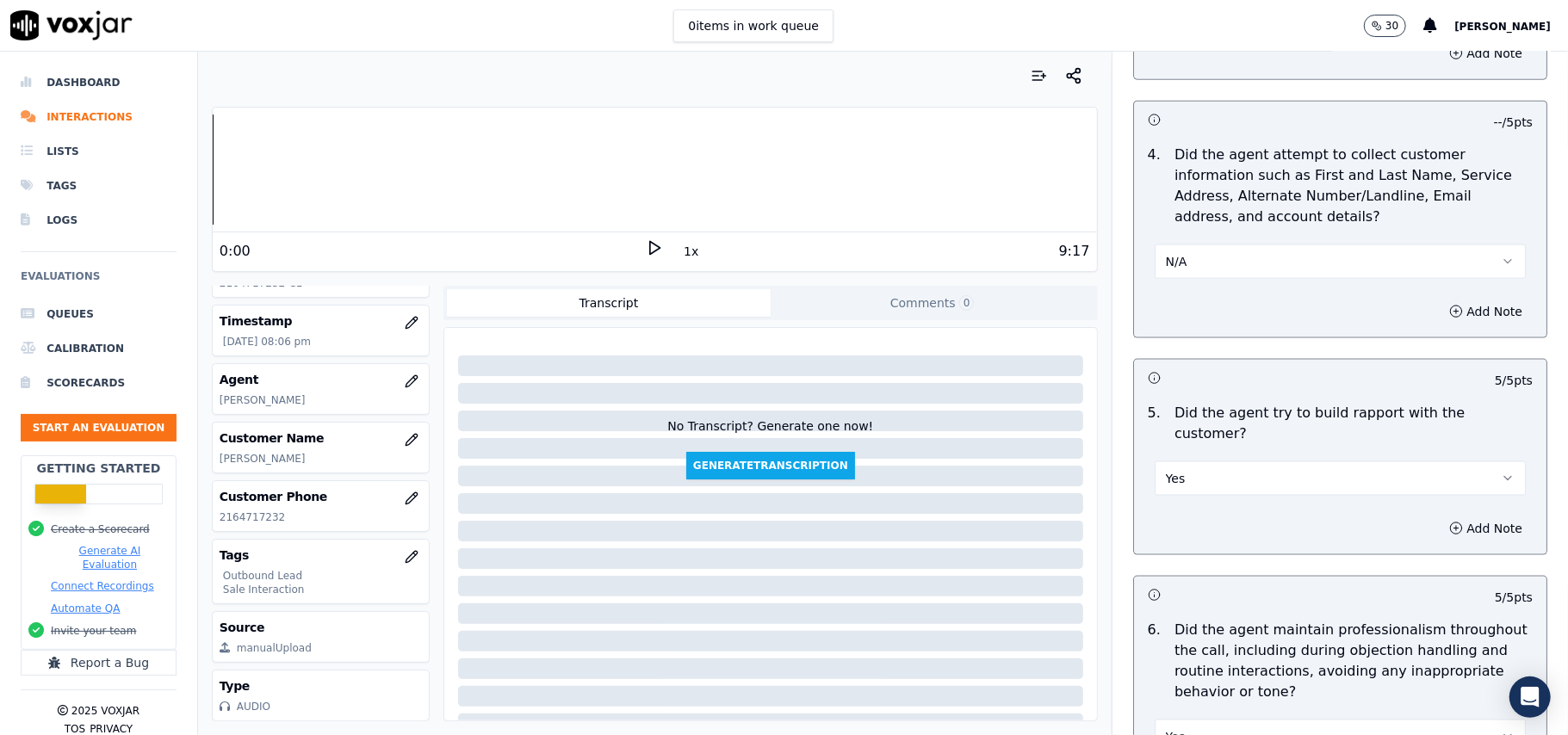
scroll to position [4291, 0]
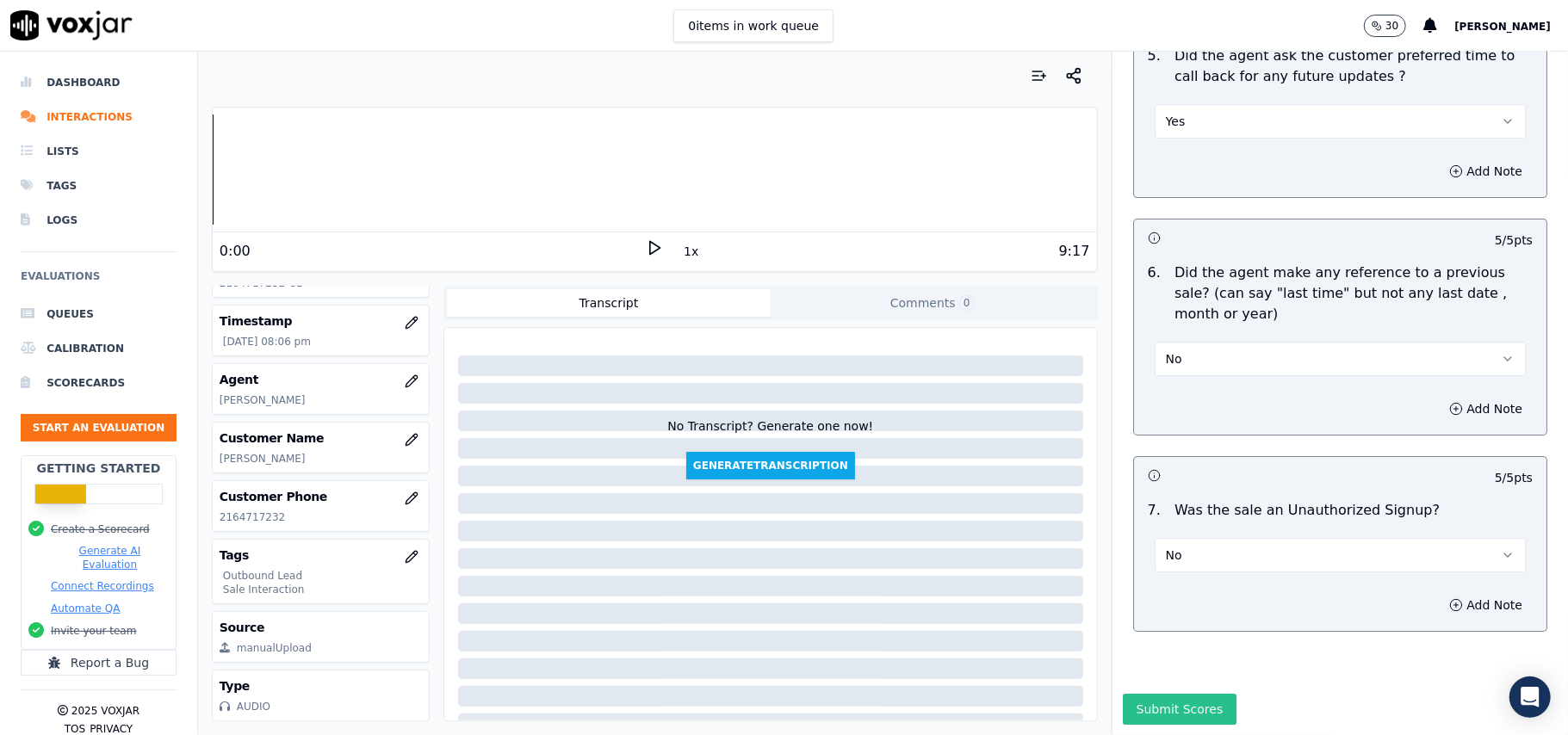
click at [1155, 693] on button "Submit Scores" at bounding box center [1180, 708] width 115 height 31
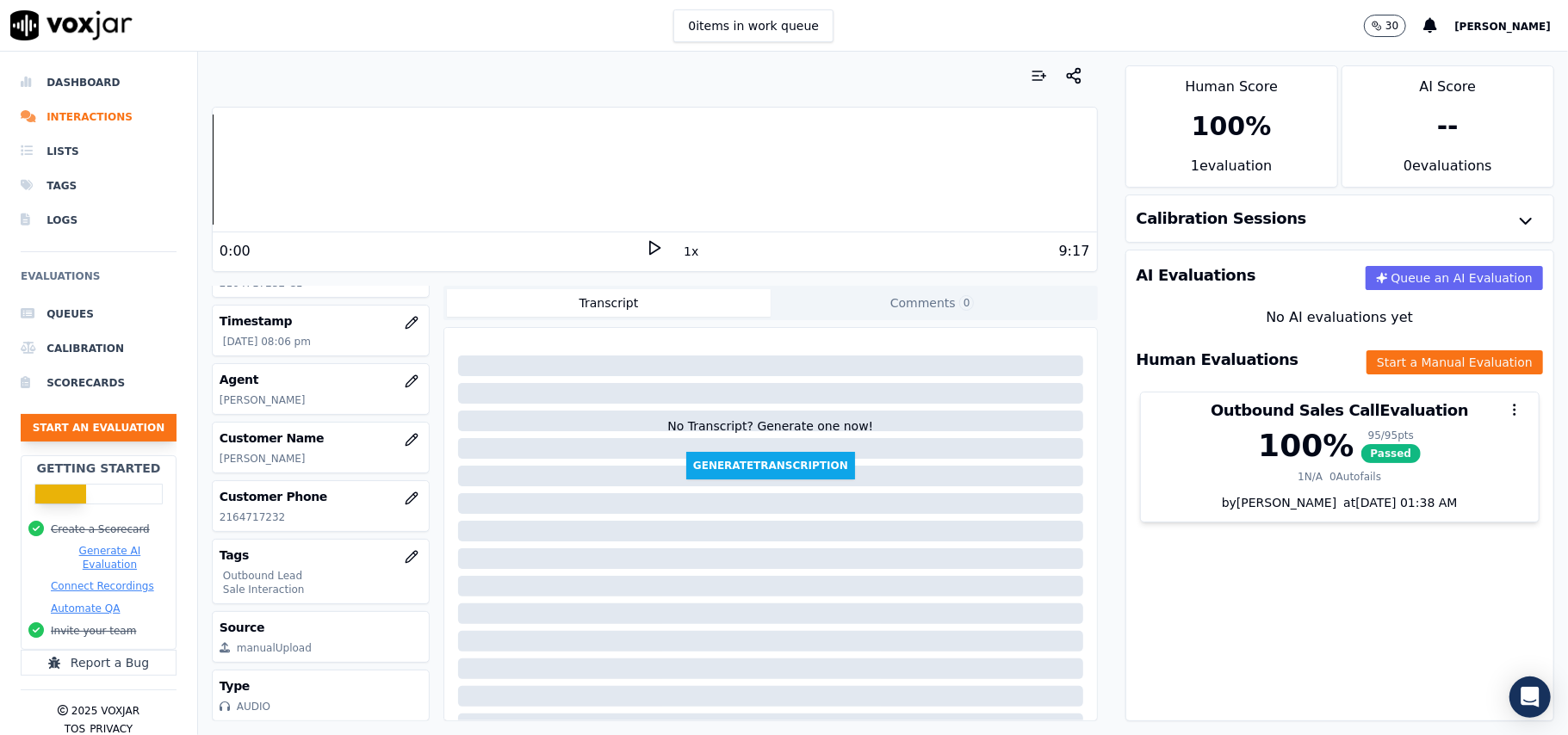
click at [59, 420] on button "Start an Evaluation" at bounding box center [98, 427] width 156 height 28
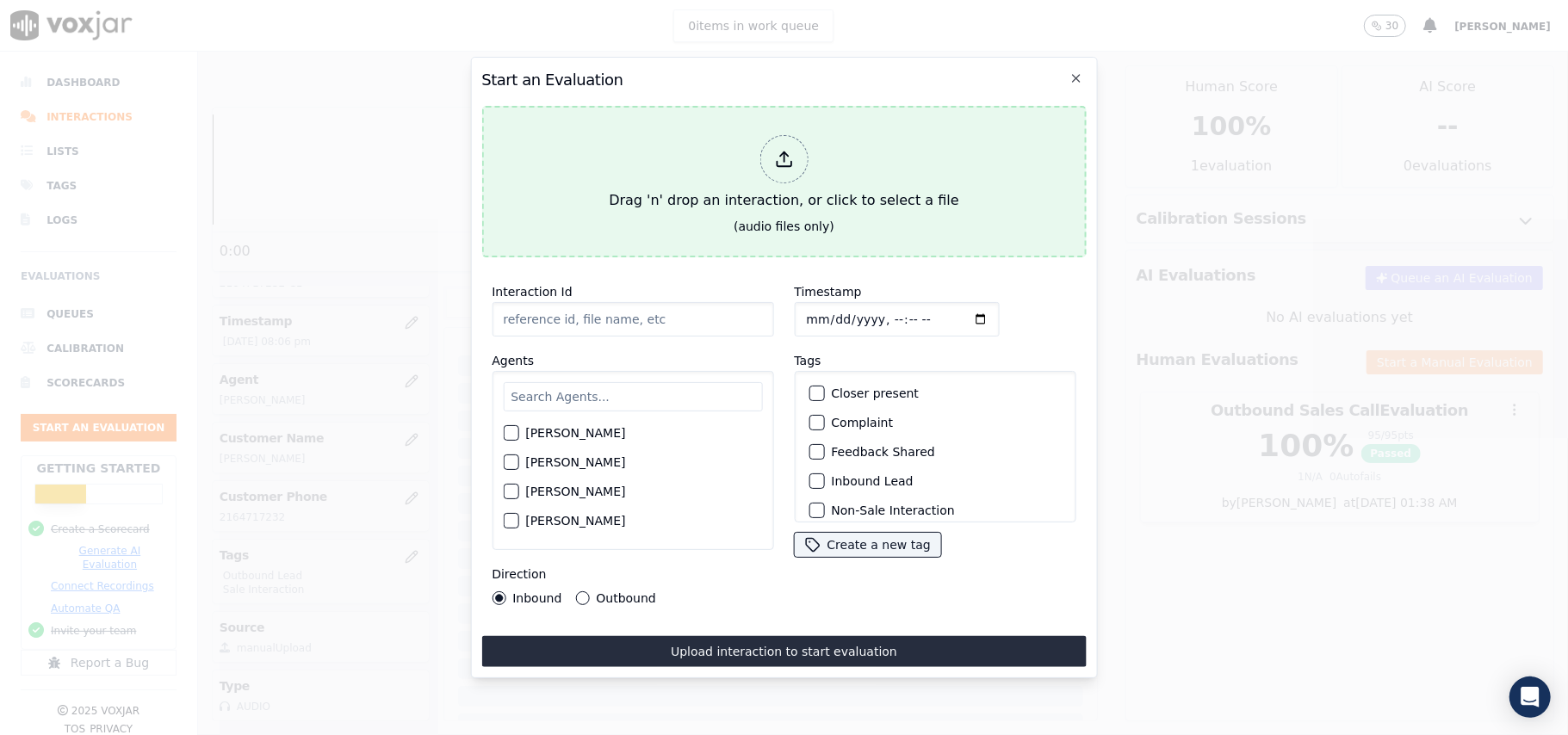
click at [810, 146] on div "Drag 'n' drop an interaction, or click to select a file" at bounding box center [784, 173] width 363 height 90
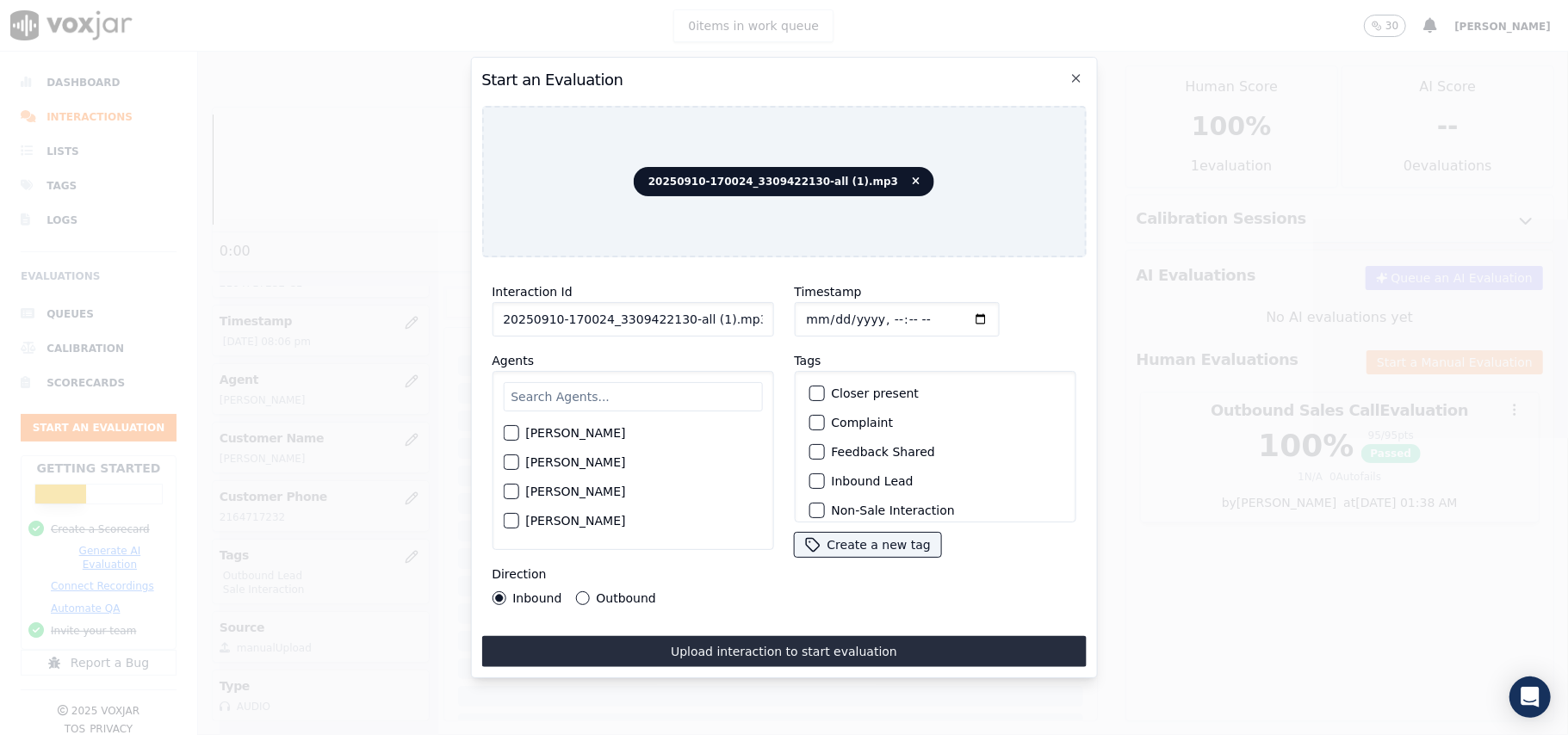
drag, startPoint x: 741, startPoint y: 313, endPoint x: 676, endPoint y: 311, distance: 65.0
click at [676, 311] on input "20250910-170024_3309422130-all (1).mp3" at bounding box center [632, 319] width 281 height 35
type input "20250910-170024_3309422130-C1"
click at [832, 310] on input "Timestamp" at bounding box center [896, 319] width 205 height 35
click at [831, 310] on input "Timestamp" at bounding box center [896, 319] width 205 height 35
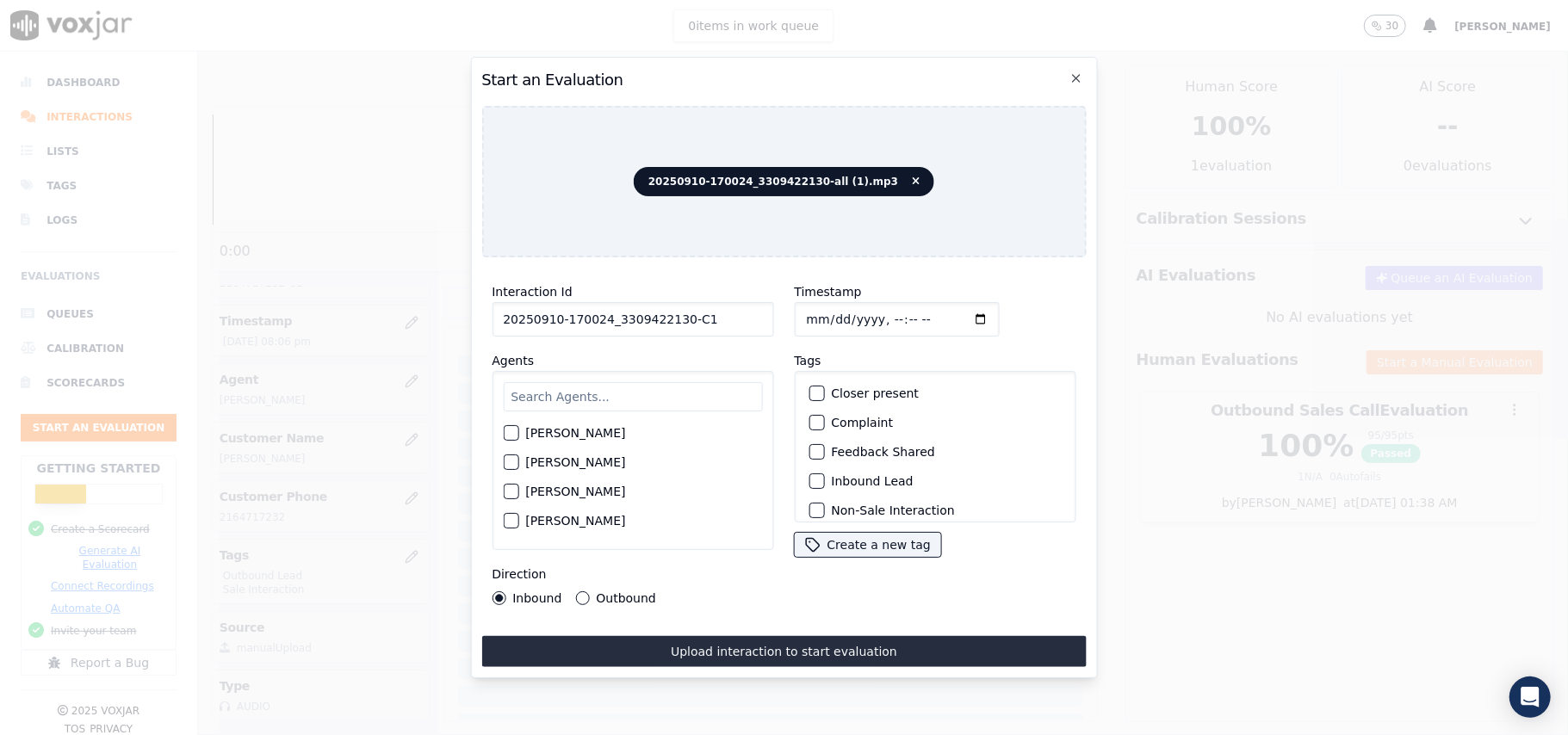
click at [825, 310] on input "Timestamp" at bounding box center [896, 319] width 205 height 35
type input "[DATE]T20:14"
click at [644, 386] on input "text" at bounding box center [632, 396] width 259 height 29
type input "Star"
click at [553, 432] on label "[PERSON_NAME]" at bounding box center [575, 438] width 100 height 12
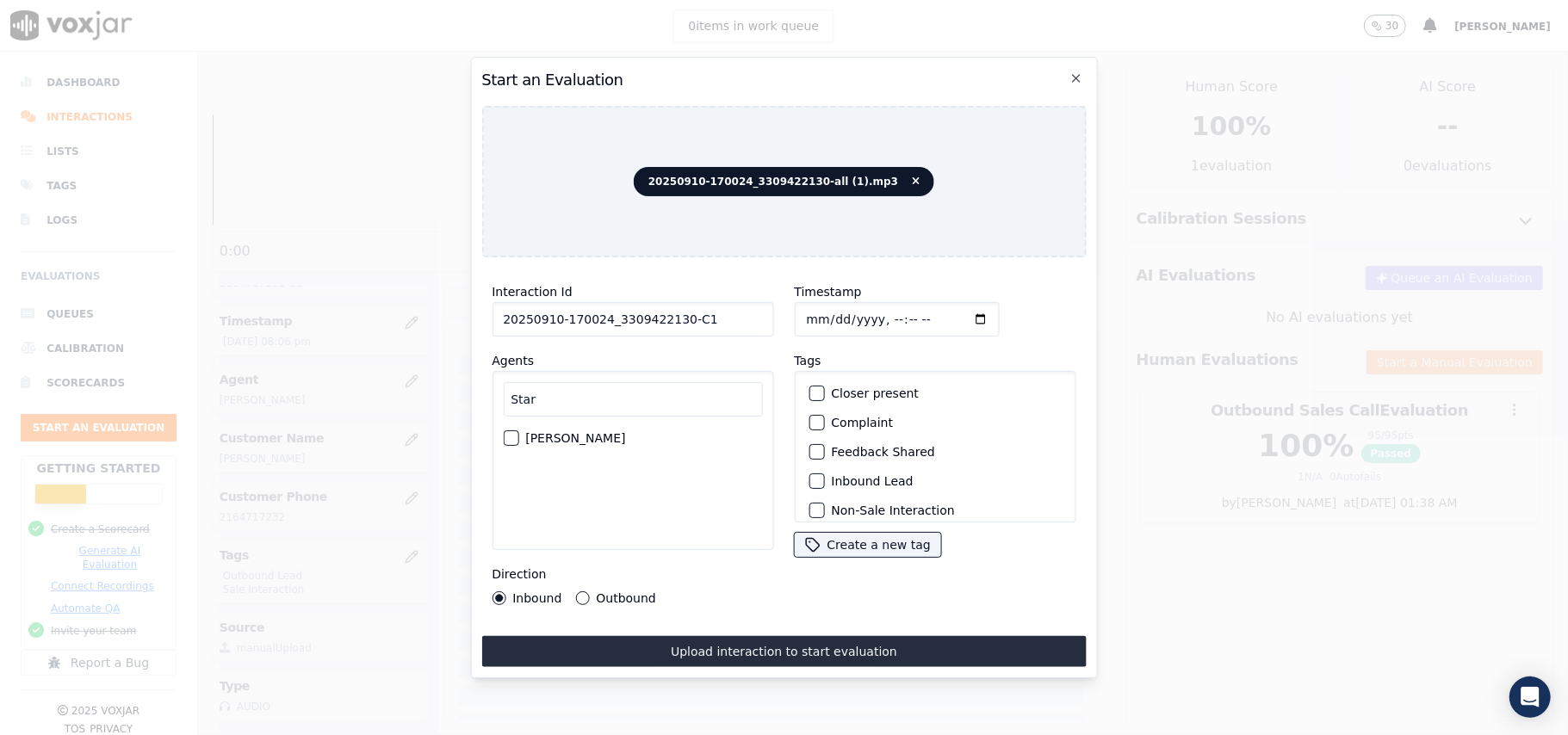
click at [518, 430] on button "[PERSON_NAME]" at bounding box center [510, 437] width 15 height 15
click at [809, 475] on div "button" at bounding box center [816, 481] width 12 height 12
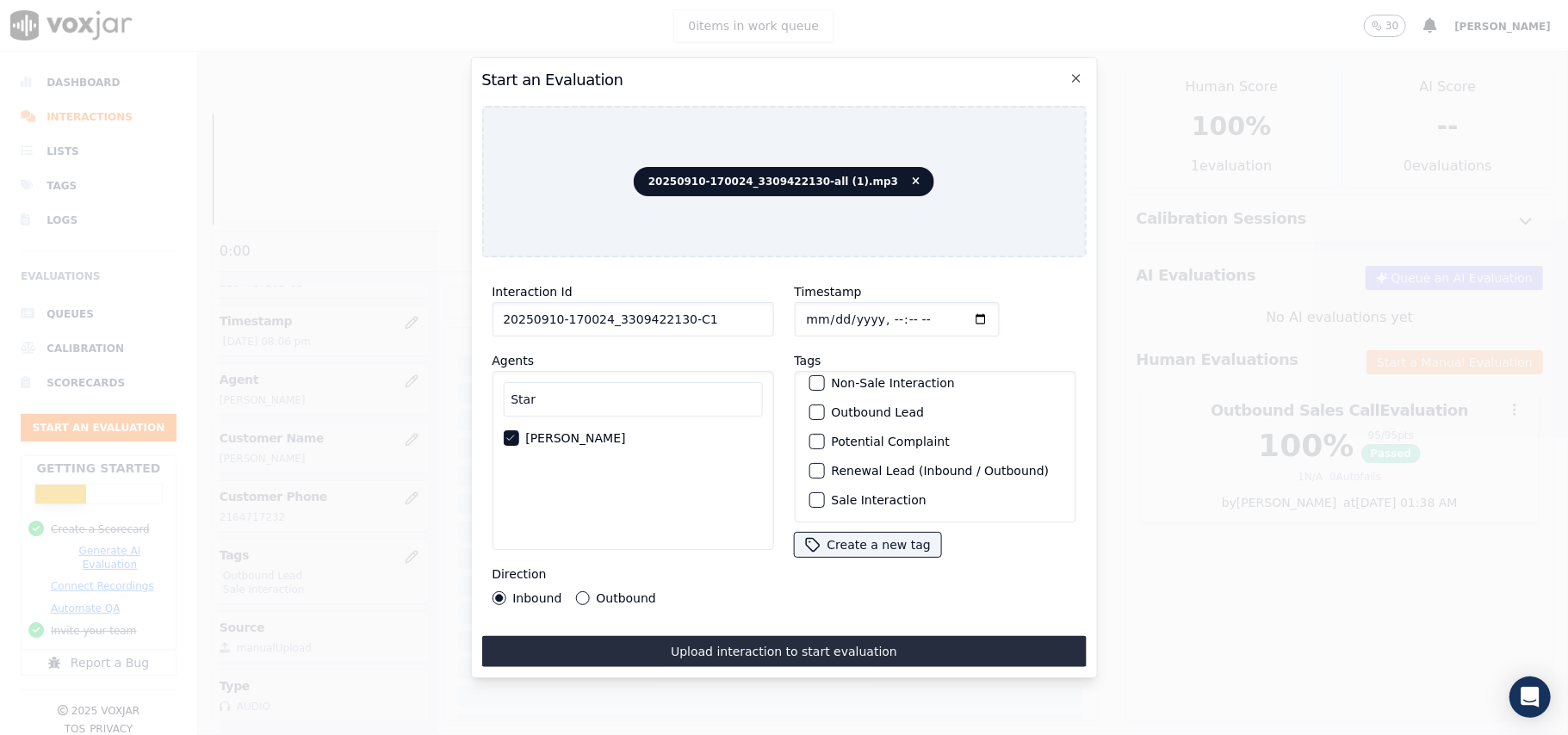
scroll to position [149, 0]
click at [871, 494] on label "Sale Interaction" at bounding box center [878, 500] width 94 height 12
click at [824, 492] on button "Sale Interaction" at bounding box center [816, 499] width 15 height 15
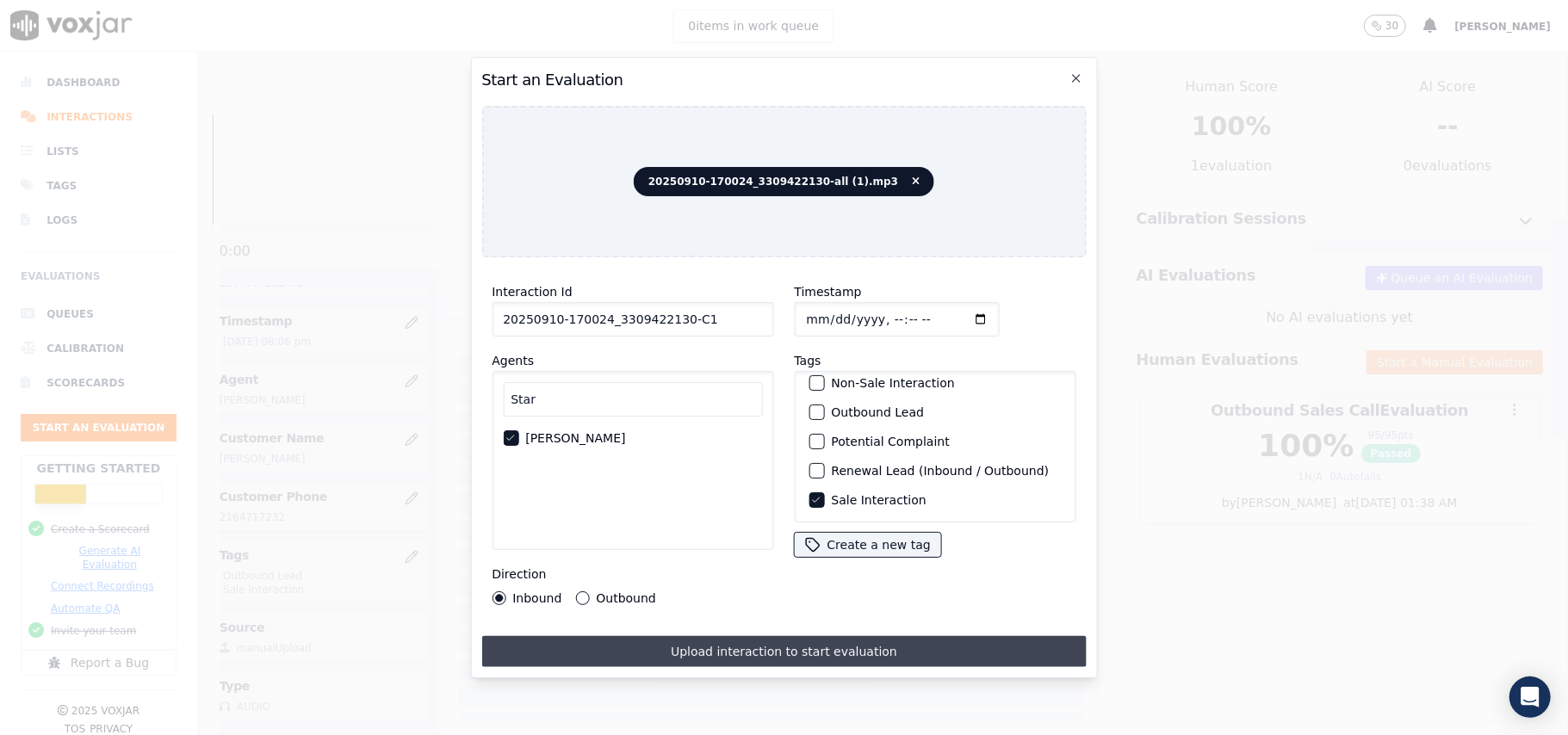
click at [765, 645] on button "Upload interaction to start evaluation" at bounding box center [783, 650] width 605 height 31
